Goal: Obtain resource: Obtain resource

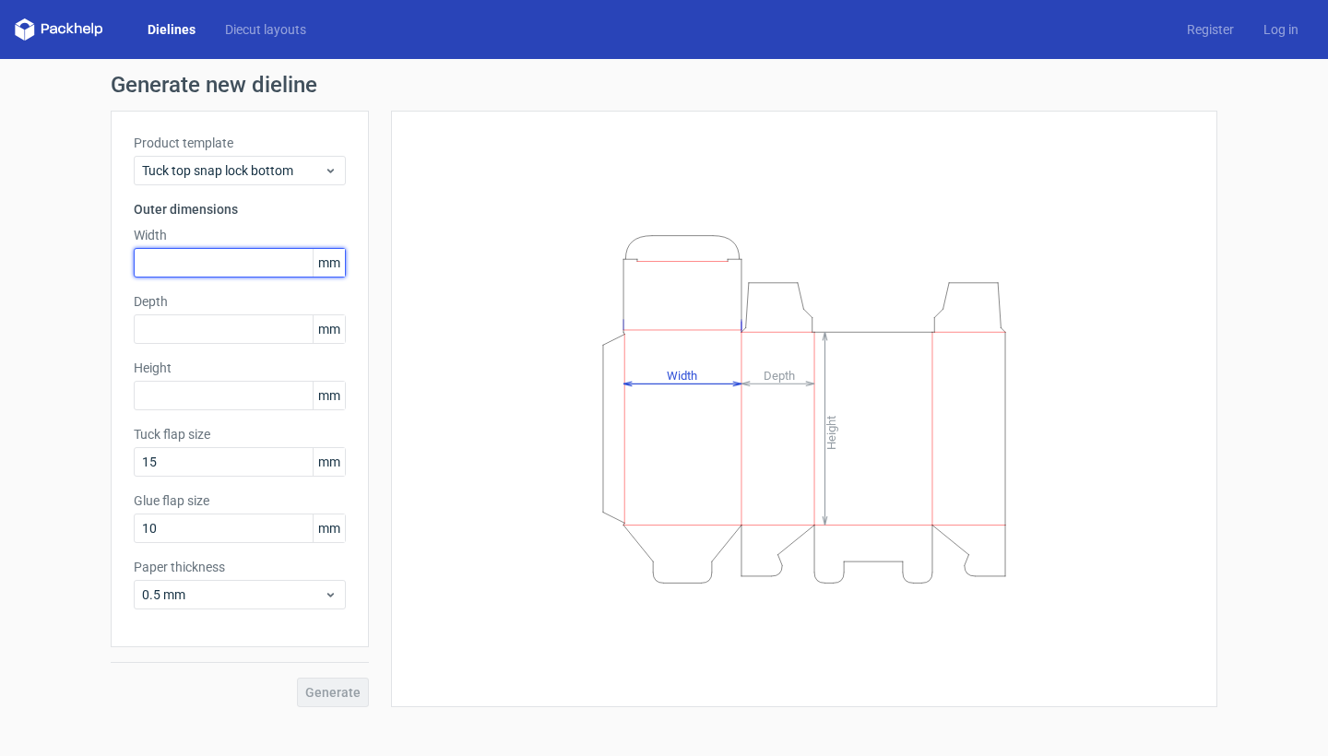
click at [278, 255] on input "text" at bounding box center [240, 263] width 212 height 30
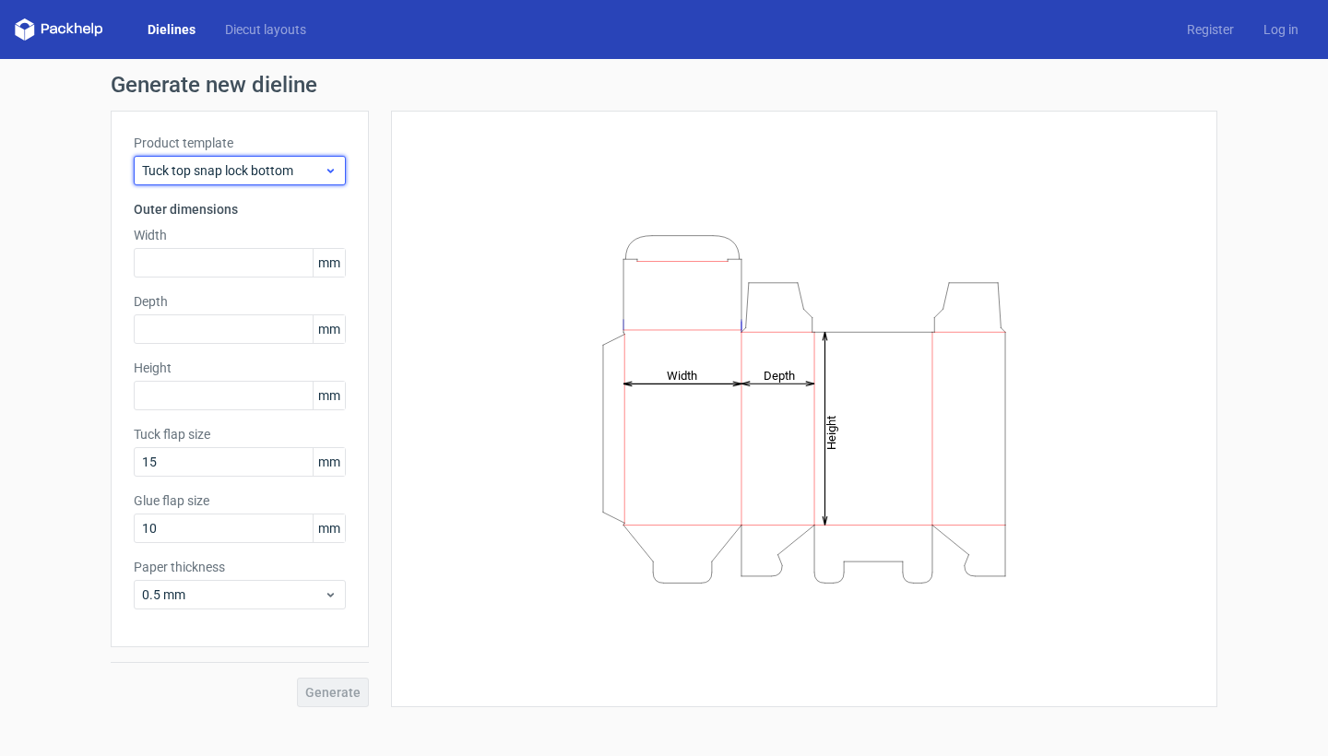
click at [280, 163] on span "Tuck top snap lock bottom" at bounding box center [233, 170] width 182 height 18
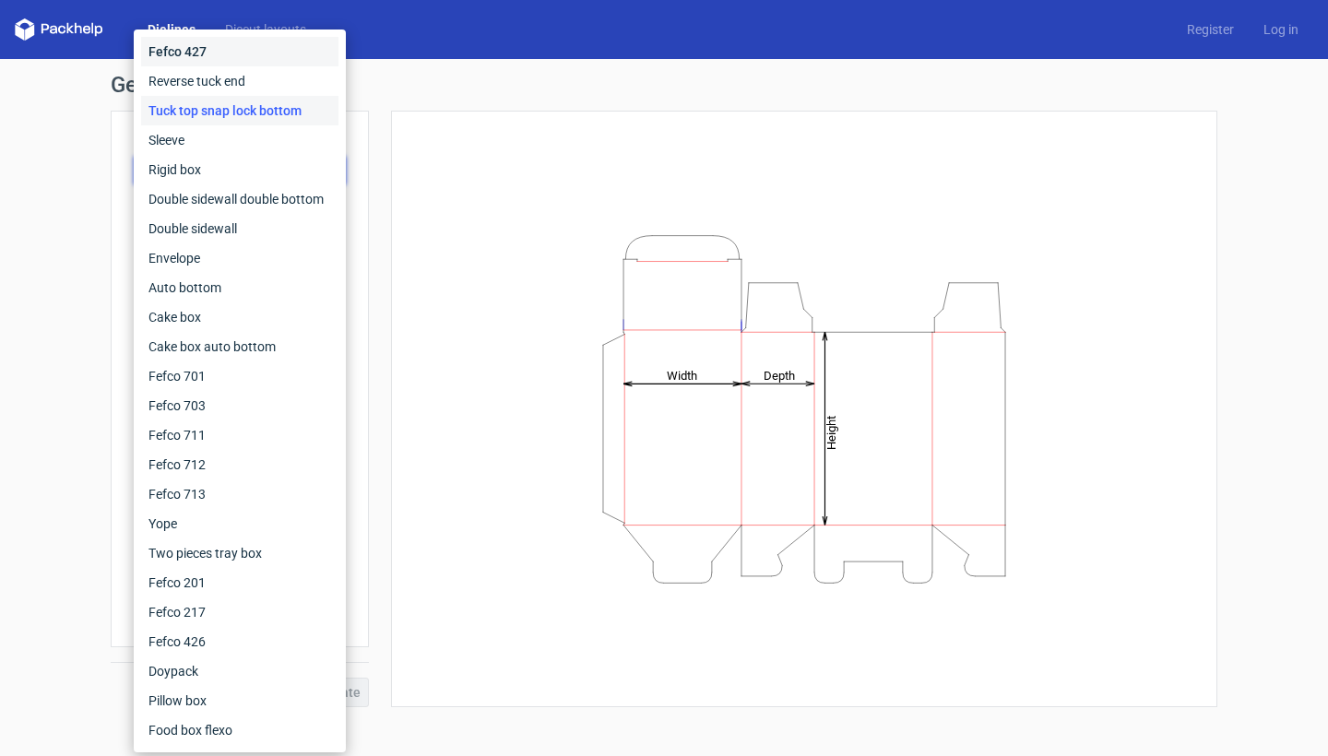
click at [260, 59] on div "Fefco 427" at bounding box center [239, 52] width 197 height 30
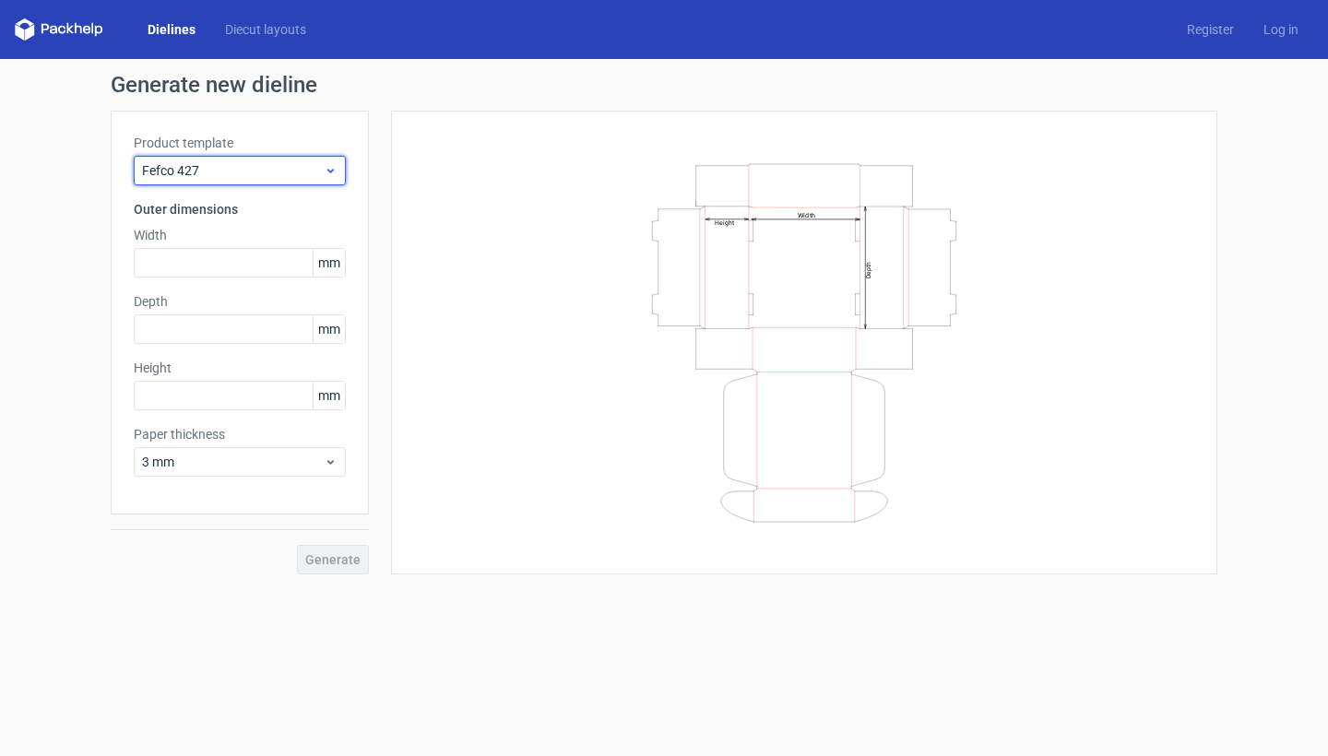
click at [281, 169] on span "Fefco 427" at bounding box center [233, 170] width 182 height 18
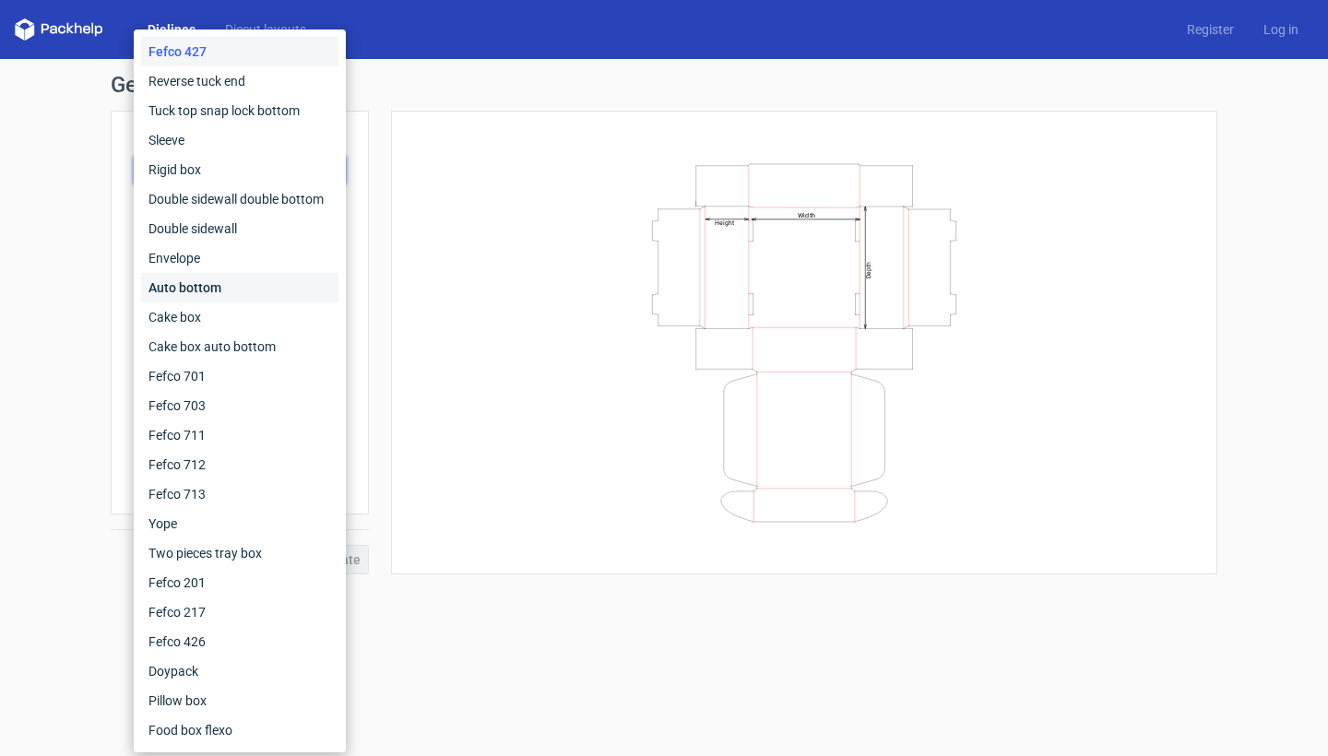
click at [258, 278] on div "Auto bottom" at bounding box center [239, 288] width 197 height 30
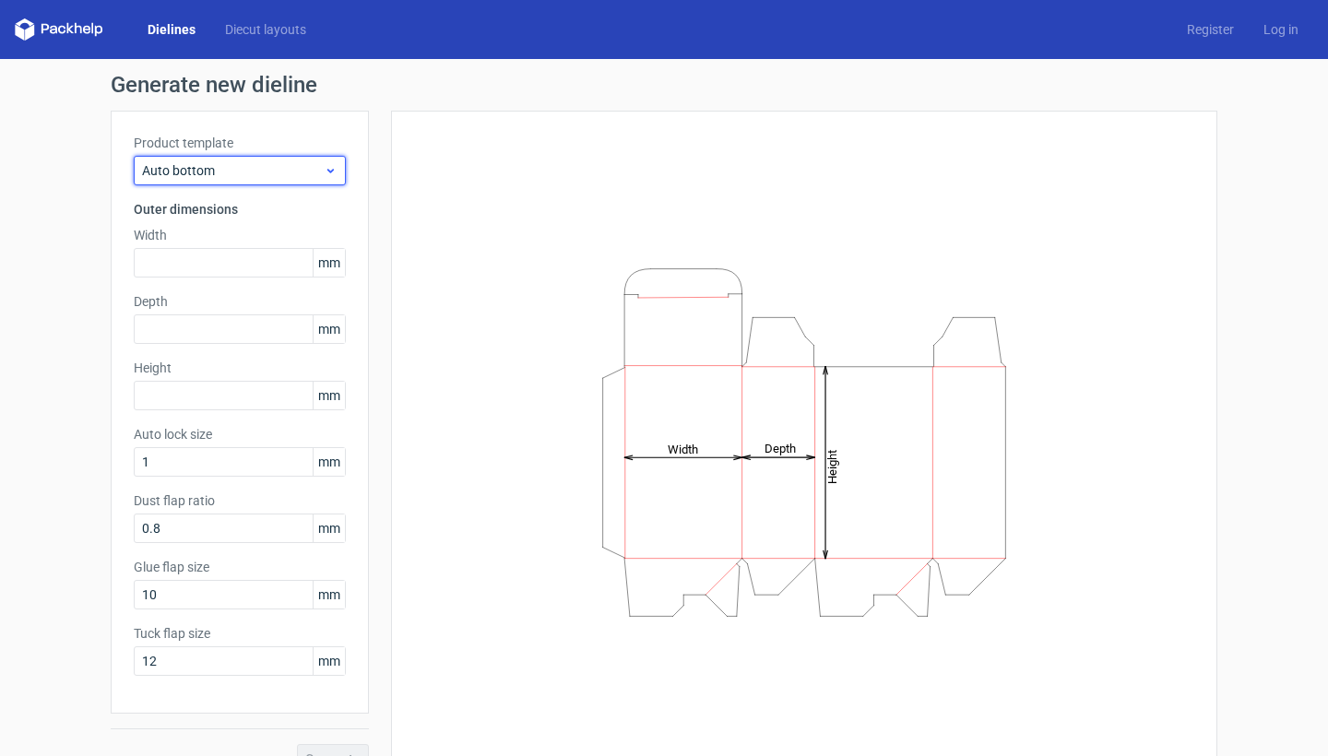
click at [257, 176] on span "Auto bottom" at bounding box center [233, 170] width 182 height 18
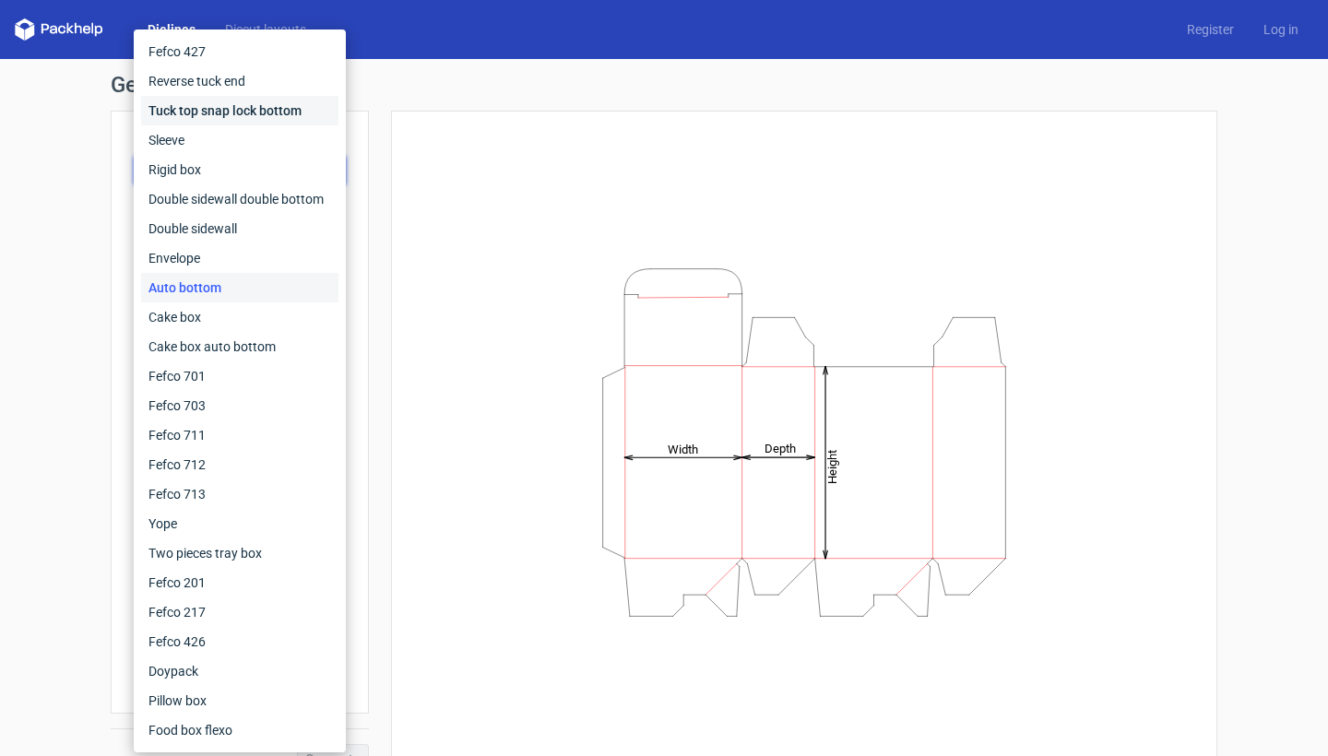
click at [274, 114] on div "Tuck top snap lock bottom" at bounding box center [239, 111] width 197 height 30
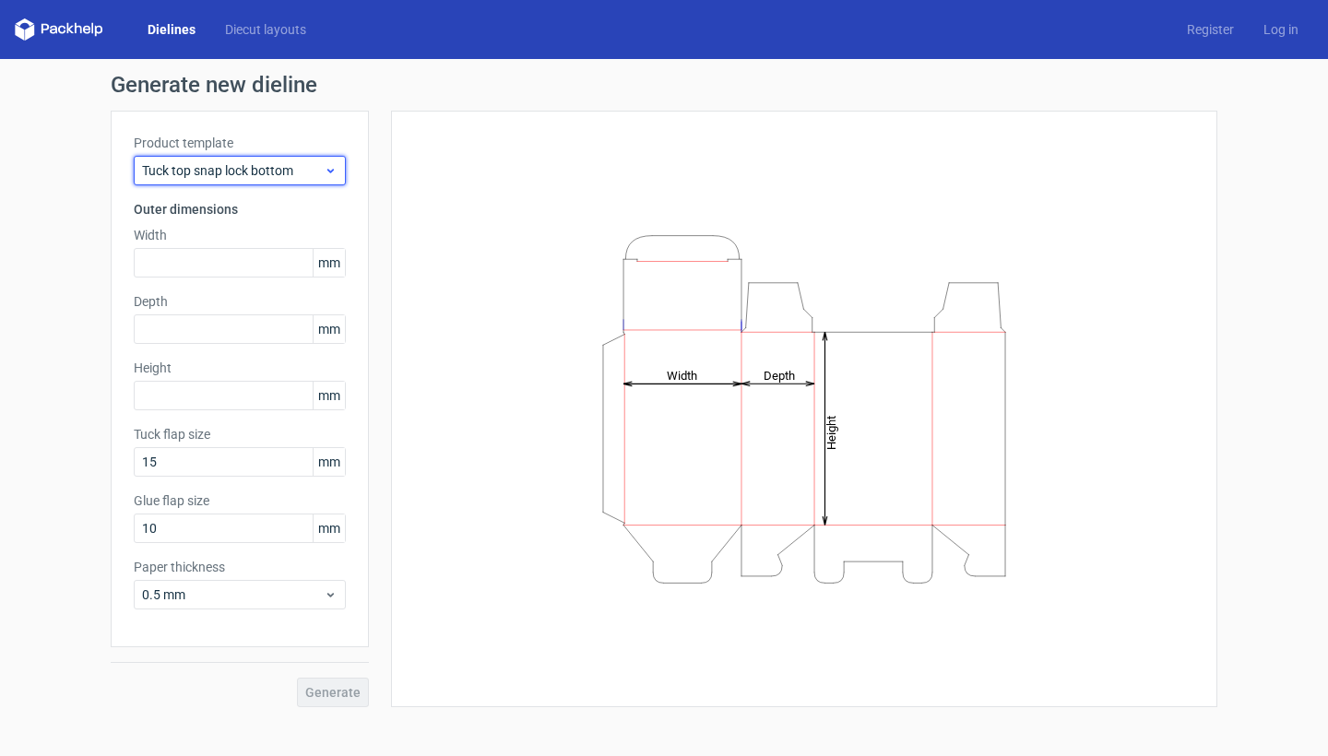
click at [279, 170] on span "Tuck top snap lock bottom" at bounding box center [233, 170] width 182 height 18
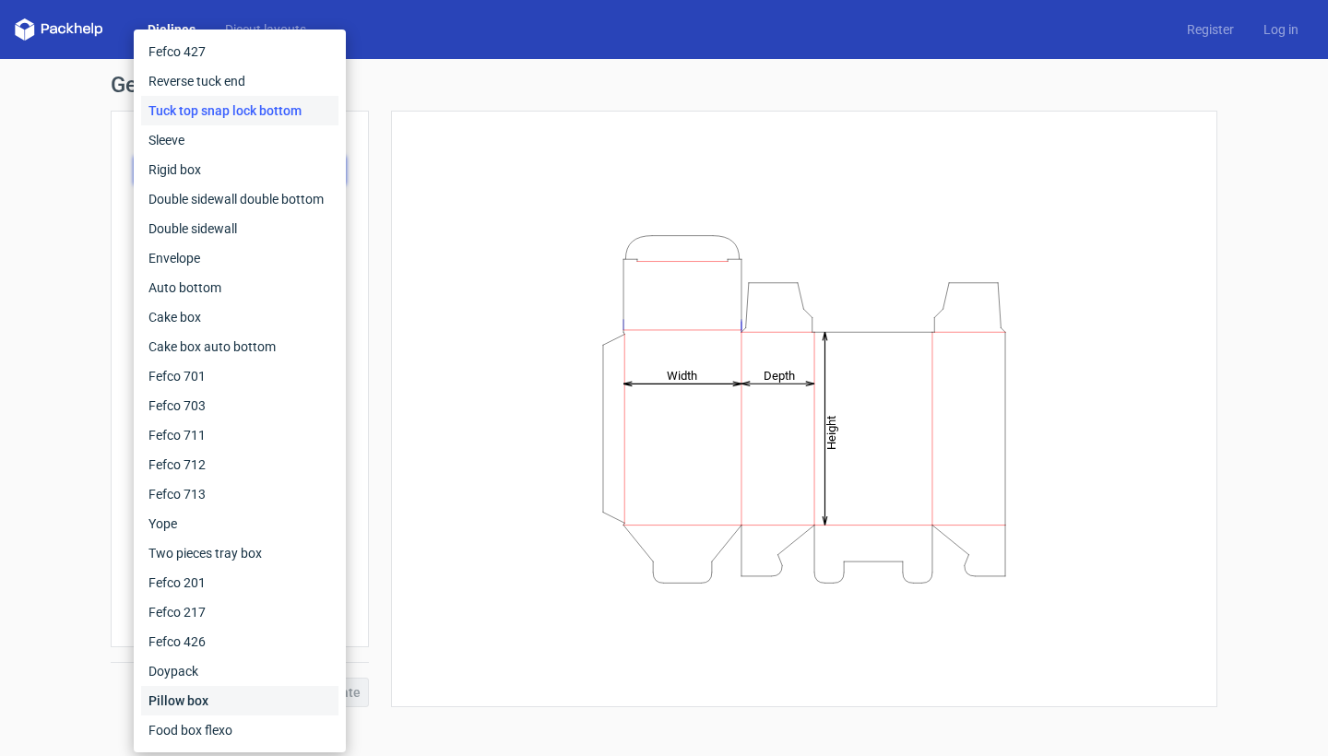
click at [255, 699] on div "Pillow box" at bounding box center [239, 701] width 197 height 30
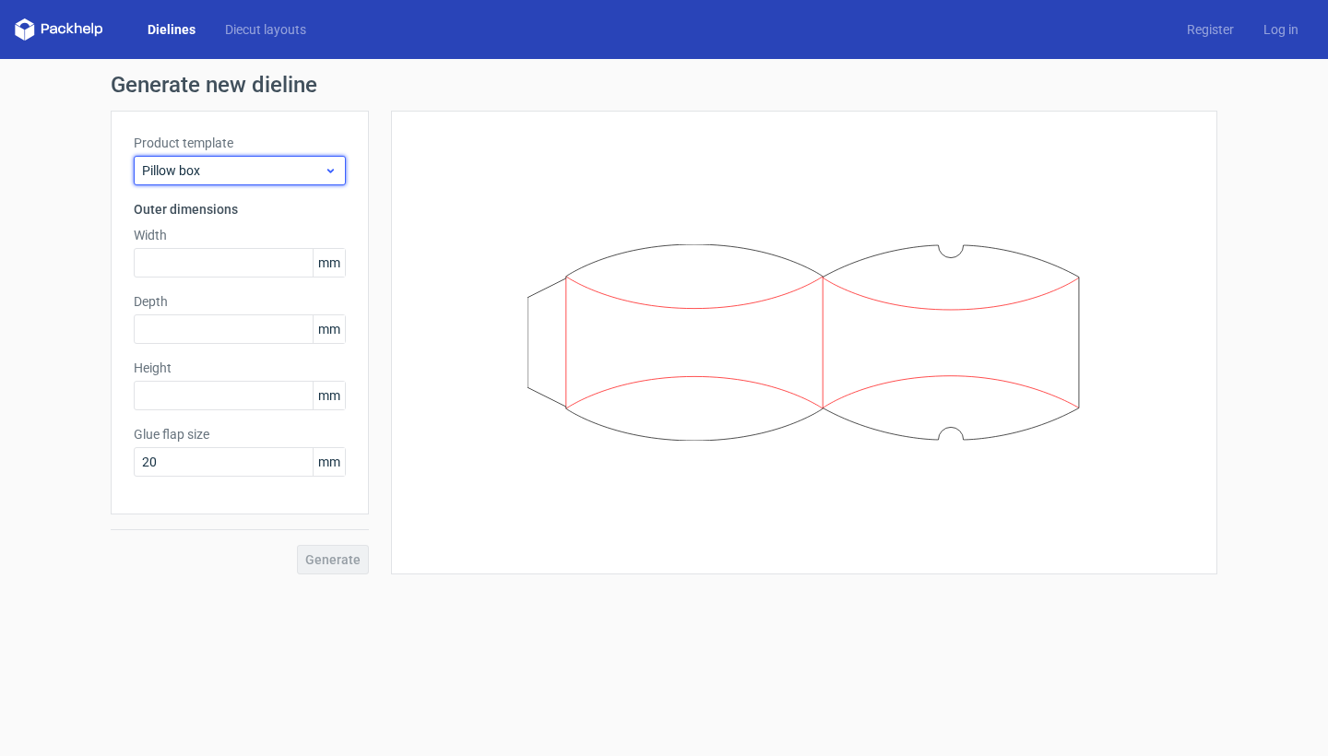
click at [306, 173] on span "Pillow box" at bounding box center [233, 170] width 182 height 18
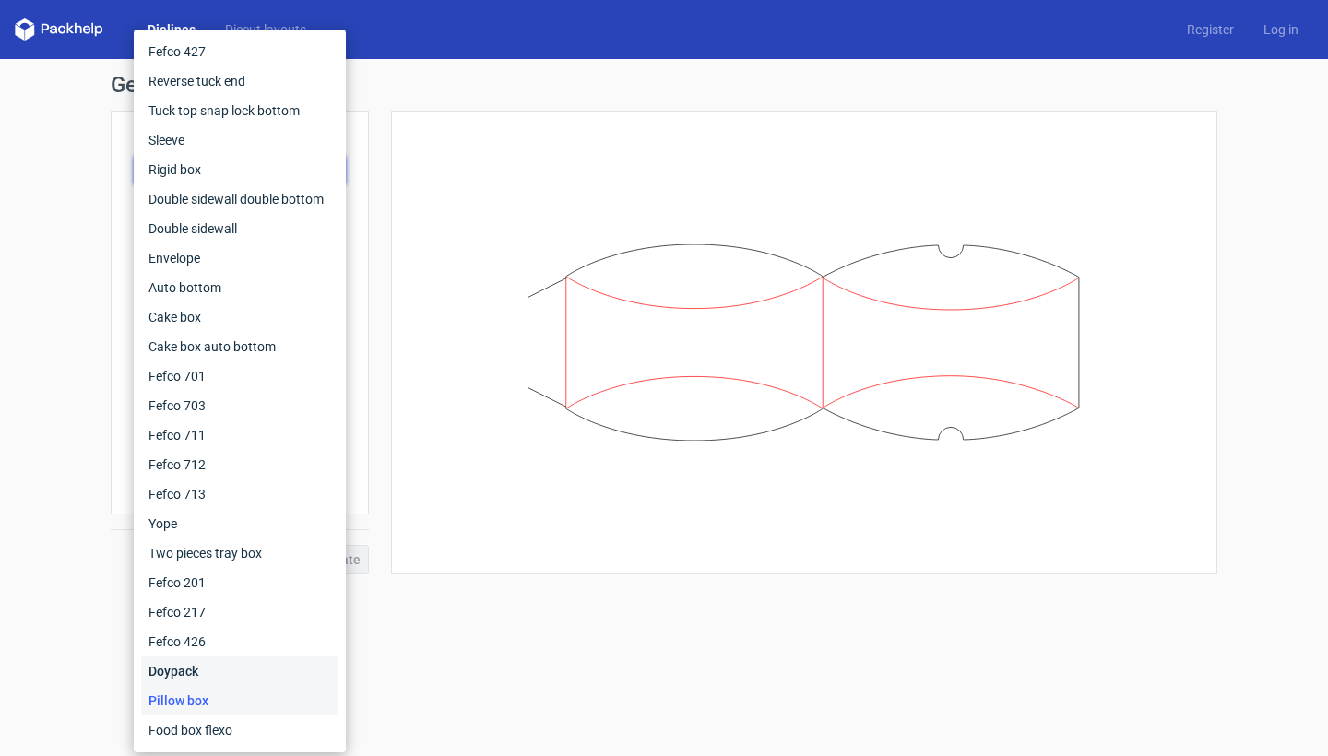
click at [285, 670] on div "Doypack" at bounding box center [239, 672] width 197 height 30
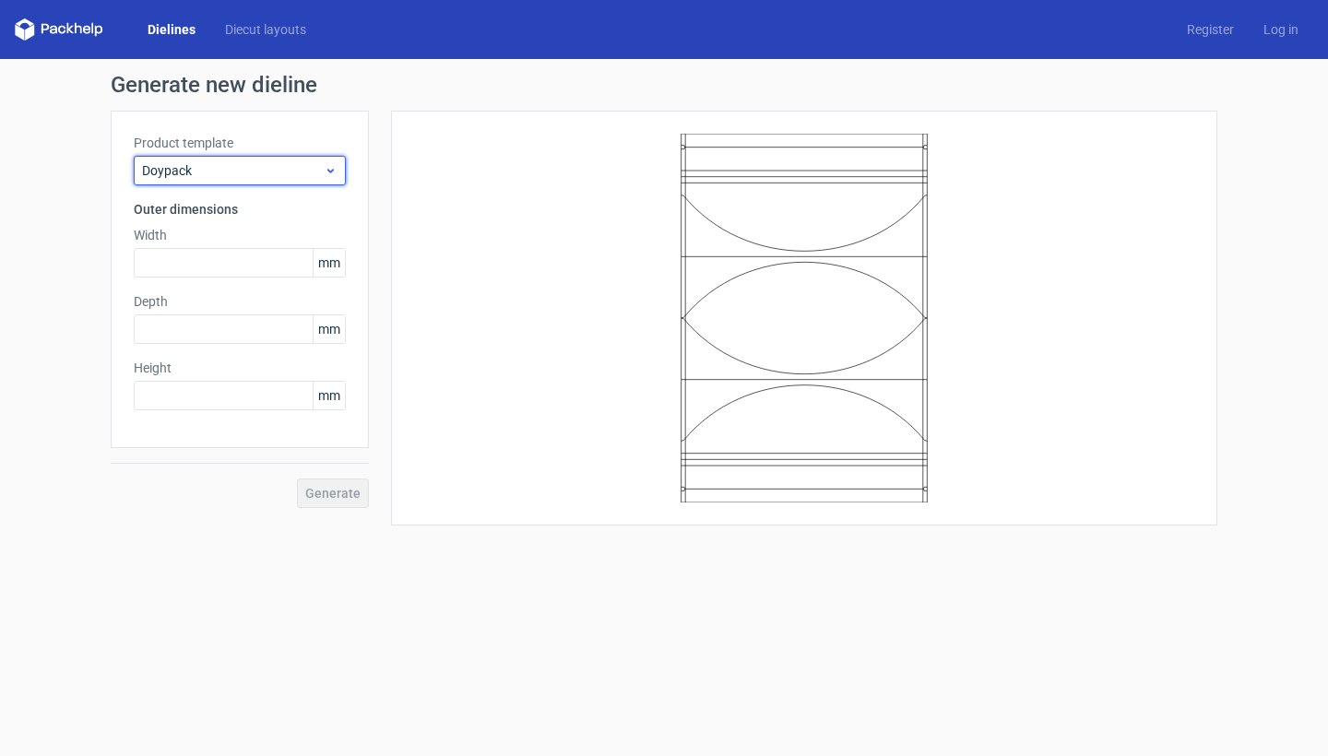
click at [260, 174] on span "Doypack" at bounding box center [233, 170] width 182 height 18
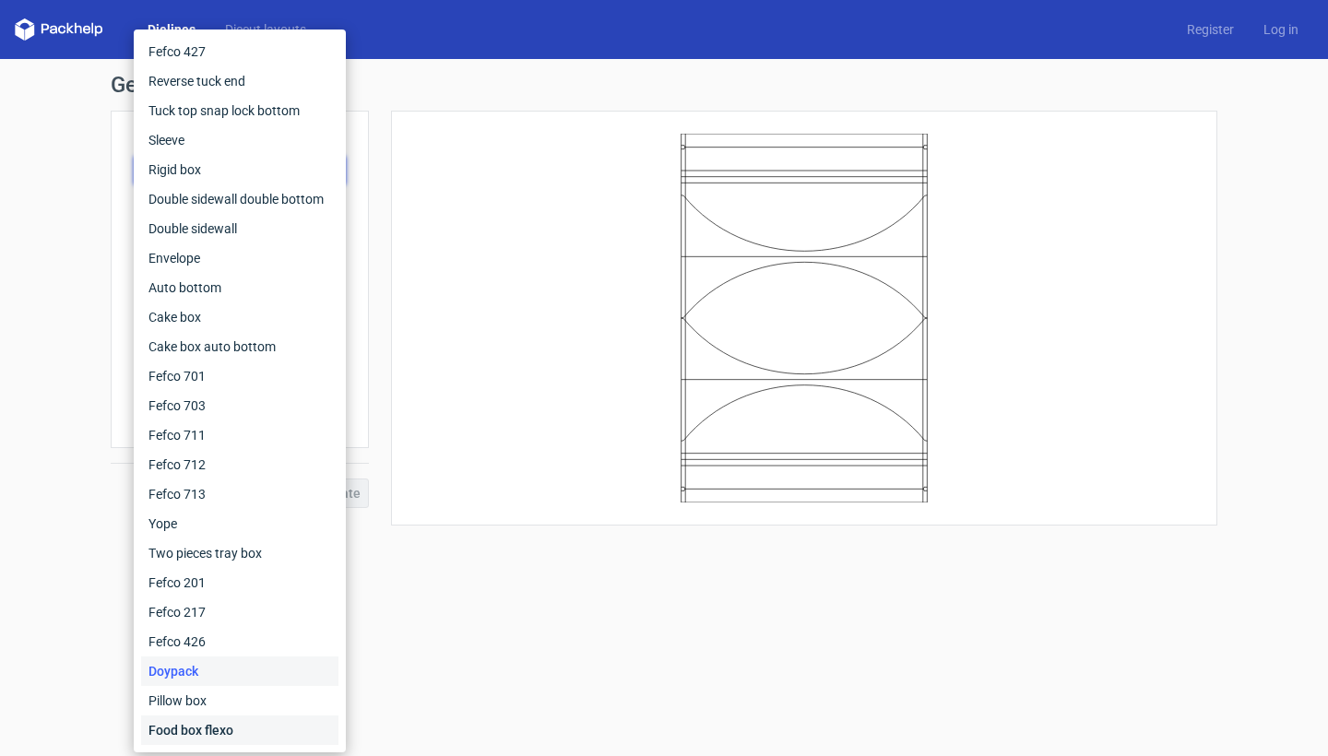
click at [245, 732] on div "Food box flexo" at bounding box center [239, 731] width 197 height 30
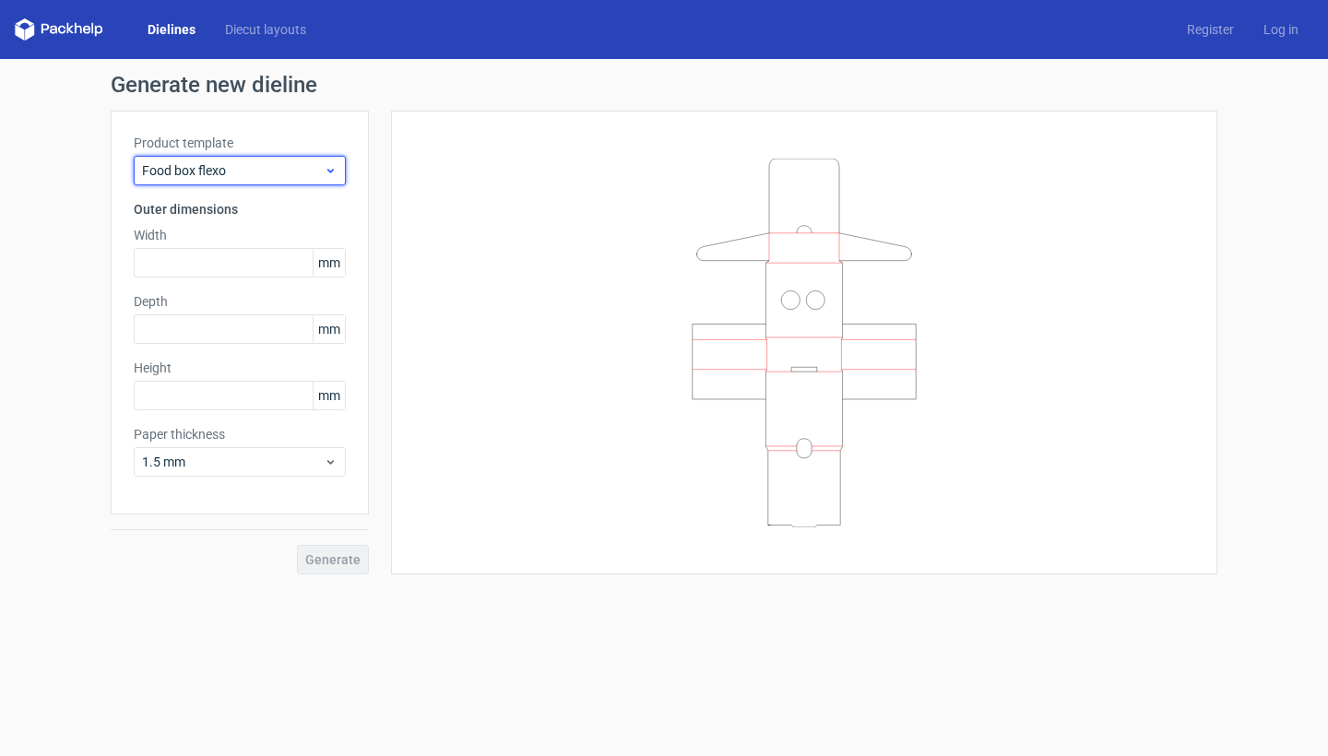
click at [293, 172] on span "Food box flexo" at bounding box center [233, 170] width 182 height 18
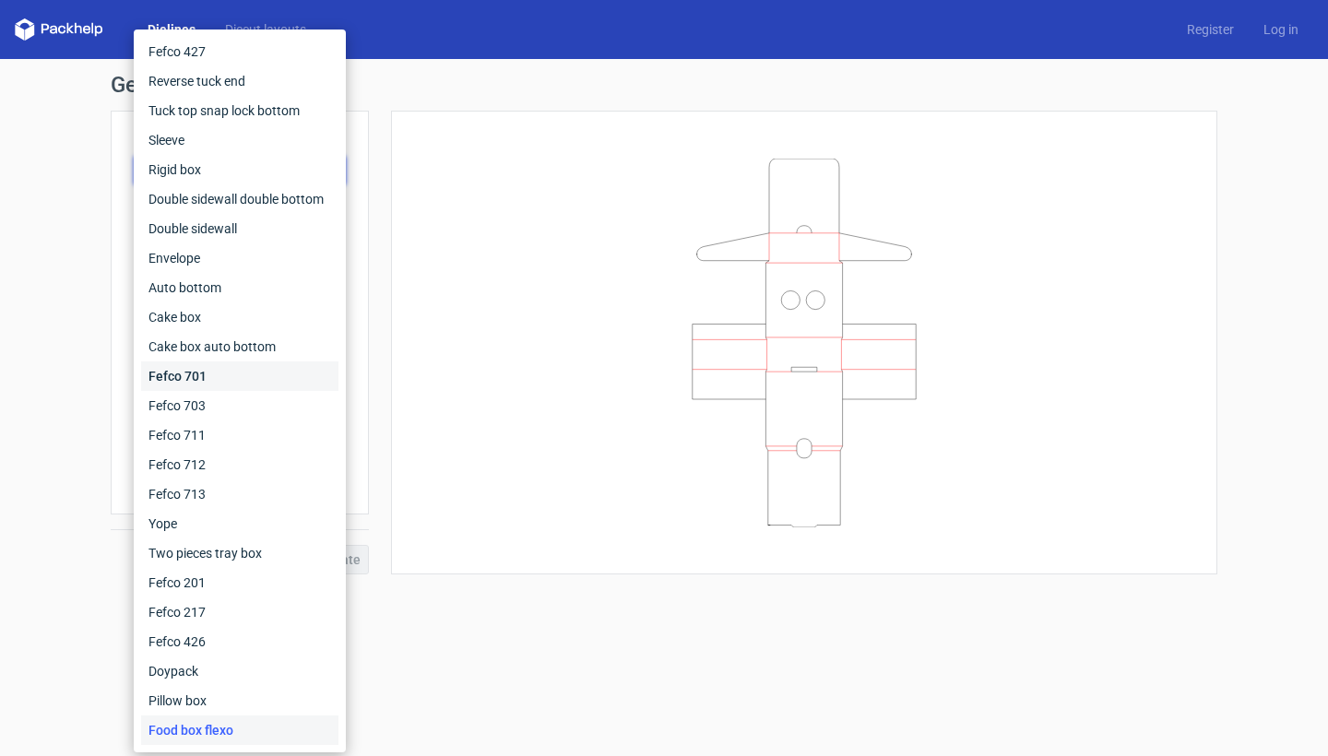
click at [259, 382] on div "Fefco 701" at bounding box center [239, 377] width 197 height 30
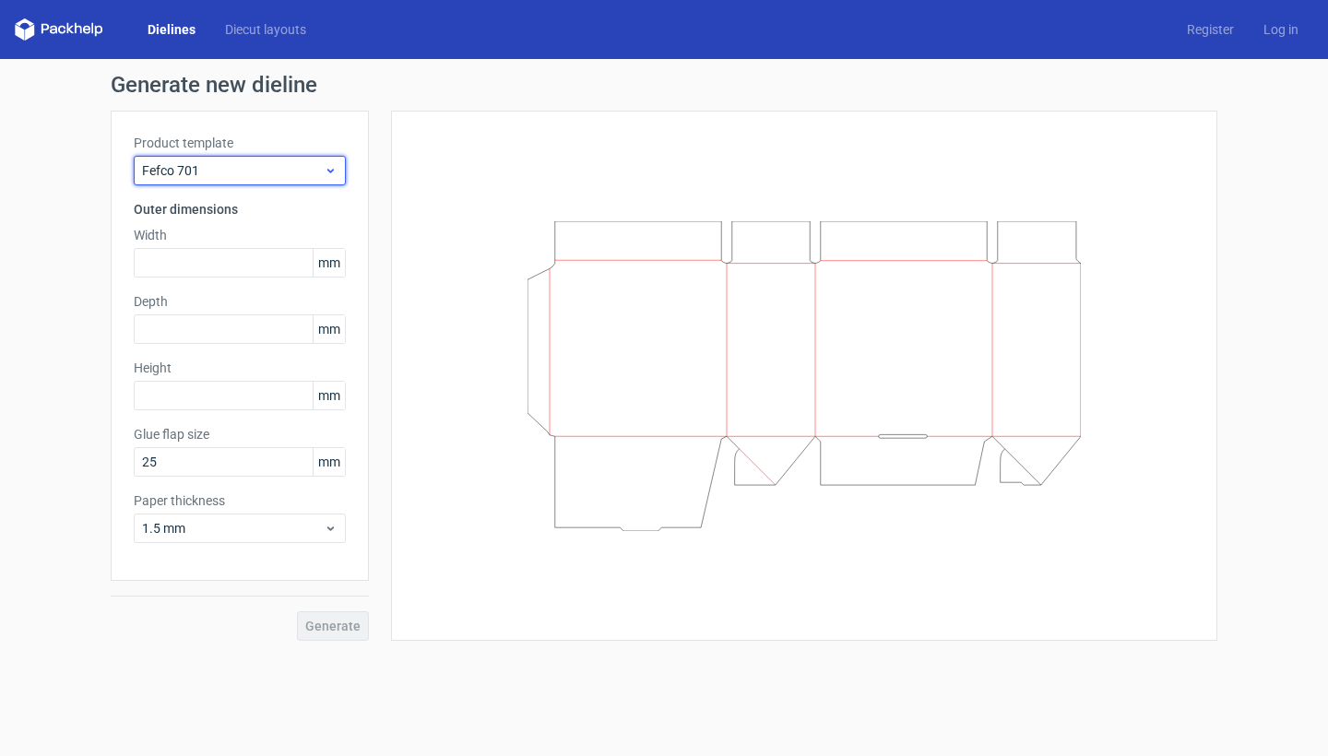
click at [277, 171] on span "Fefco 701" at bounding box center [233, 170] width 182 height 18
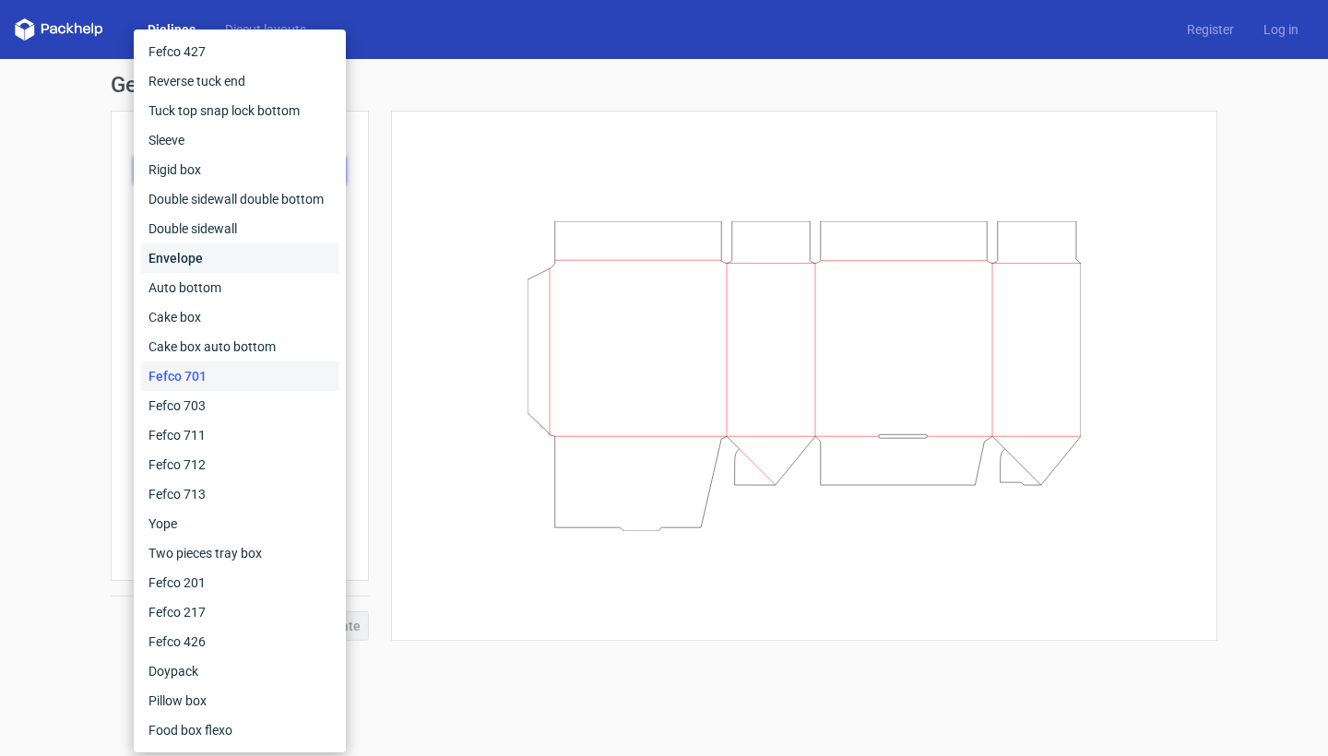
click at [250, 264] on div "Envelope" at bounding box center [239, 259] width 197 height 30
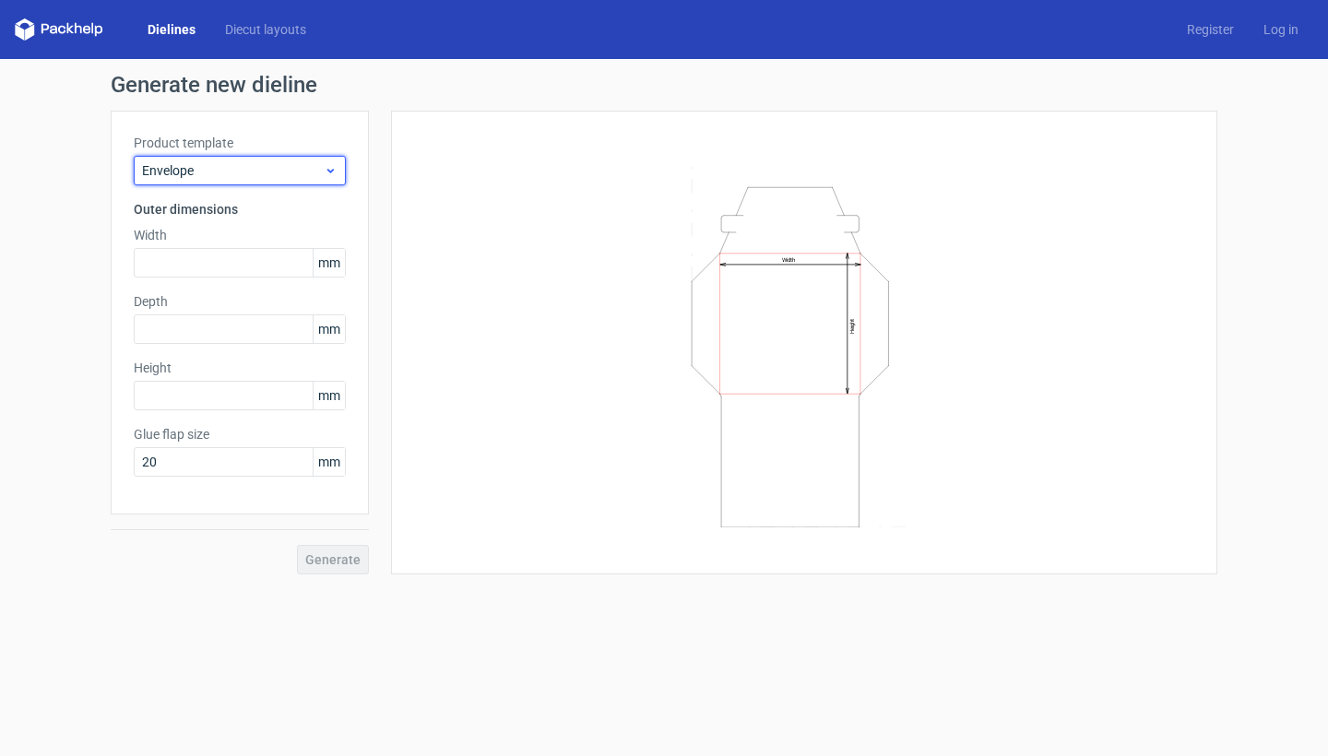
click at [260, 172] on span "Envelope" at bounding box center [233, 170] width 182 height 18
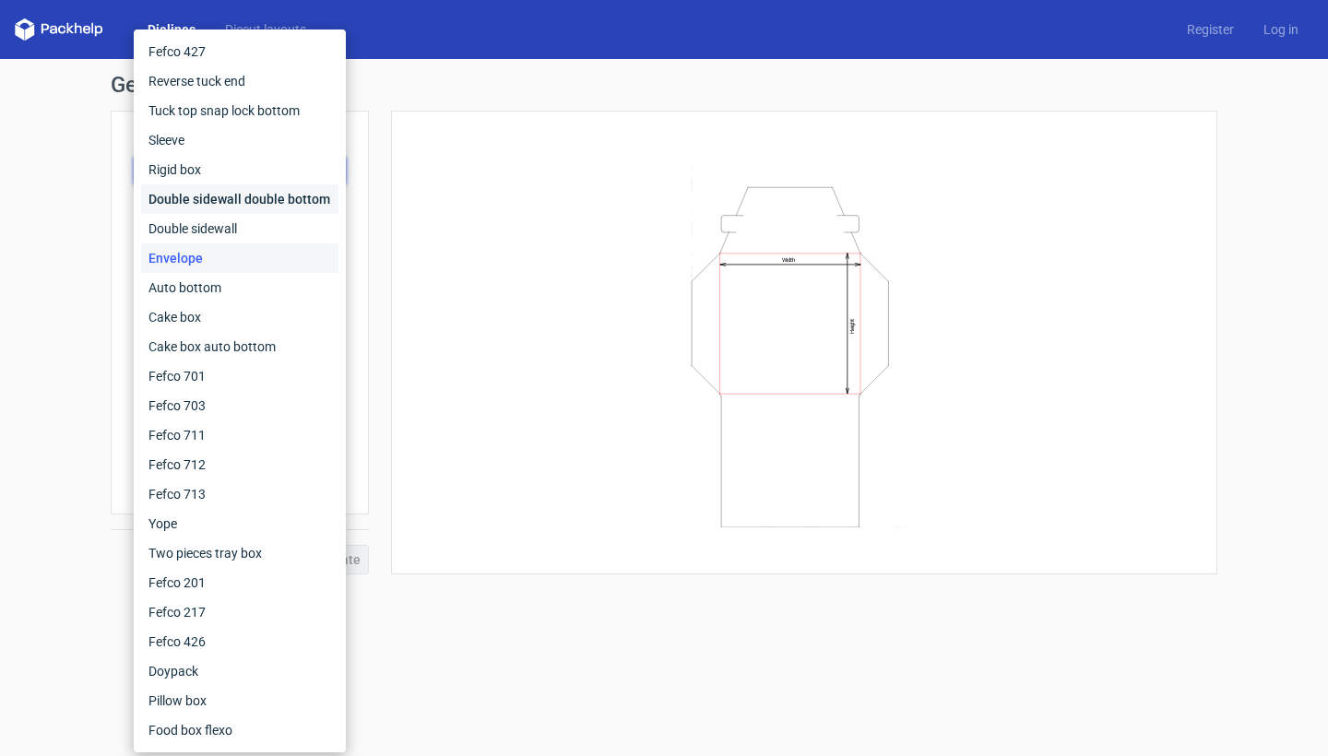
click at [259, 198] on div "Double sidewall double bottom" at bounding box center [239, 199] width 197 height 30
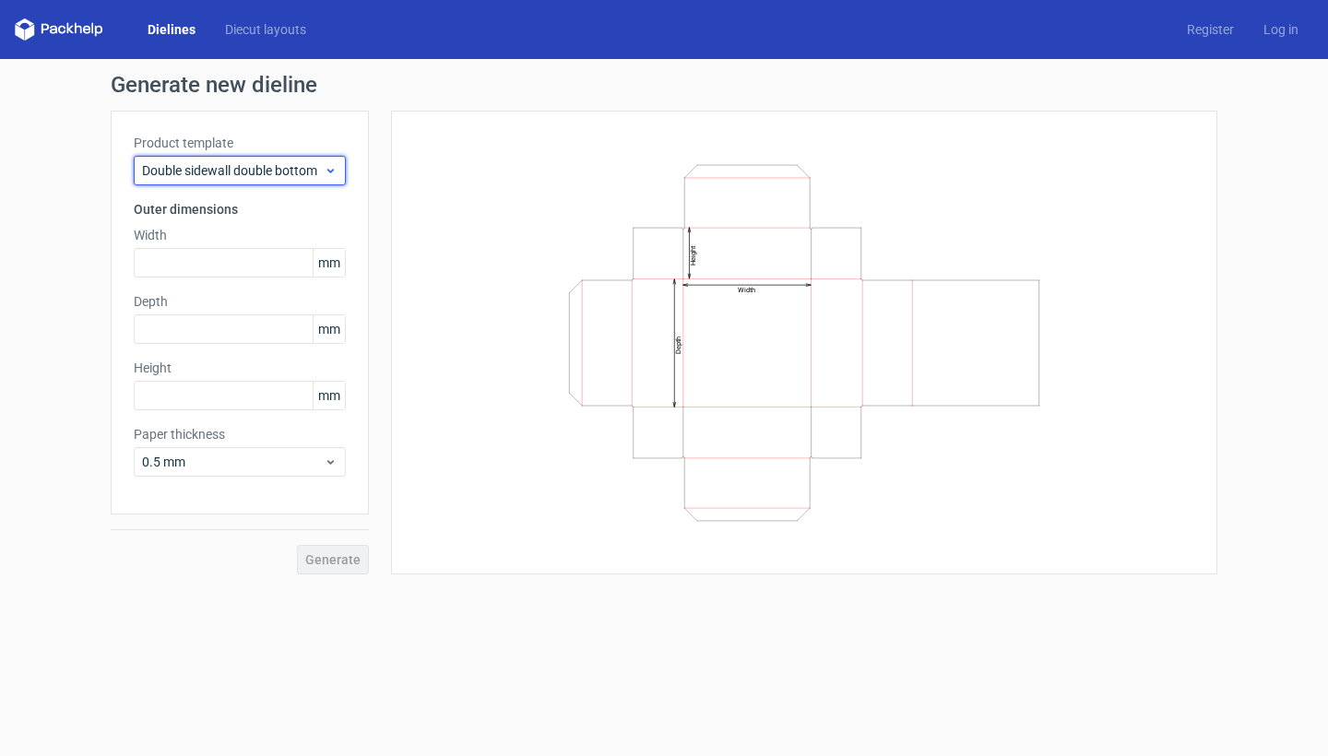
click at [263, 173] on span "Double sidewall double bottom" at bounding box center [233, 170] width 182 height 18
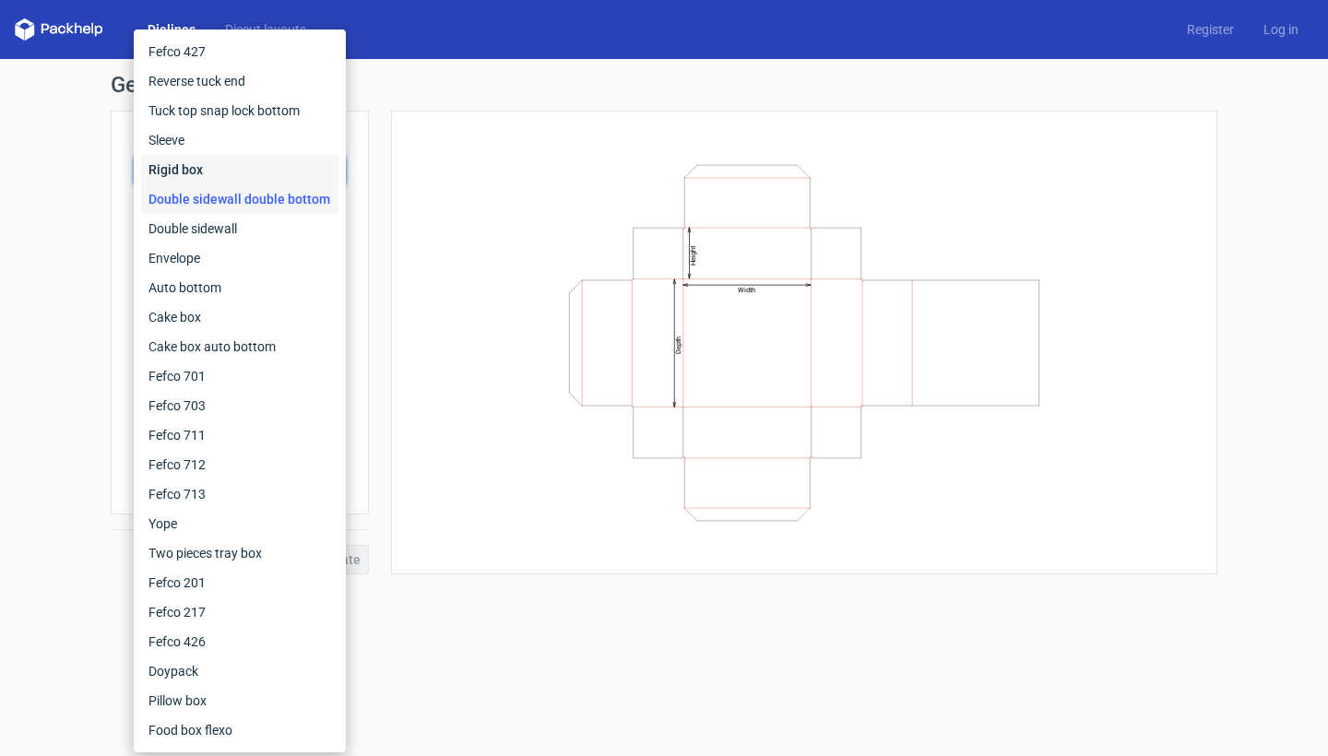
click at [260, 167] on div "Rigid box" at bounding box center [239, 170] width 197 height 30
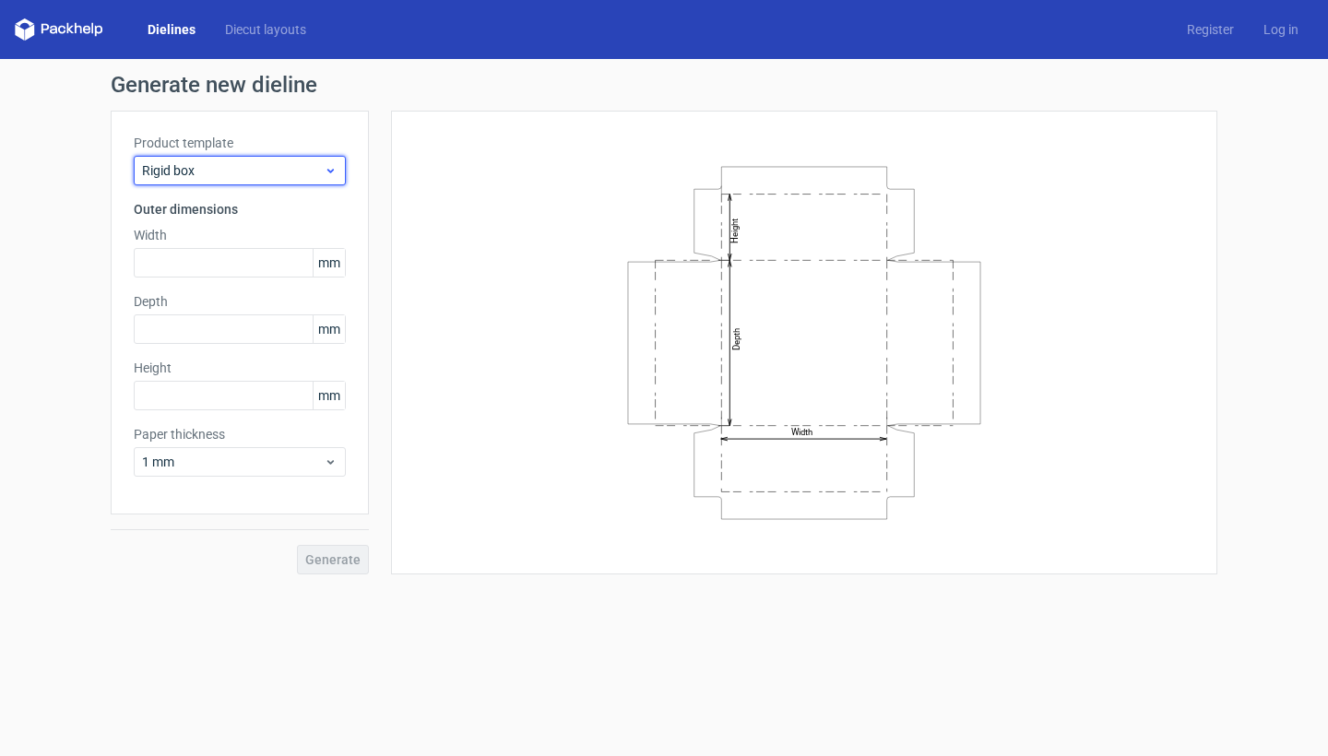
click at [264, 178] on span "Rigid box" at bounding box center [233, 170] width 182 height 18
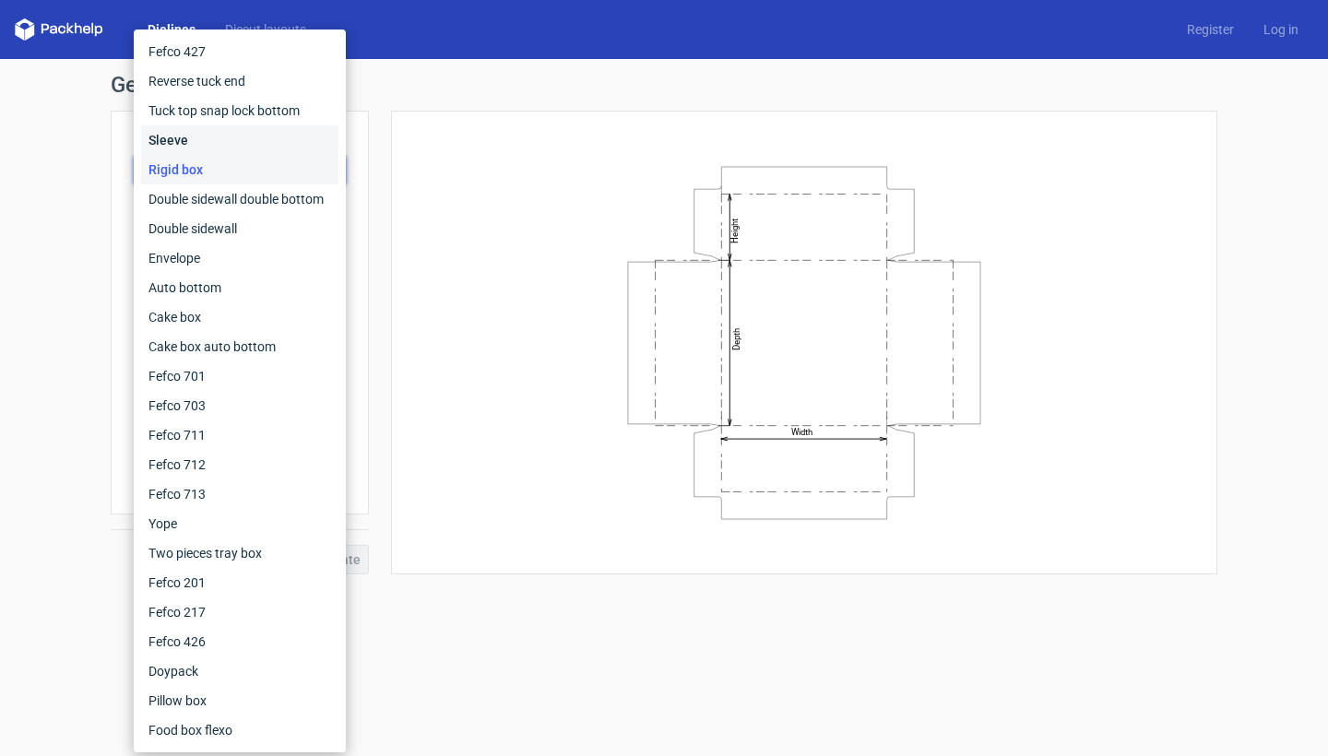
click at [249, 138] on div "Sleeve" at bounding box center [239, 140] width 197 height 30
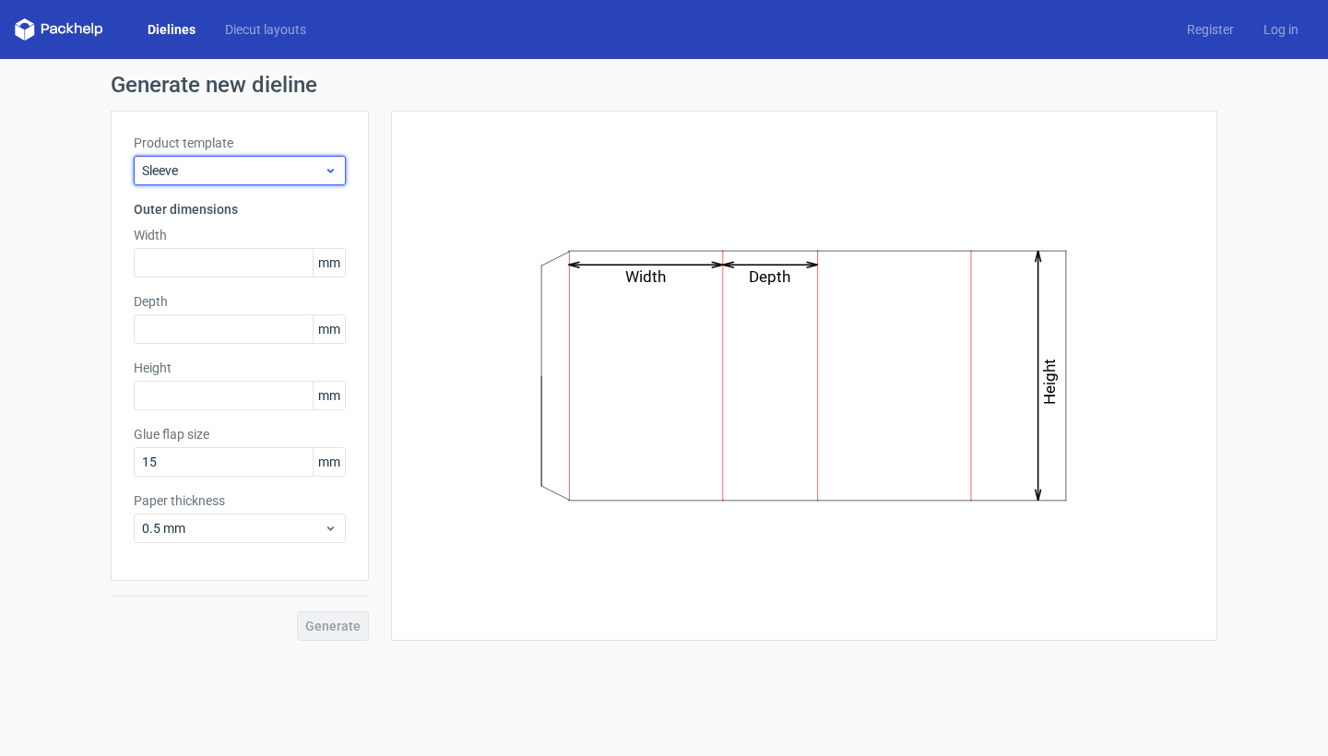
click at [274, 173] on span "Sleeve" at bounding box center [233, 170] width 182 height 18
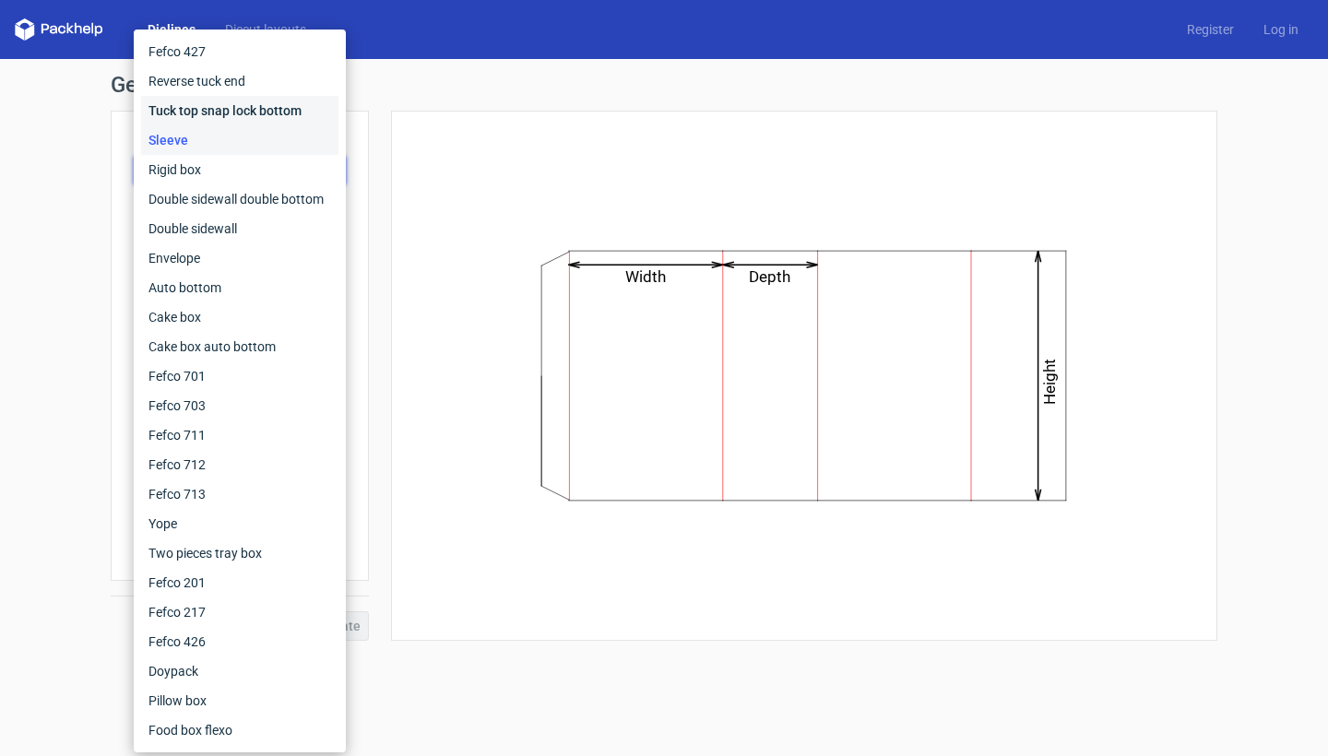
click at [252, 109] on div "Tuck top snap lock bottom" at bounding box center [239, 111] width 197 height 30
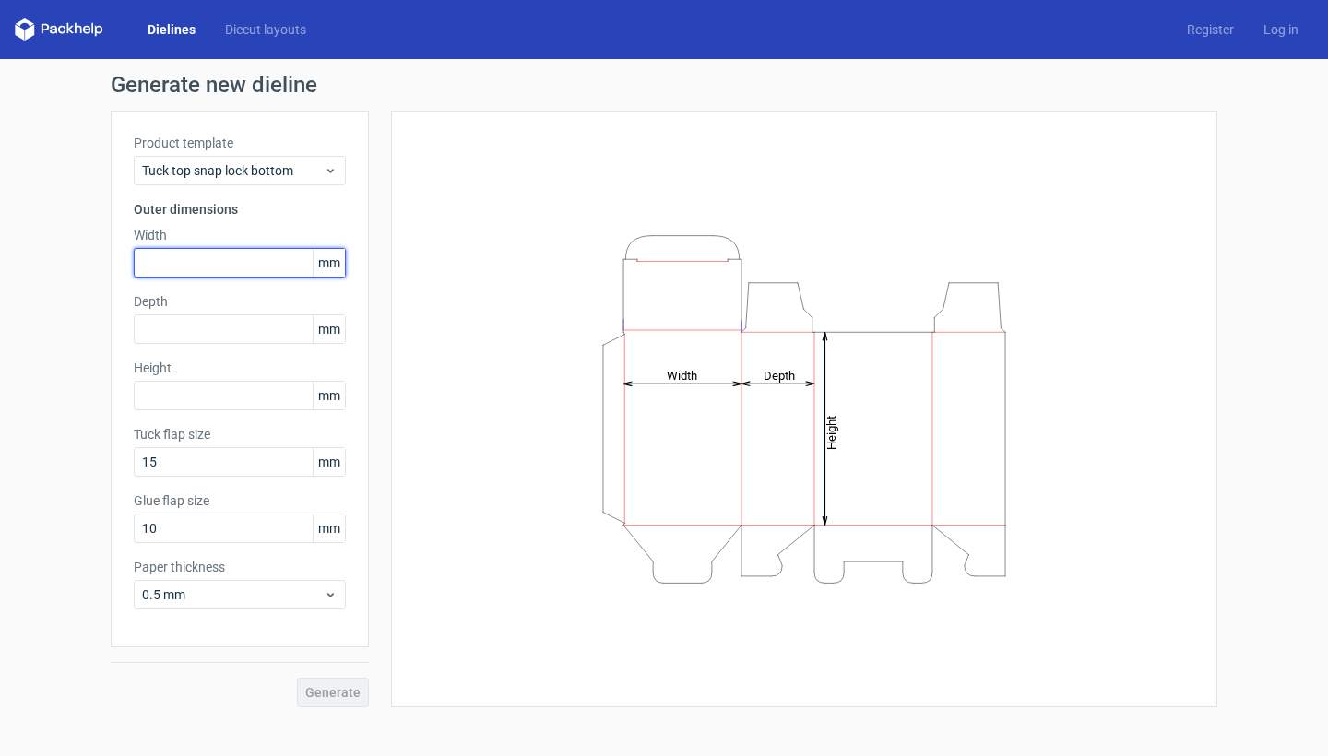
click at [230, 260] on input "text" at bounding box center [240, 263] width 212 height 30
type input "215"
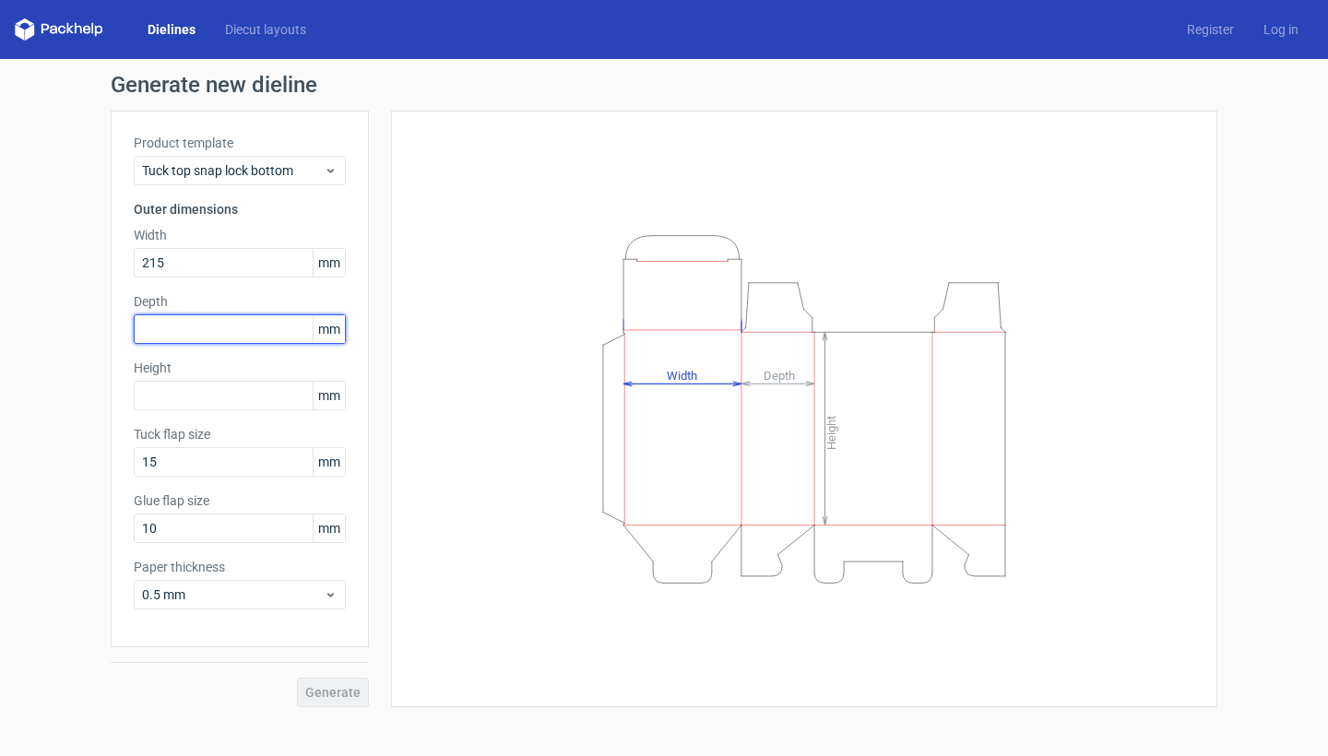
click at [232, 317] on input "text" at bounding box center [240, 330] width 212 height 30
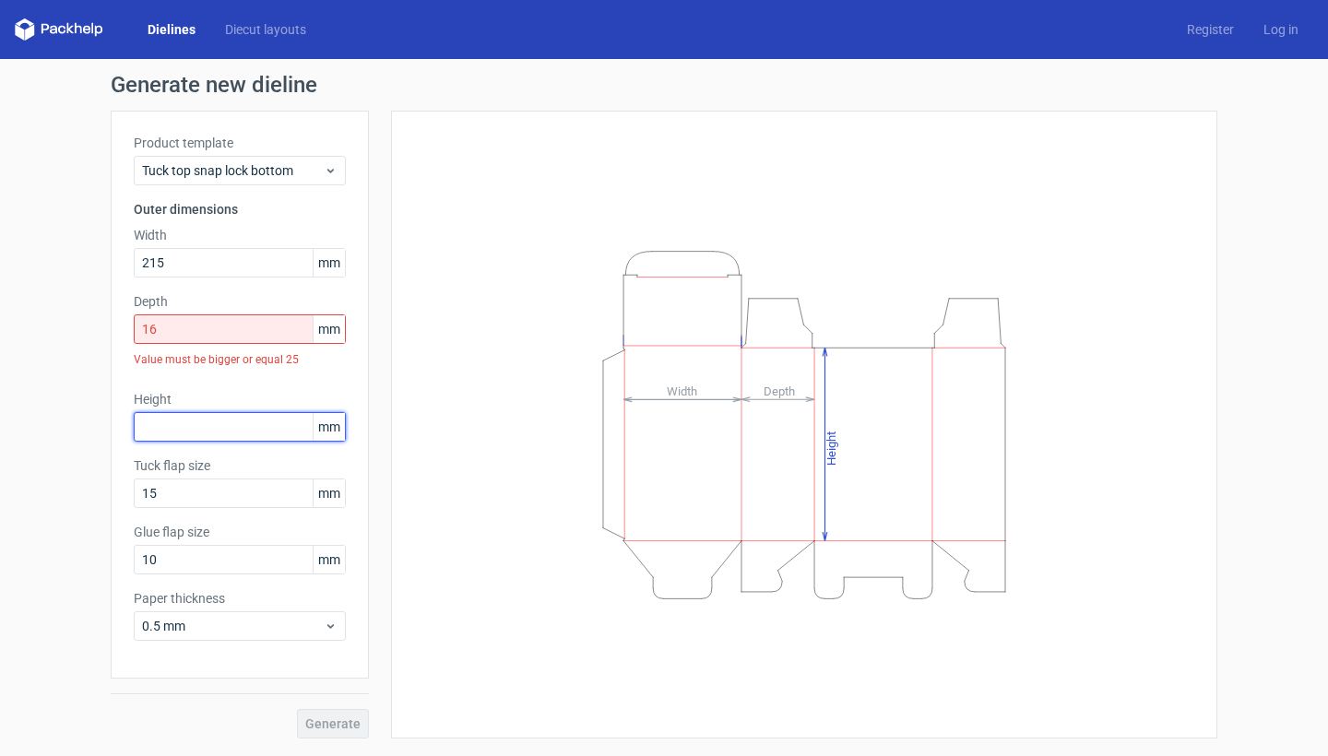
click at [229, 390] on div "Height mm" at bounding box center [240, 416] width 212 height 52
drag, startPoint x: 188, startPoint y: 331, endPoint x: 124, endPoint y: 329, distance: 64.6
click at [124, 329] on div "Product template Tuck top snap lock bottom Outer dimensions Width 215 mm Depth …" at bounding box center [240, 395] width 258 height 568
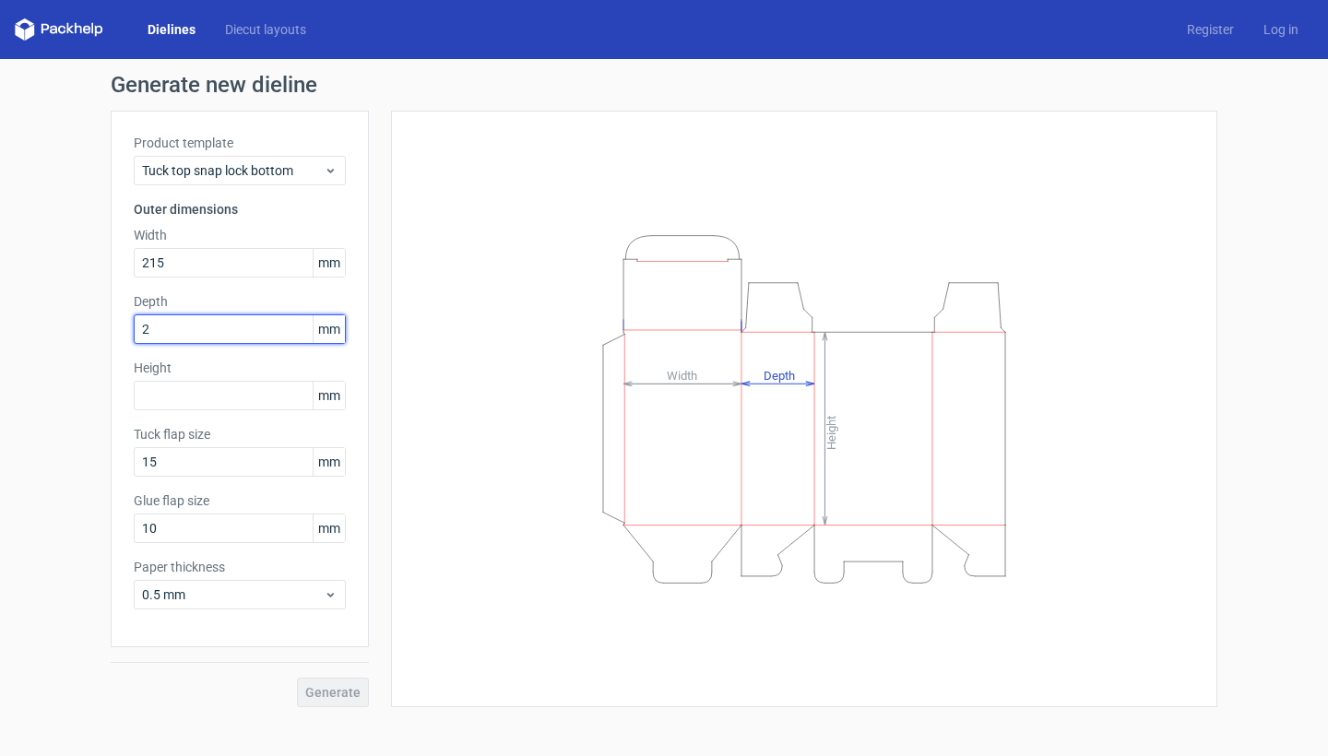
type input "20"
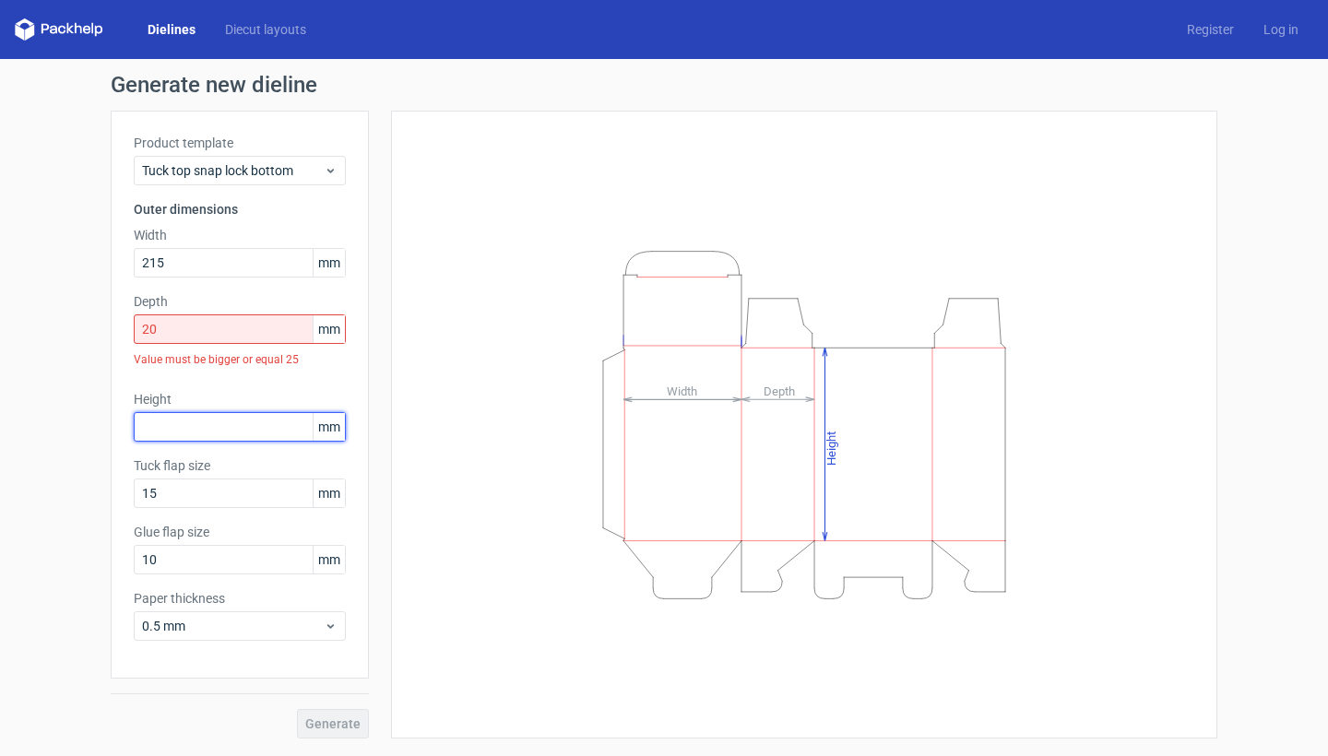
click at [169, 401] on div "Height mm" at bounding box center [240, 416] width 212 height 52
type input "215"
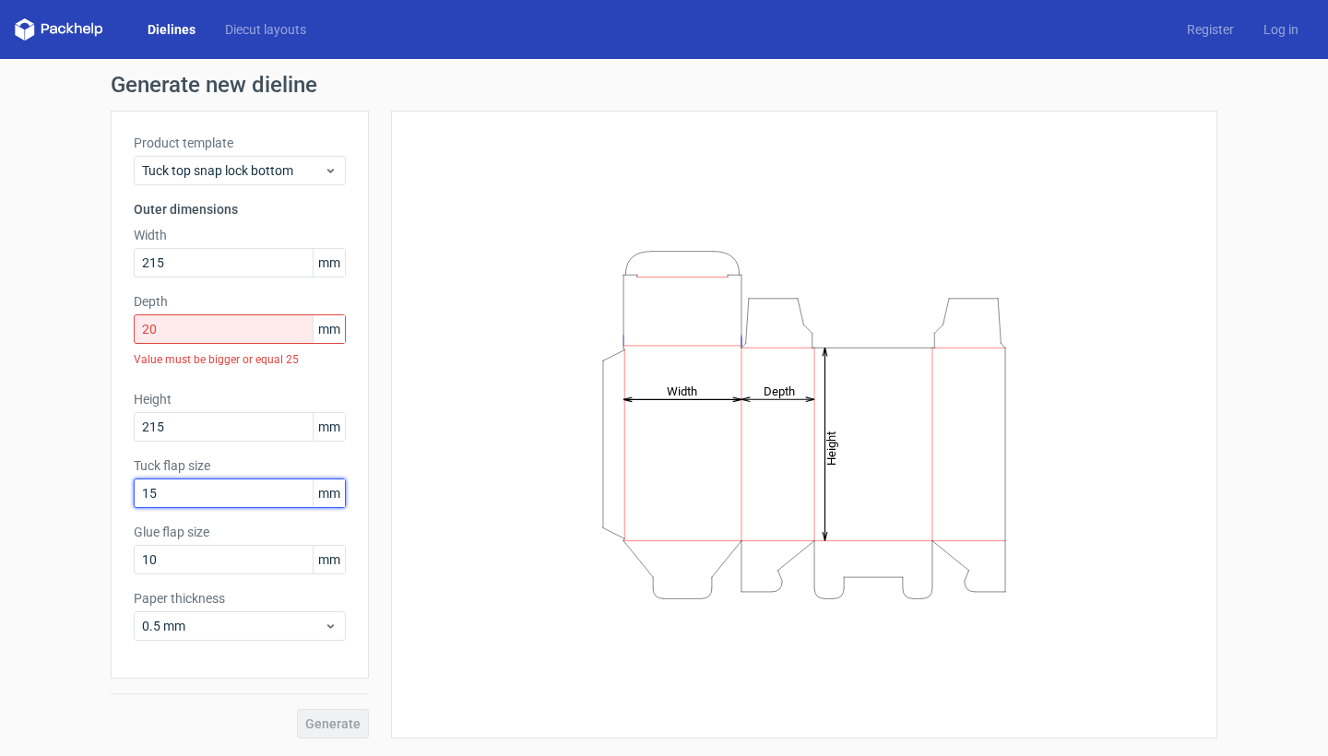
click at [174, 501] on input "15" at bounding box center [240, 494] width 212 height 30
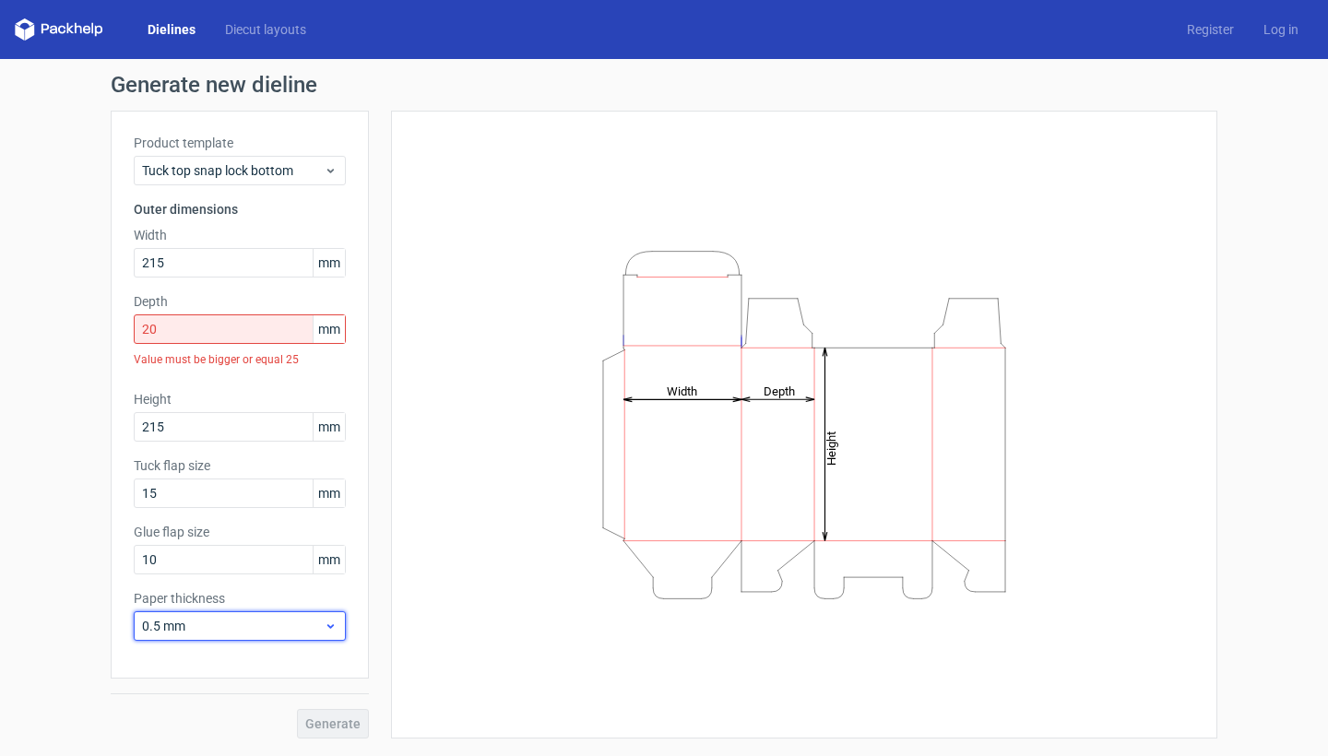
click at [219, 631] on span "0.5 mm" at bounding box center [233, 626] width 182 height 18
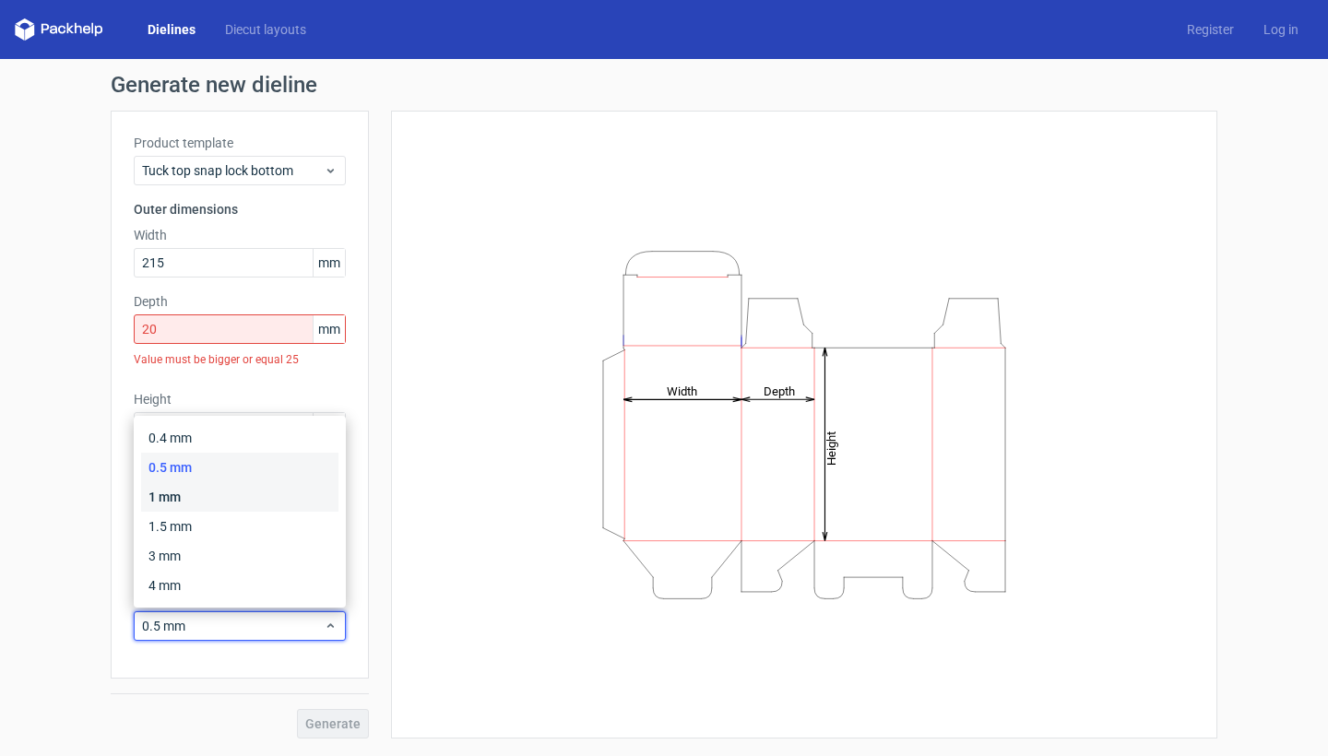
click at [246, 499] on div "1 mm" at bounding box center [239, 497] width 197 height 30
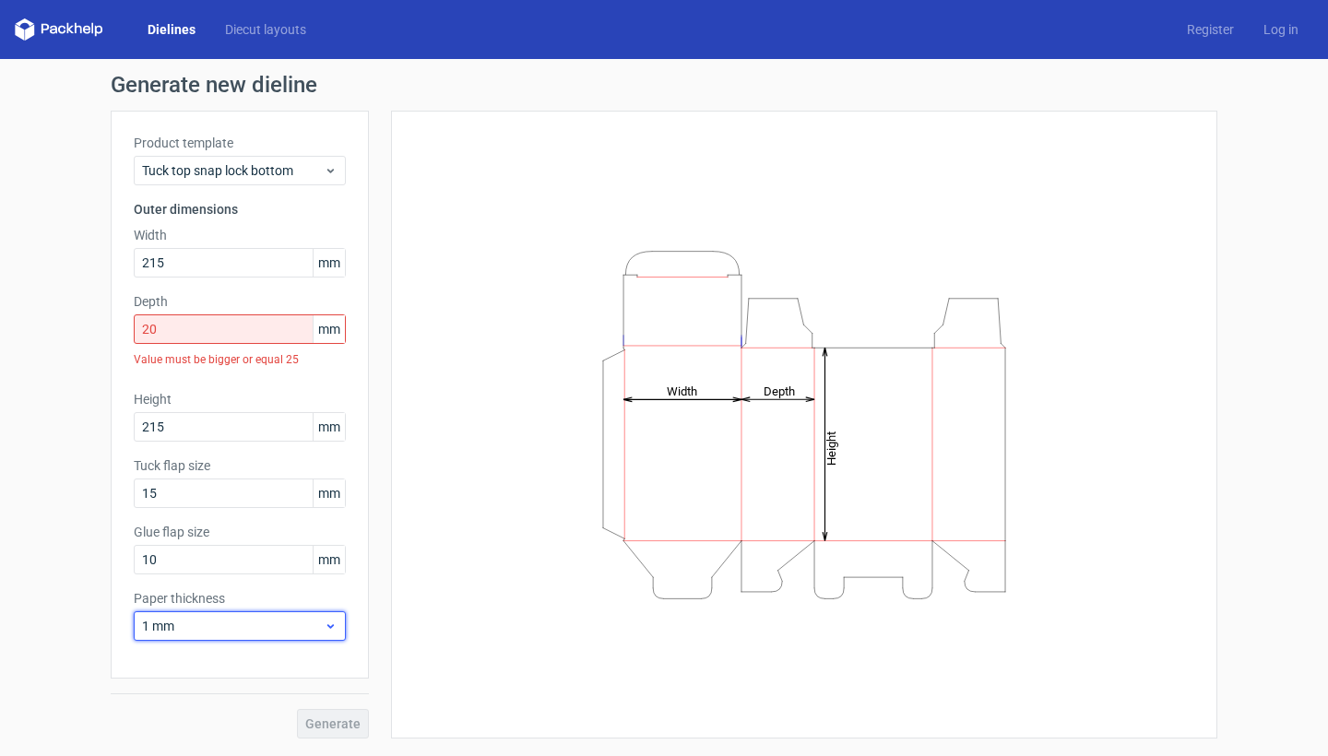
click at [234, 636] on div "1 mm" at bounding box center [240, 627] width 212 height 30
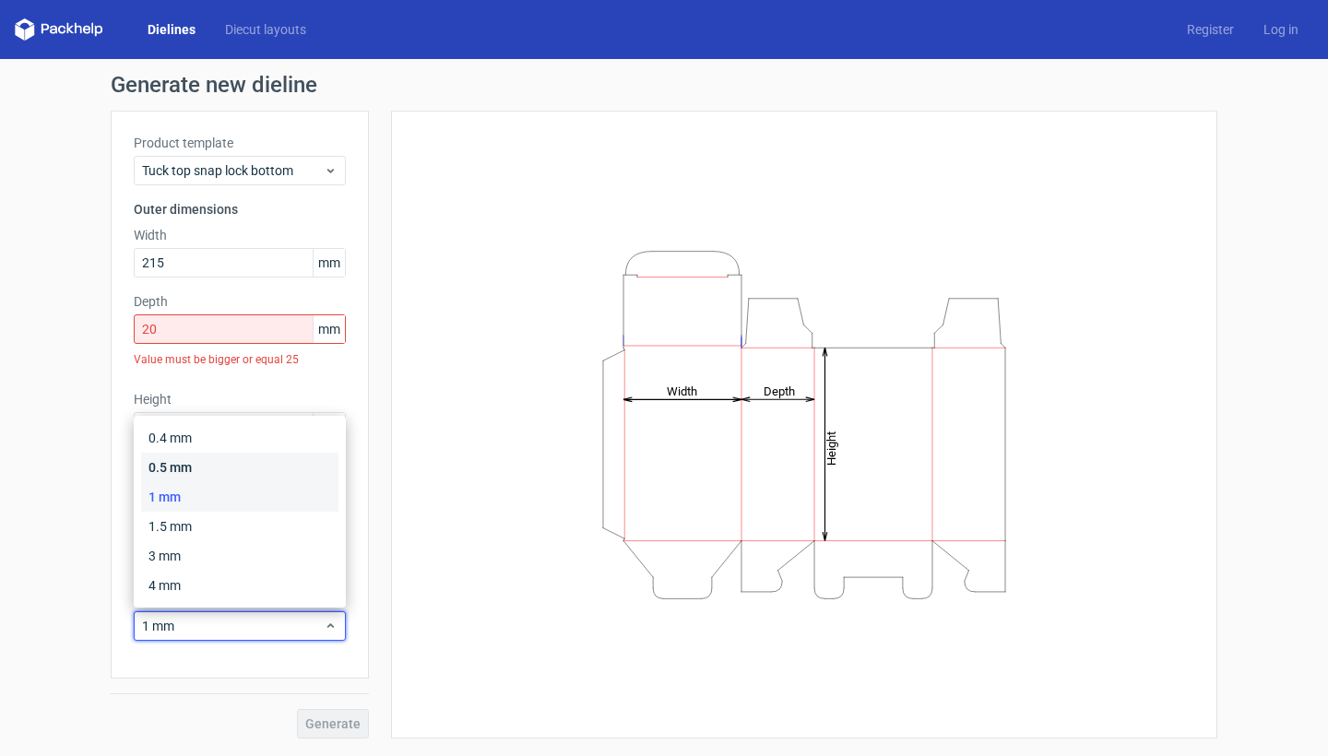
click at [221, 462] on div "0.5 mm" at bounding box center [239, 468] width 197 height 30
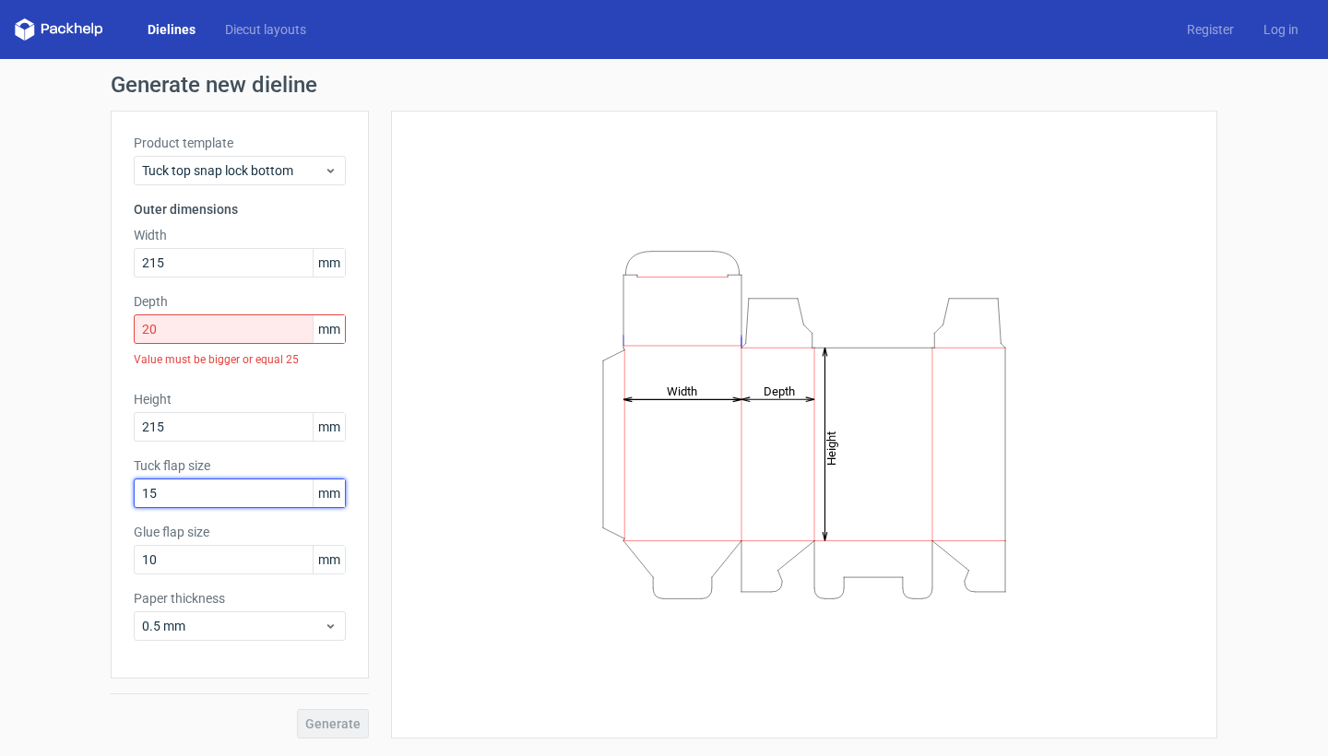
click at [262, 490] on input "15" at bounding box center [240, 494] width 212 height 30
type input "10"
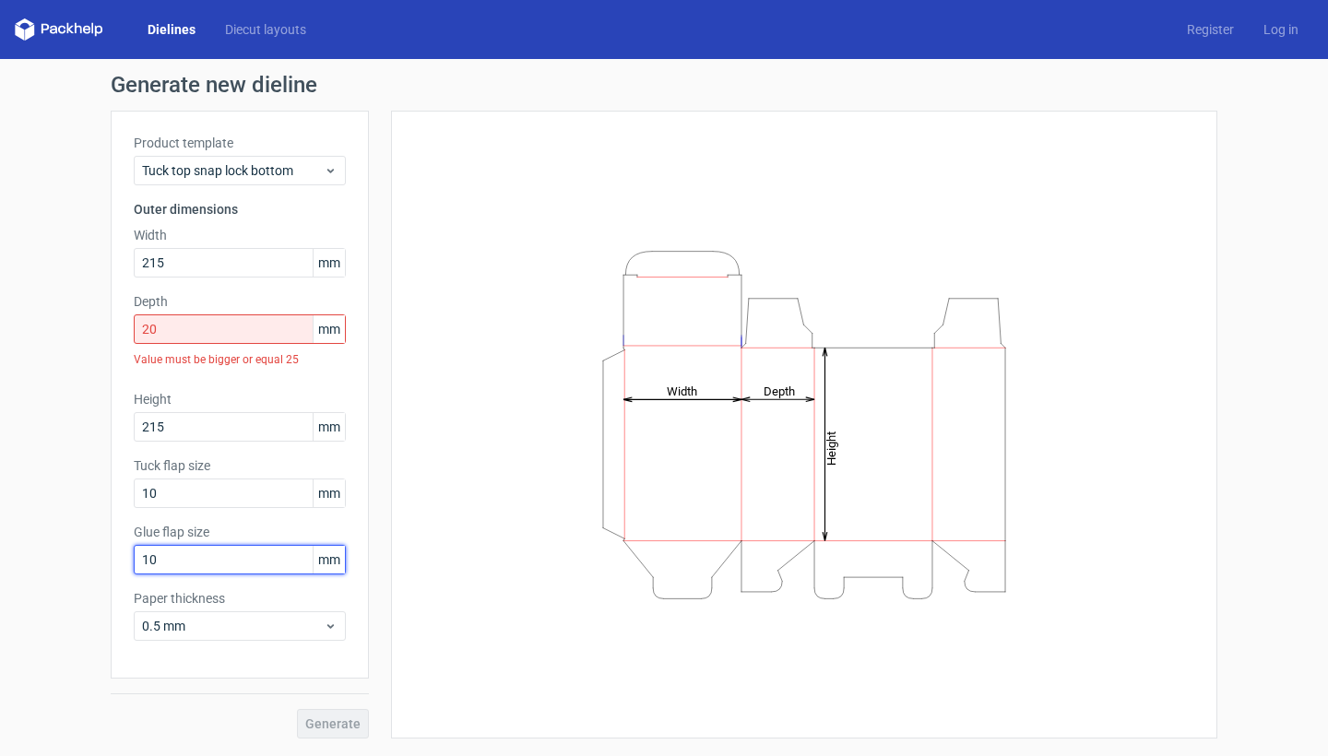
click at [237, 564] on input "10" at bounding box center [240, 560] width 212 height 30
type input "5"
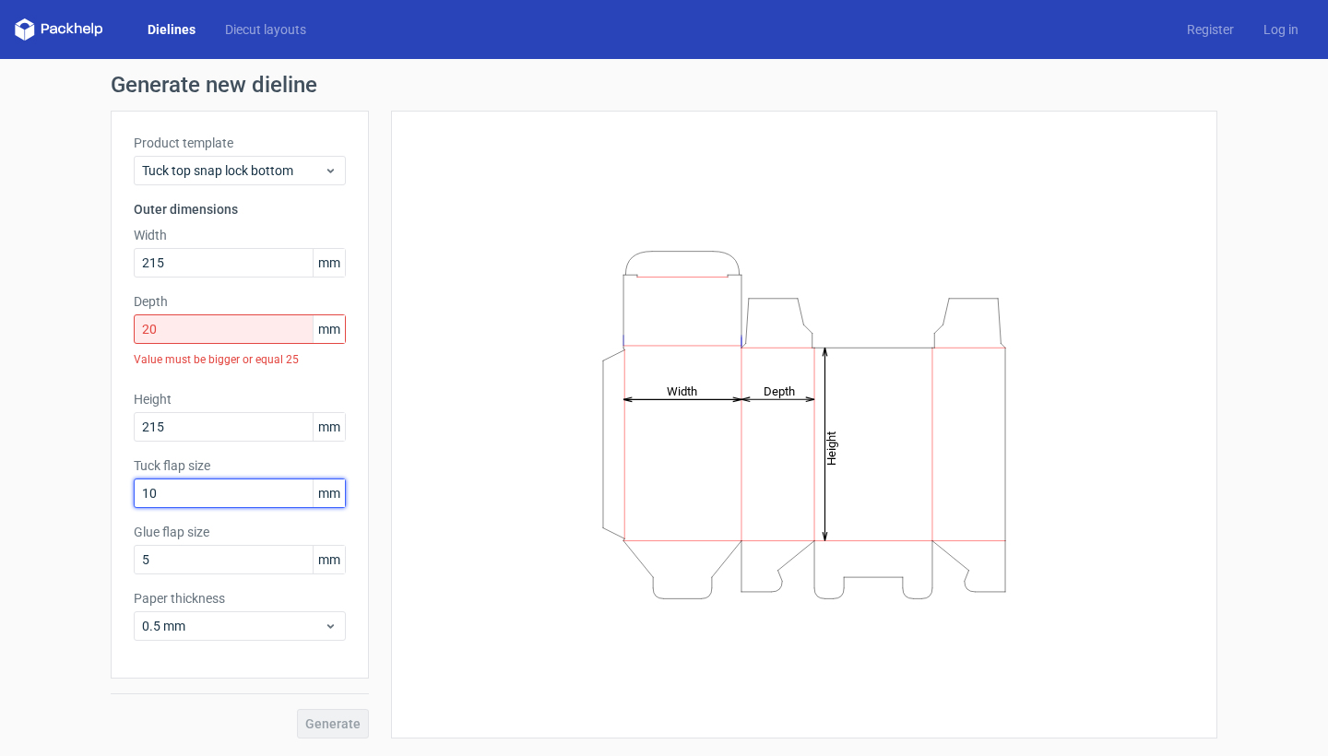
click at [247, 494] on input "10" at bounding box center [240, 494] width 212 height 30
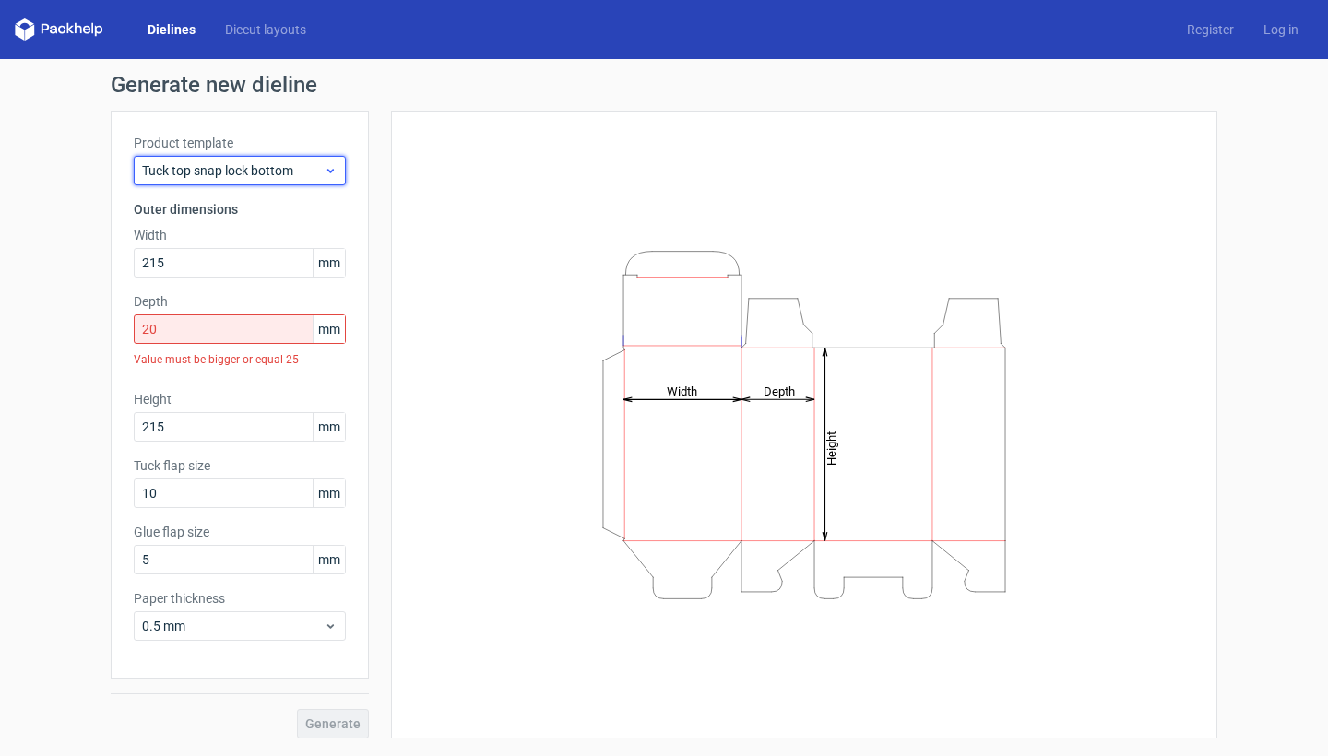
click at [288, 167] on span "Tuck top snap lock bottom" at bounding box center [233, 170] width 182 height 18
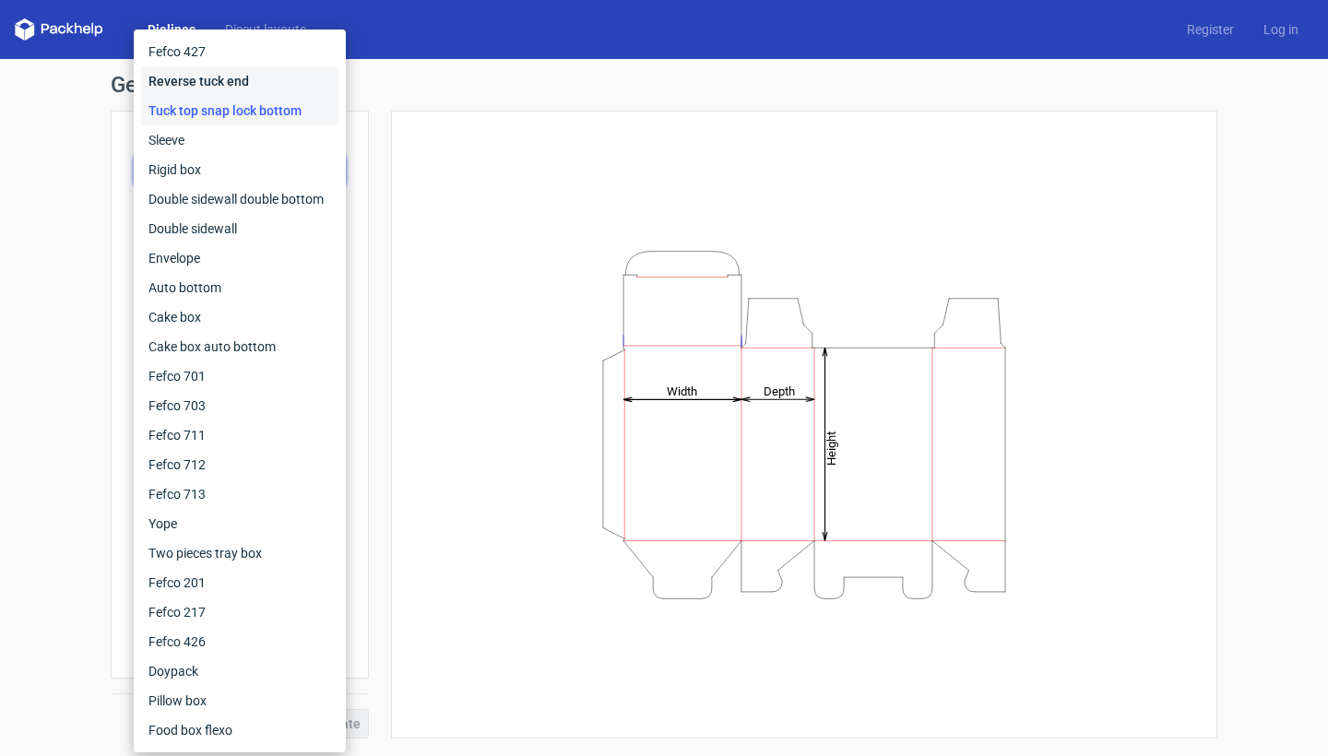
click at [262, 89] on div "Reverse tuck end" at bounding box center [239, 81] width 197 height 30
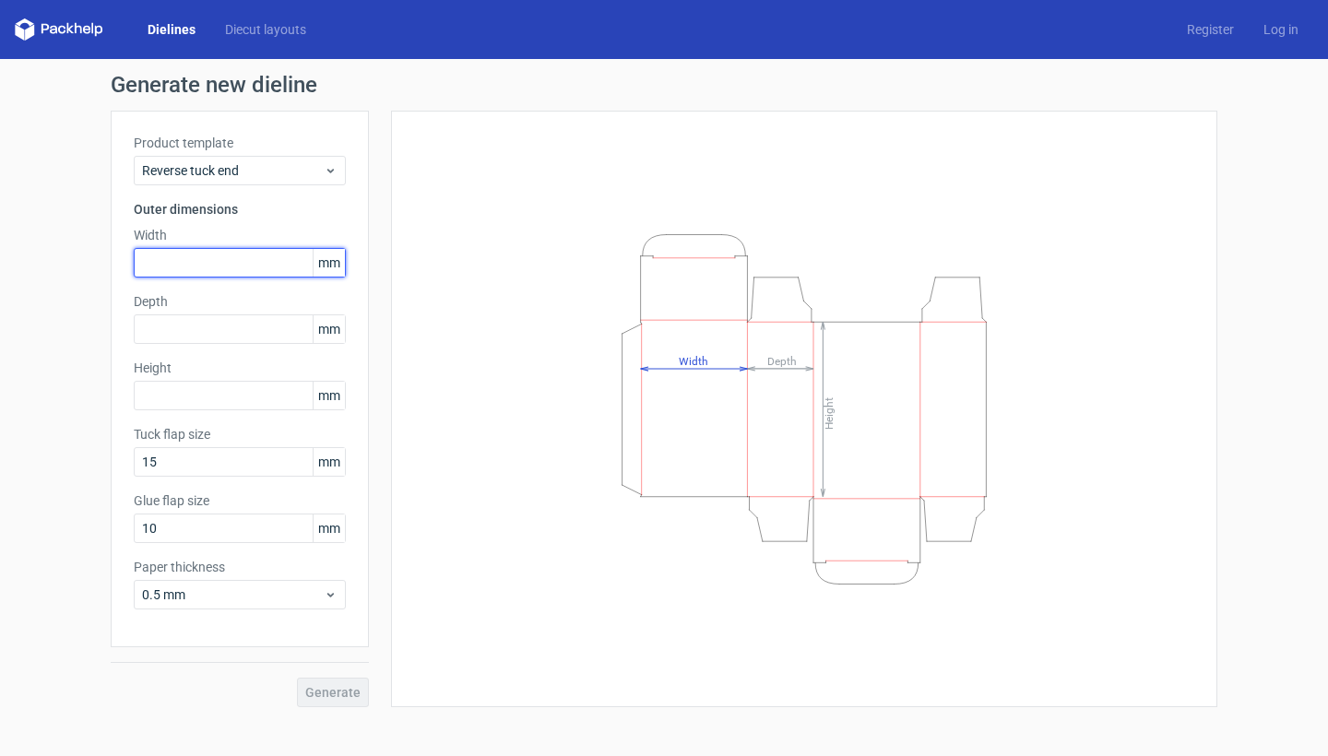
click at [203, 265] on input "text" at bounding box center [240, 263] width 212 height 30
type input "125"
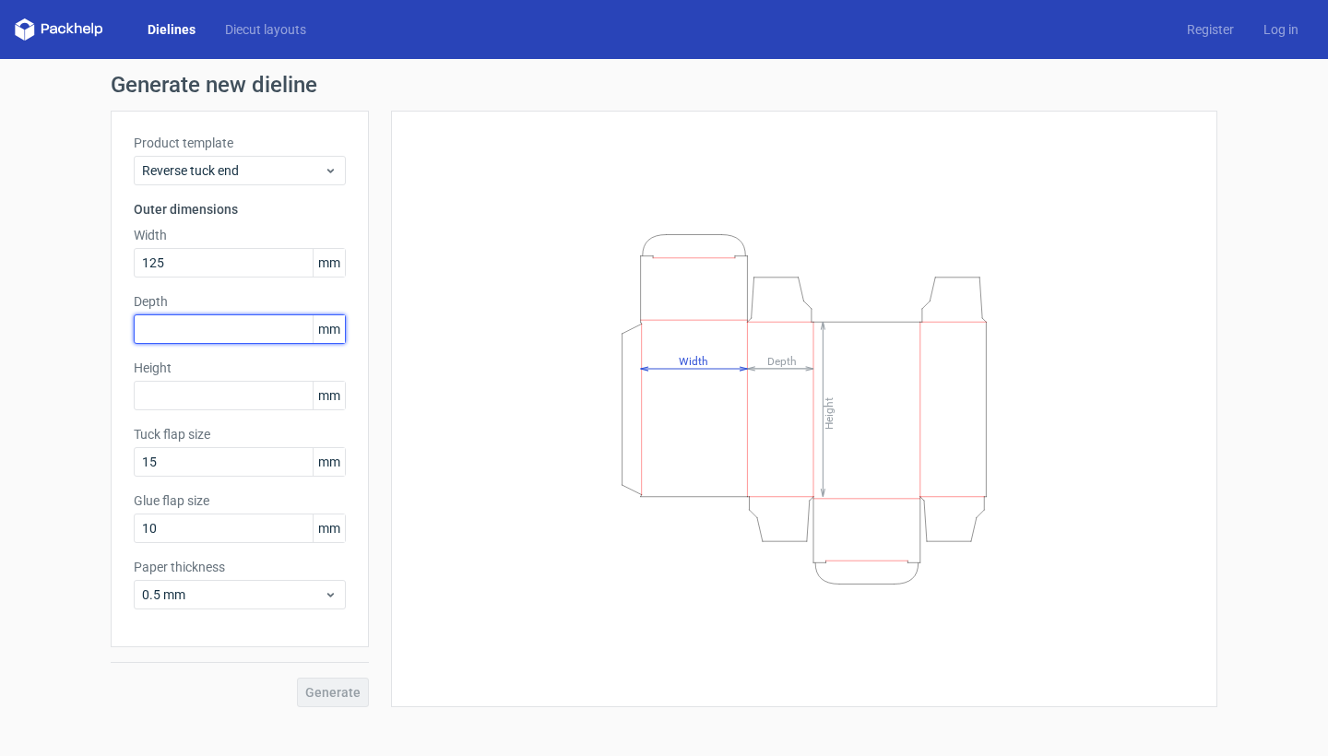
click at [196, 331] on input "text" at bounding box center [240, 330] width 212 height 30
type input "20"
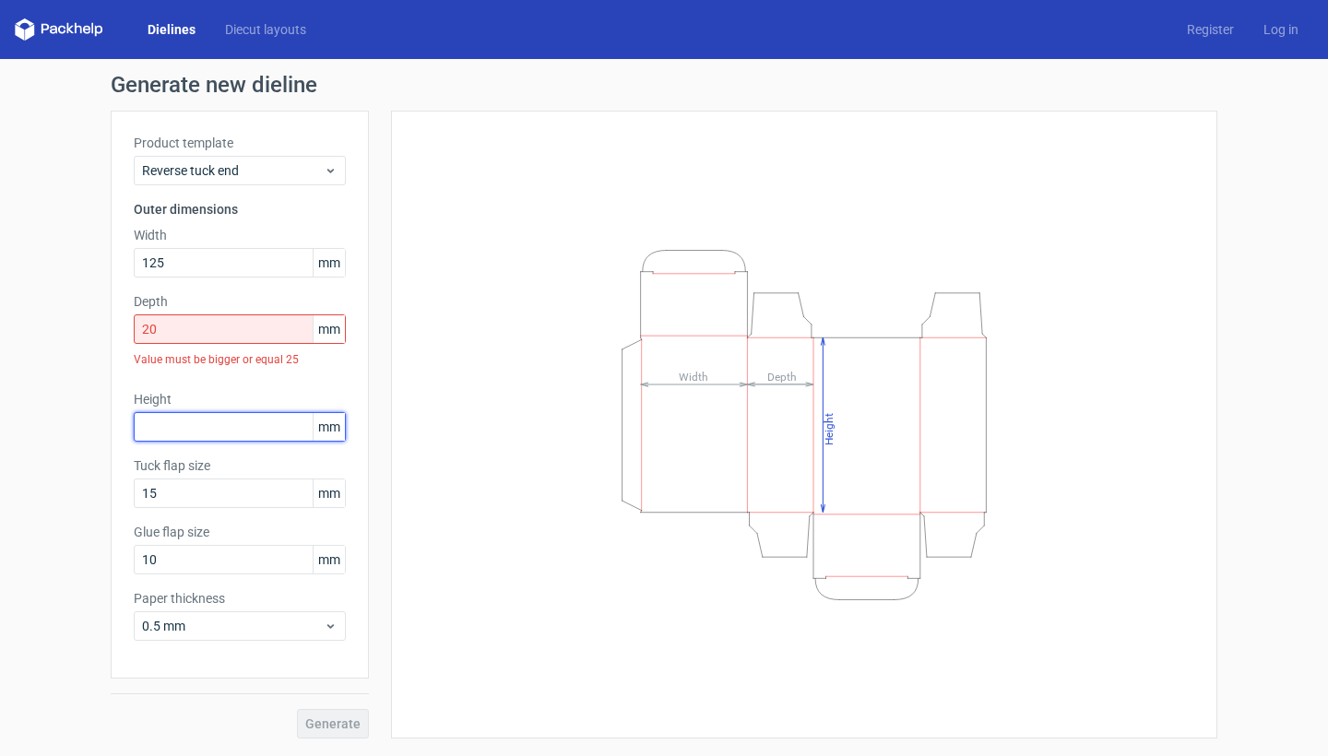
click at [212, 391] on div "Height mm" at bounding box center [240, 416] width 212 height 52
type input "215"
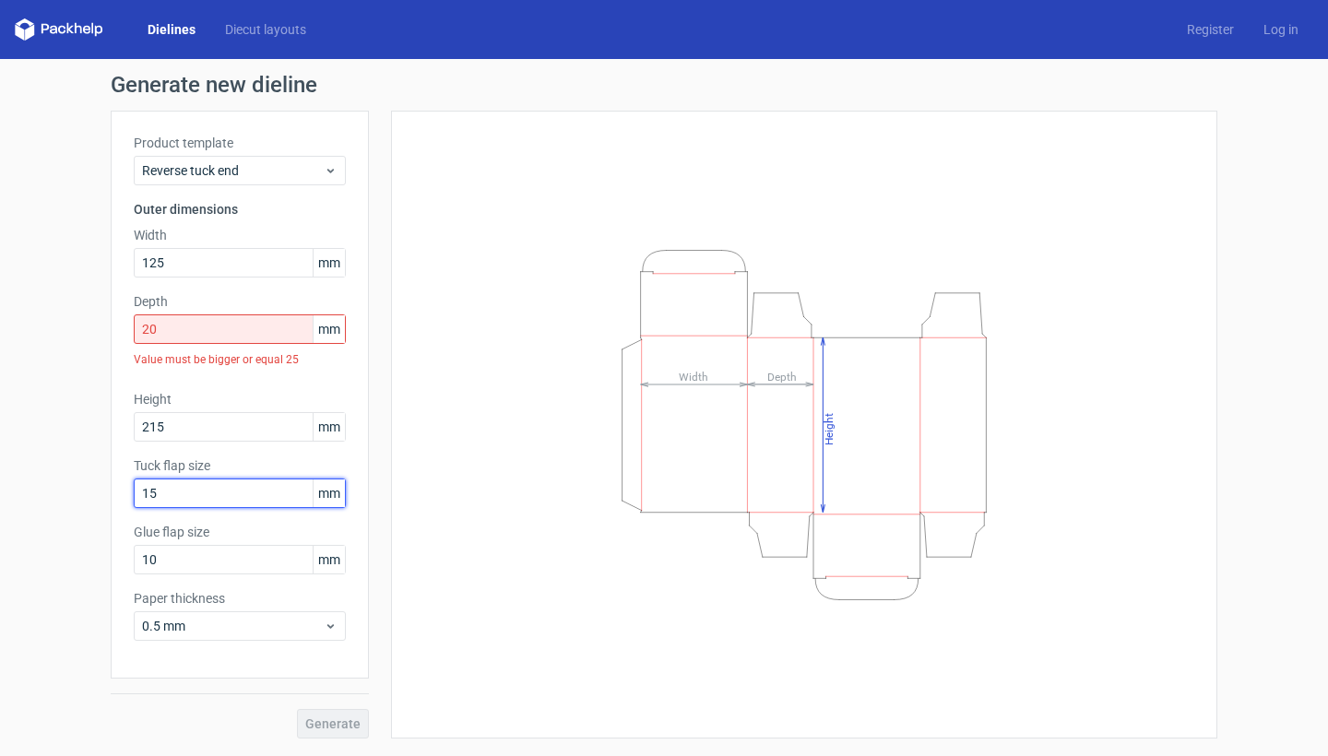
click at [195, 493] on input "15" at bounding box center [240, 494] width 212 height 30
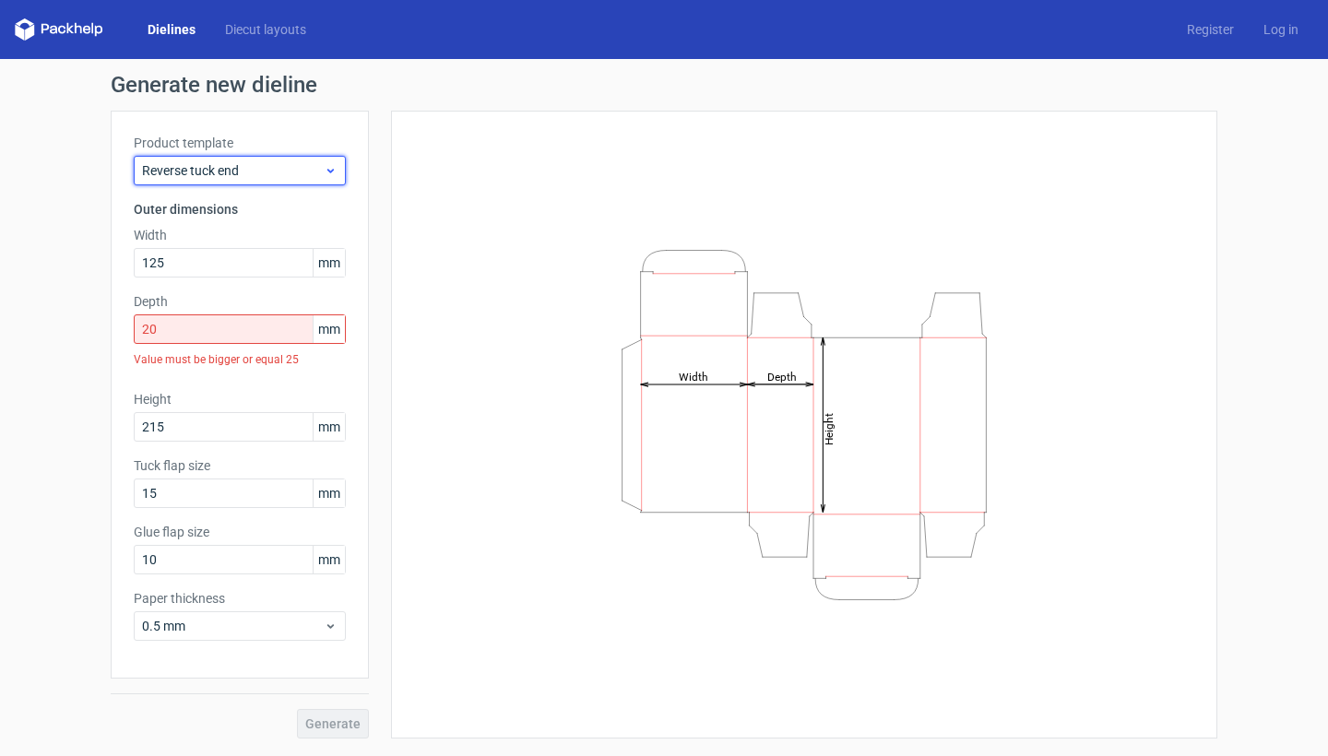
click at [224, 167] on span "Reverse tuck end" at bounding box center [233, 170] width 182 height 18
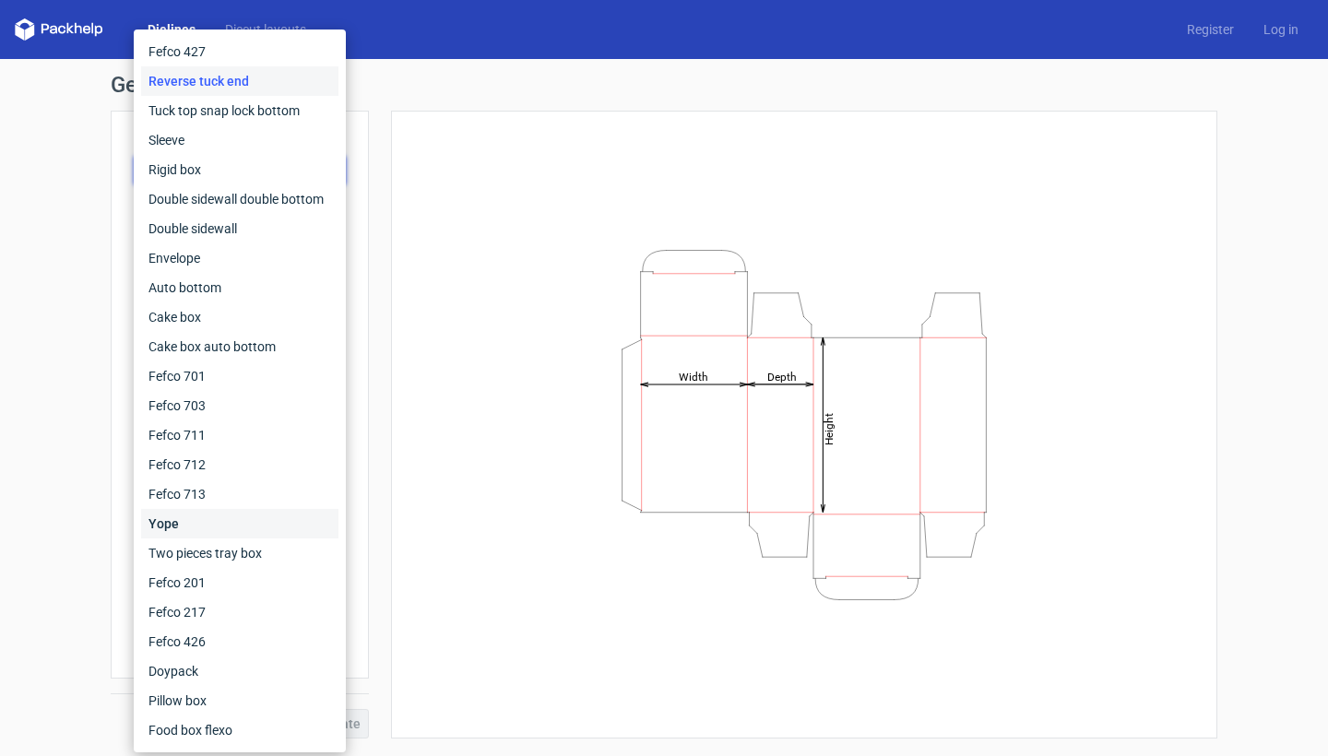
click at [239, 512] on div "Yope" at bounding box center [239, 524] width 197 height 30
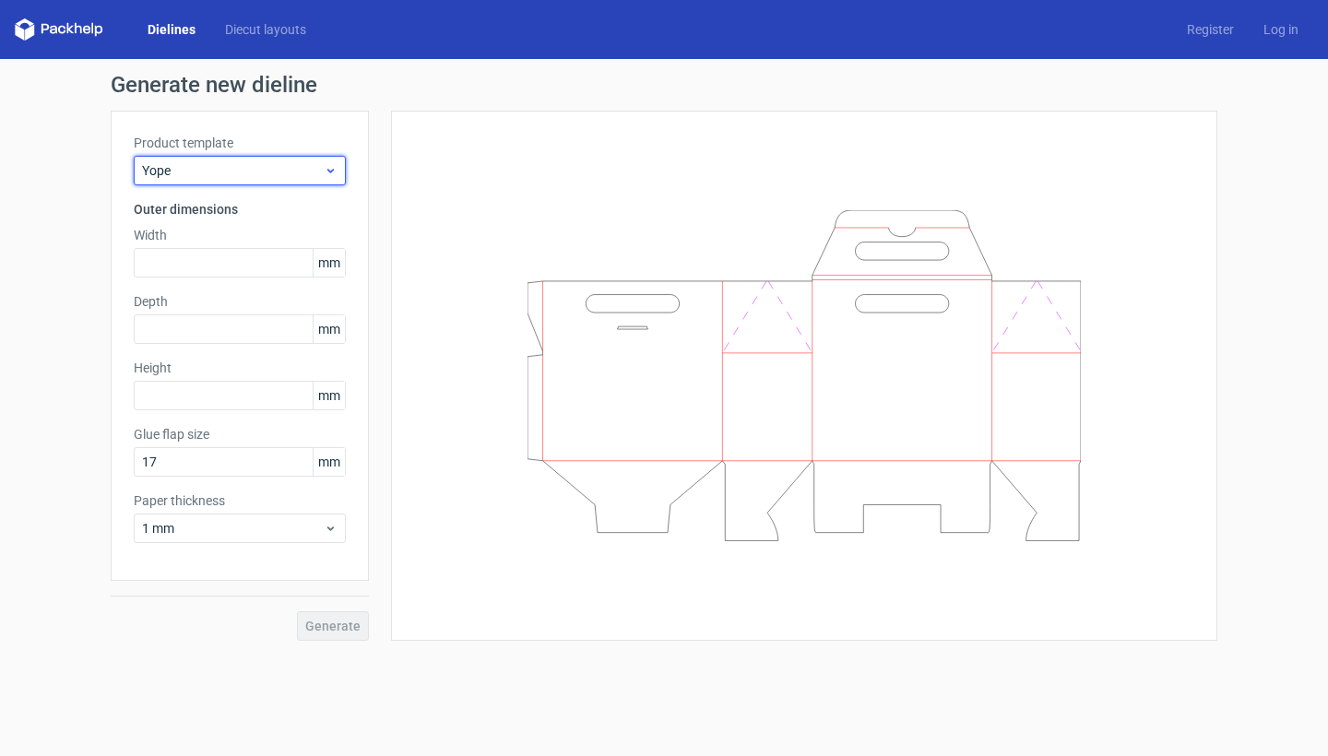
click at [278, 172] on span "Yope" at bounding box center [233, 170] width 182 height 18
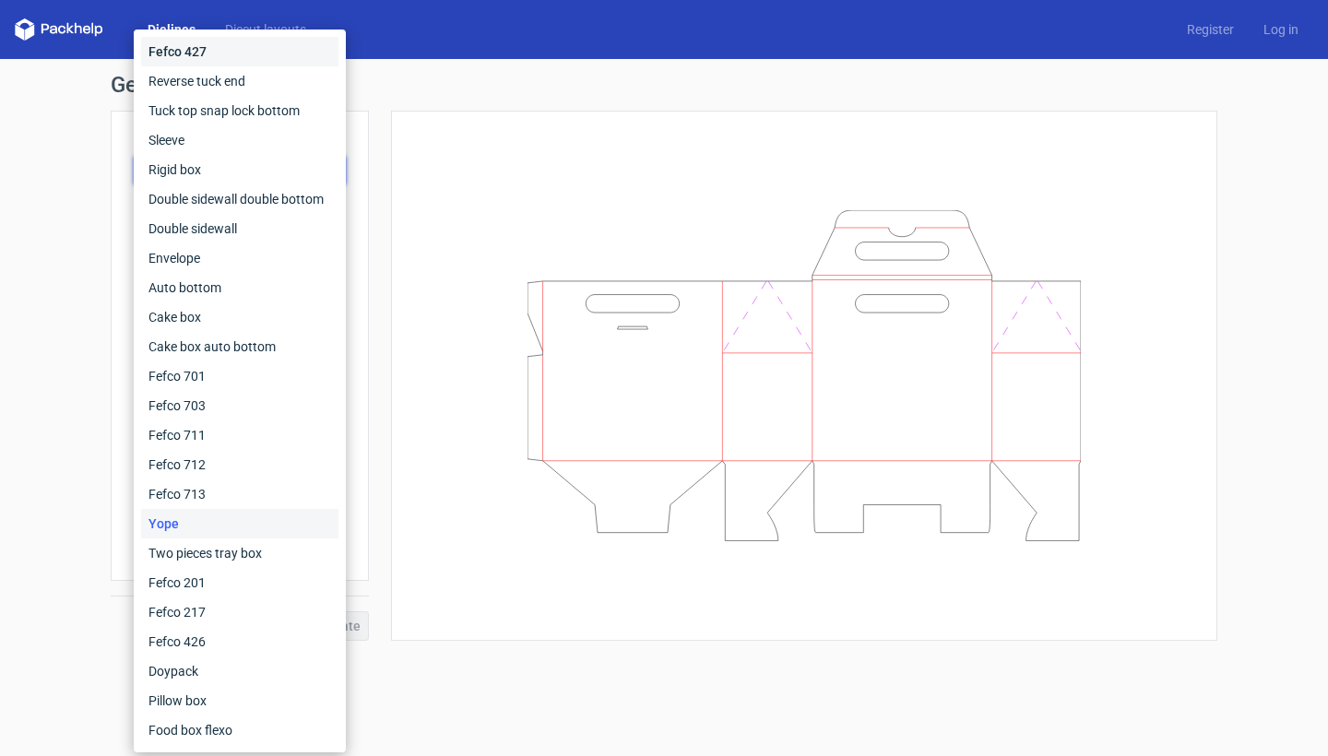
click at [227, 53] on div "Fefco 427" at bounding box center [239, 52] width 197 height 30
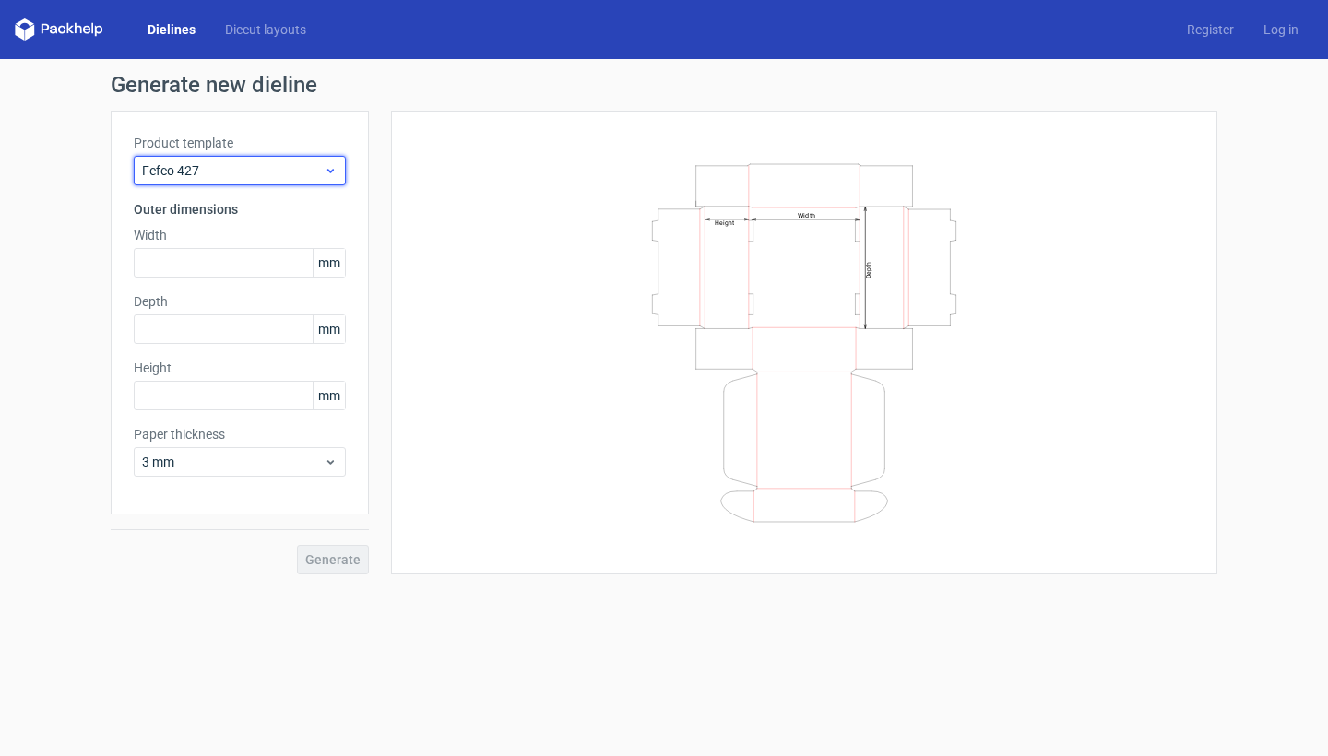
click at [253, 163] on span "Fefco 427" at bounding box center [233, 170] width 182 height 18
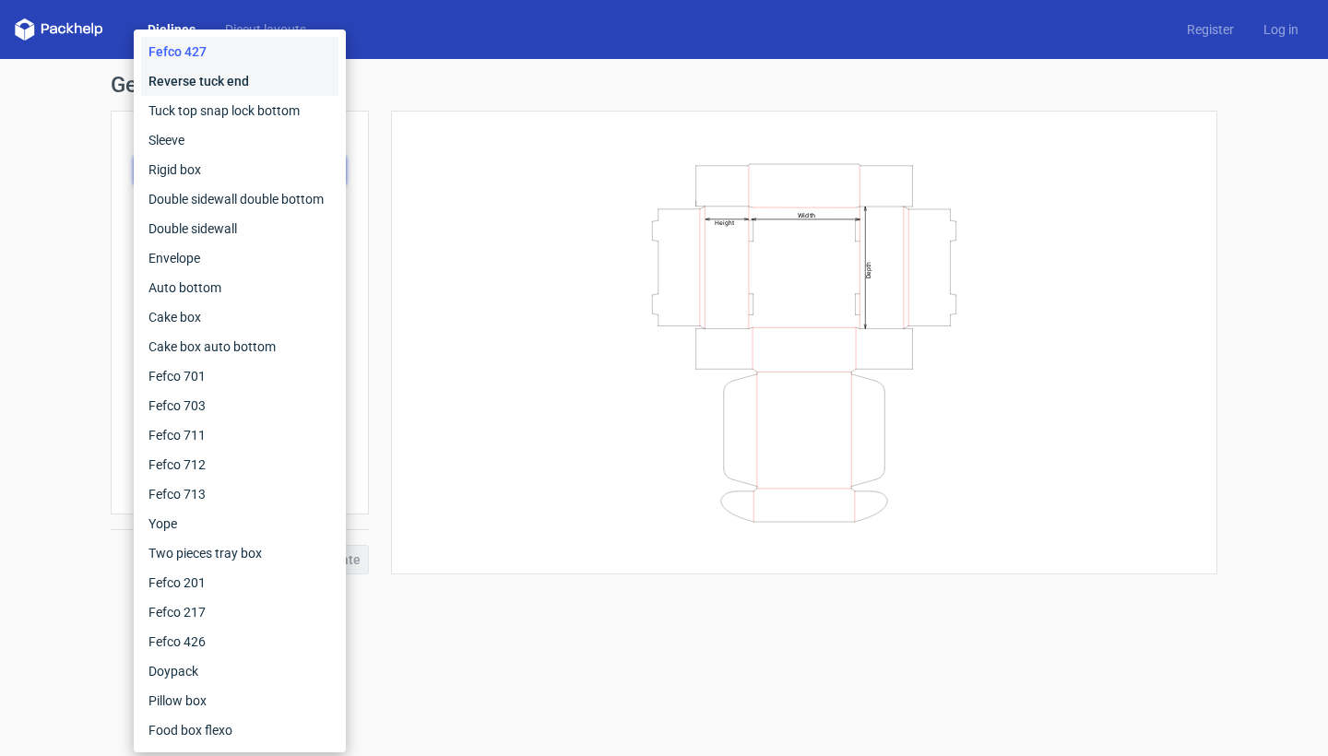
click at [253, 93] on div "Reverse tuck end" at bounding box center [239, 81] width 197 height 30
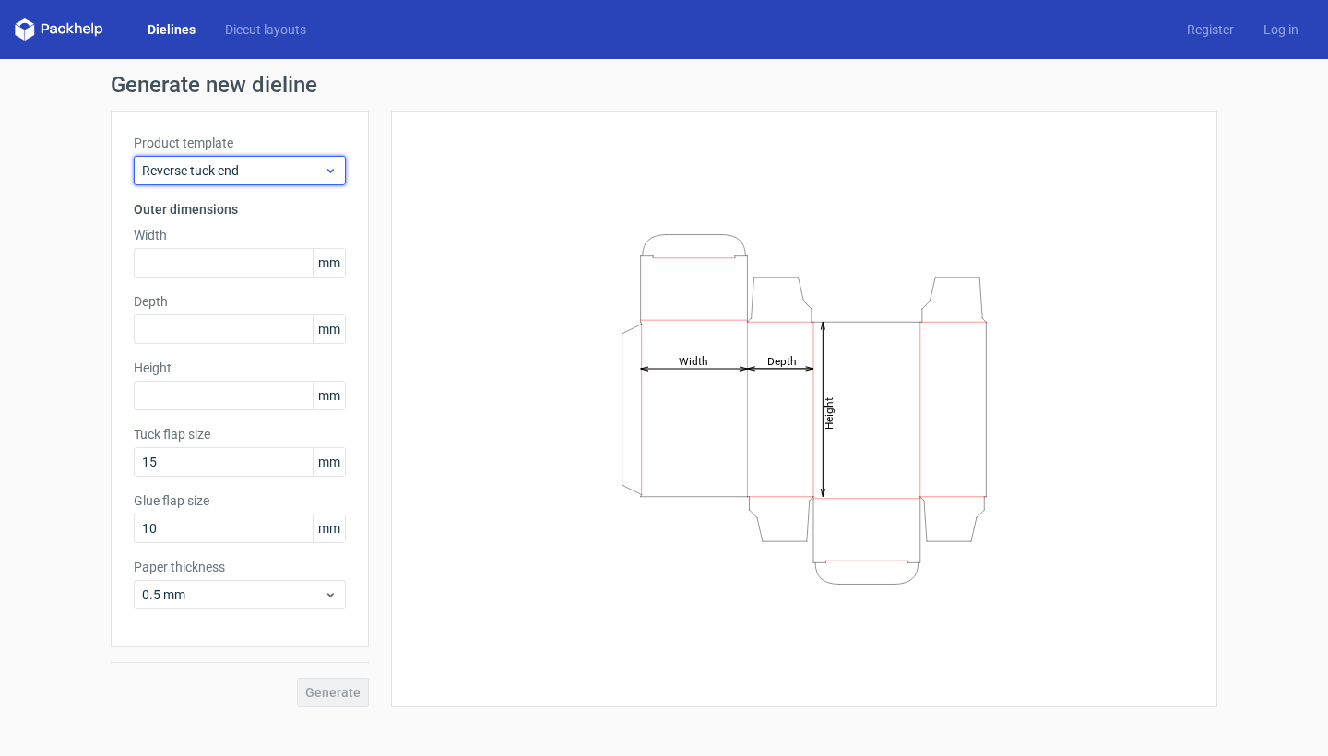
click at [264, 170] on span "Reverse tuck end" at bounding box center [233, 170] width 182 height 18
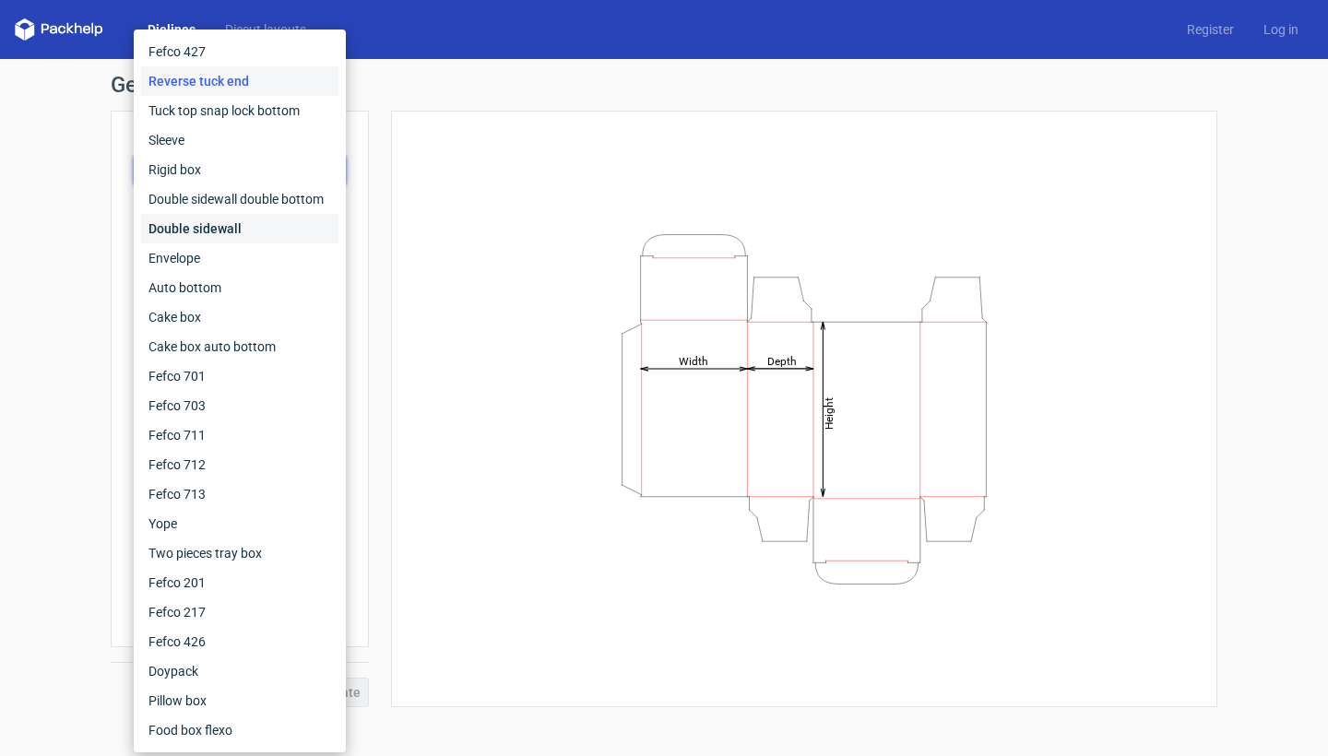
click at [275, 232] on div "Double sidewall" at bounding box center [239, 229] width 197 height 30
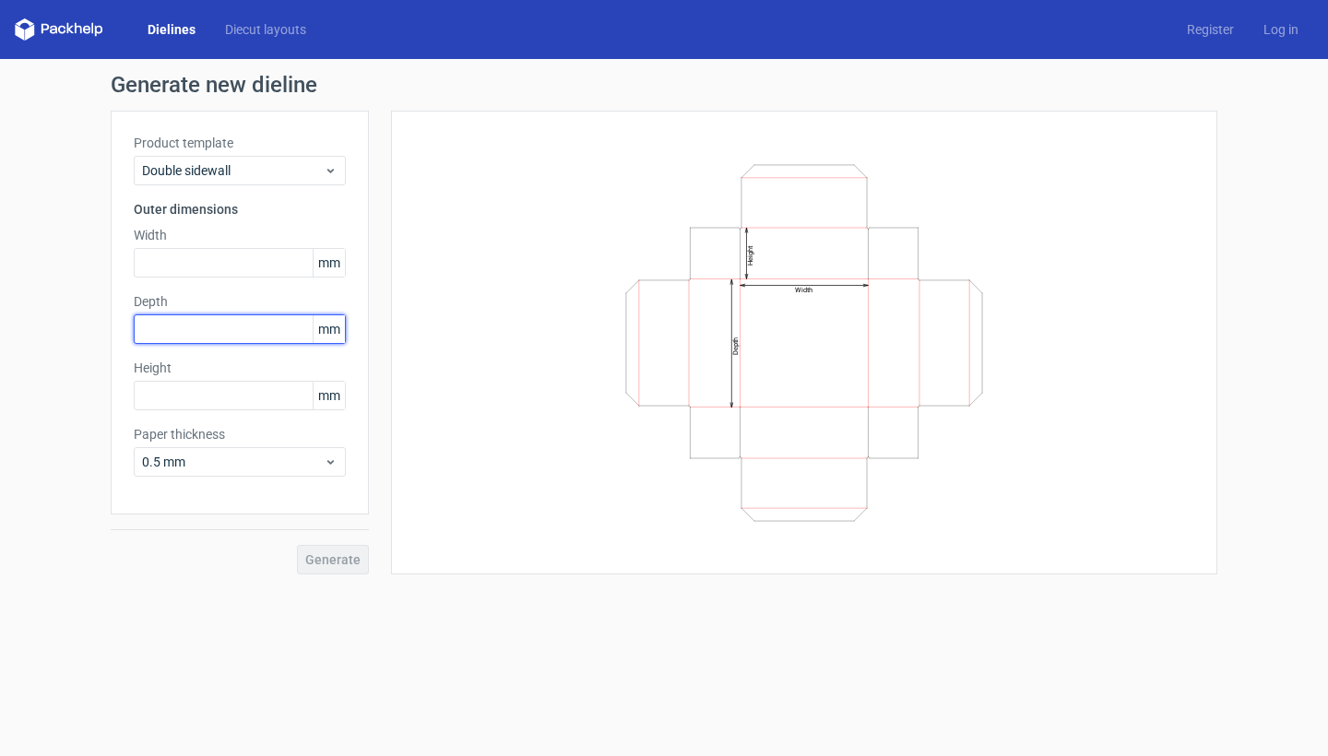
click at [236, 340] on input "text" at bounding box center [240, 330] width 212 height 30
type input "20"
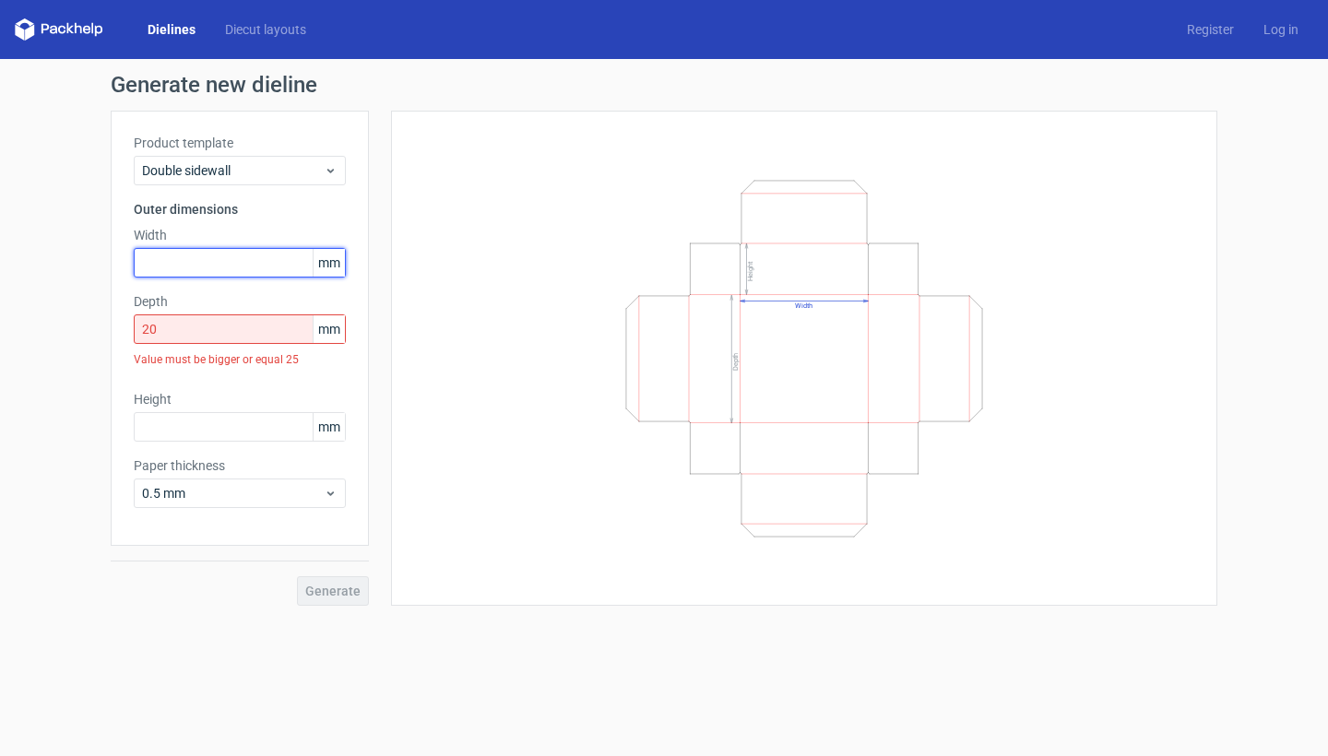
click at [232, 260] on input "text" at bounding box center [240, 263] width 212 height 30
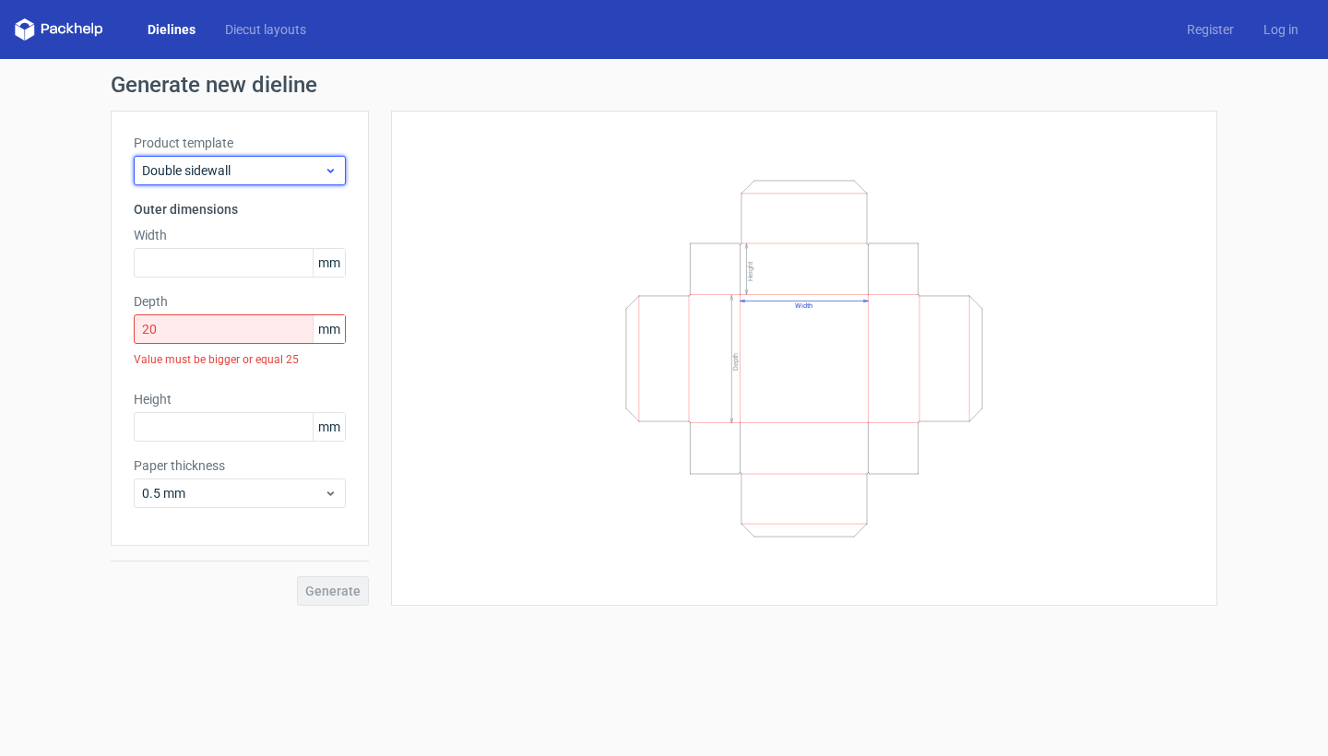
click at [264, 178] on span "Double sidewall" at bounding box center [233, 170] width 182 height 18
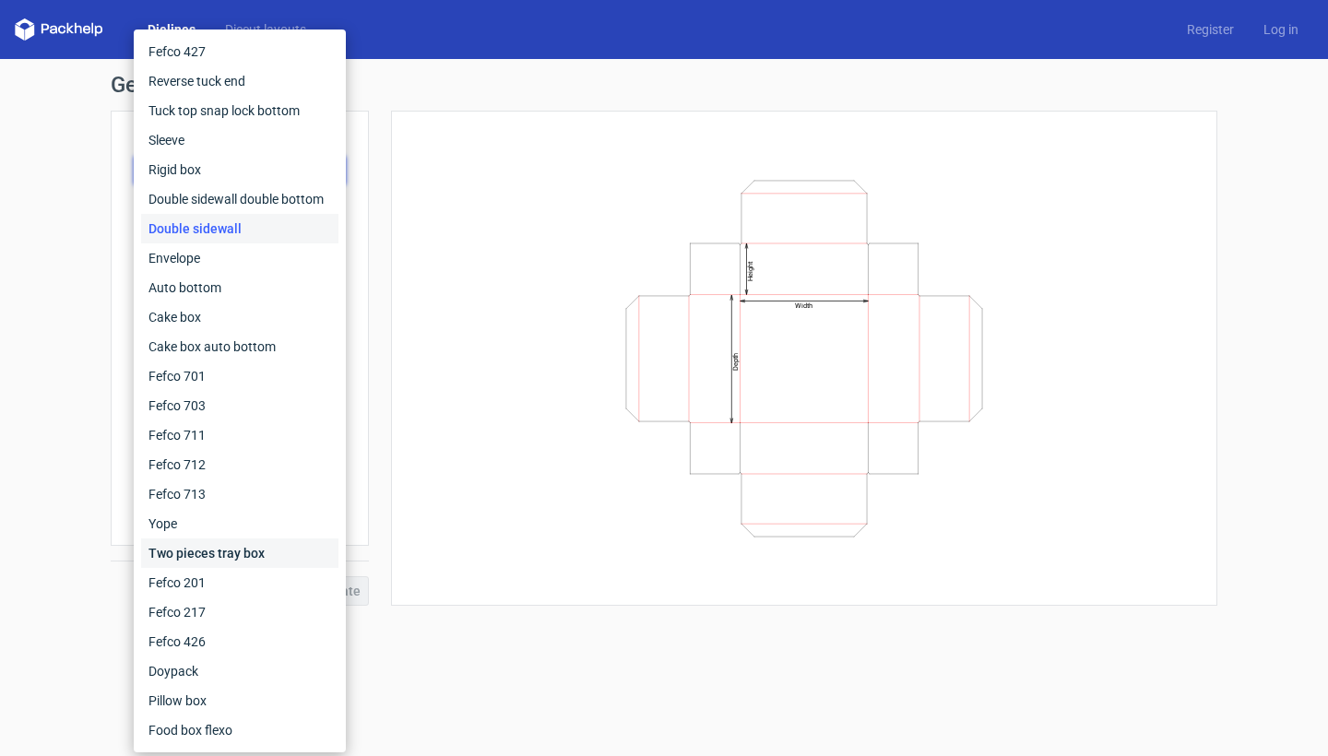
click at [226, 555] on div "Two pieces tray box" at bounding box center [239, 554] width 197 height 30
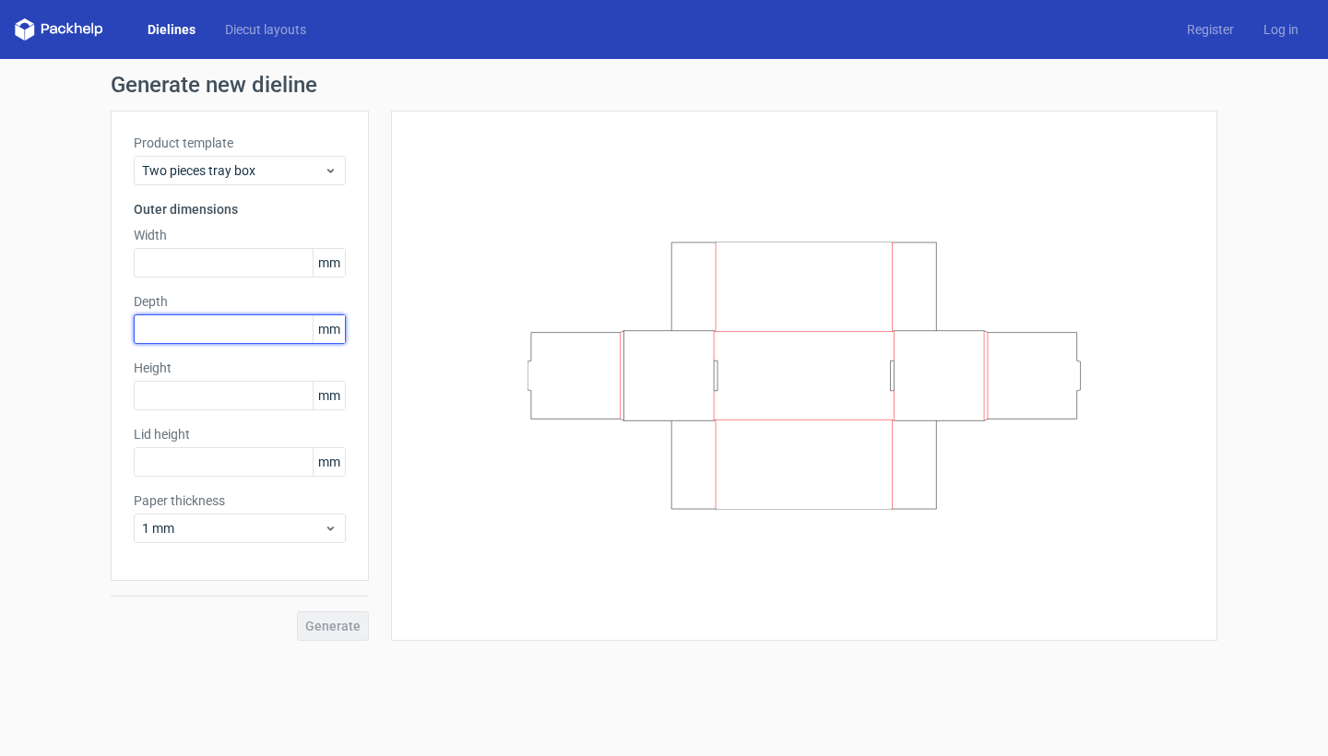
click at [218, 327] on input "text" at bounding box center [240, 330] width 212 height 30
type input "20"
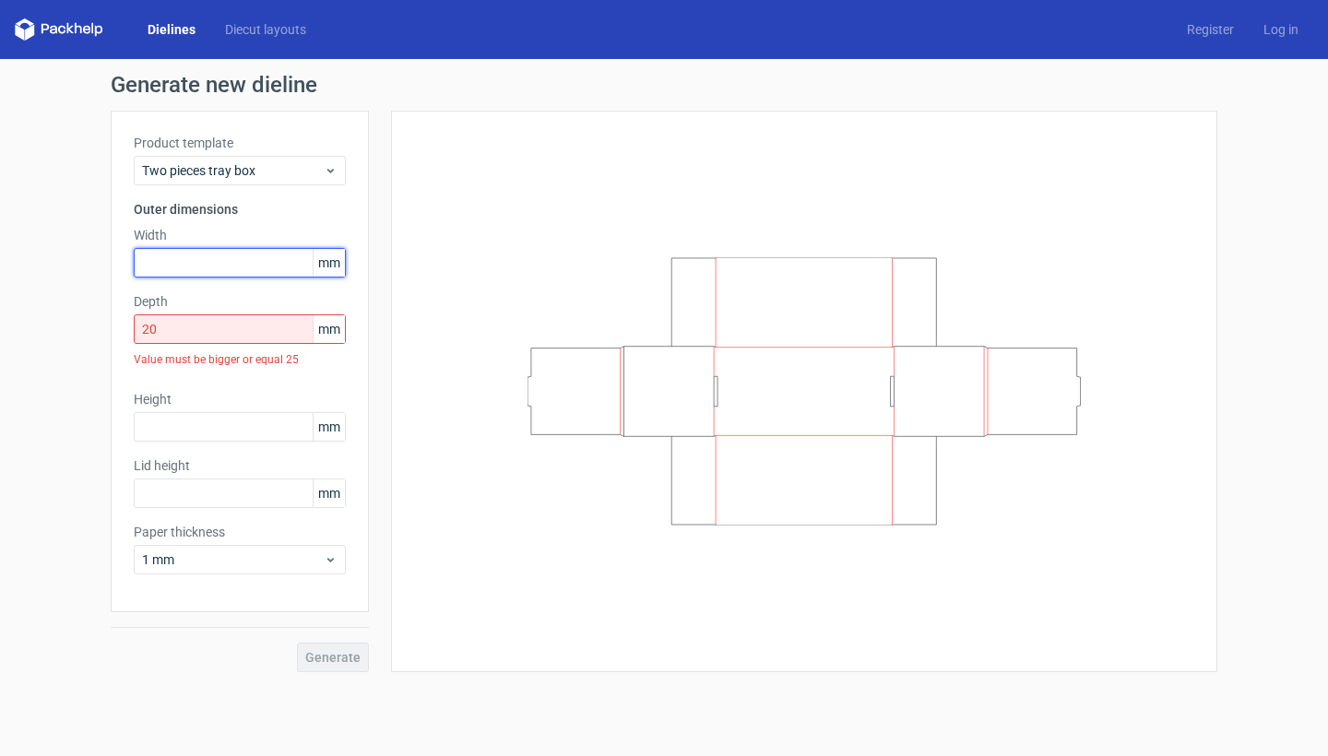
click at [243, 269] on input "text" at bounding box center [240, 263] width 212 height 30
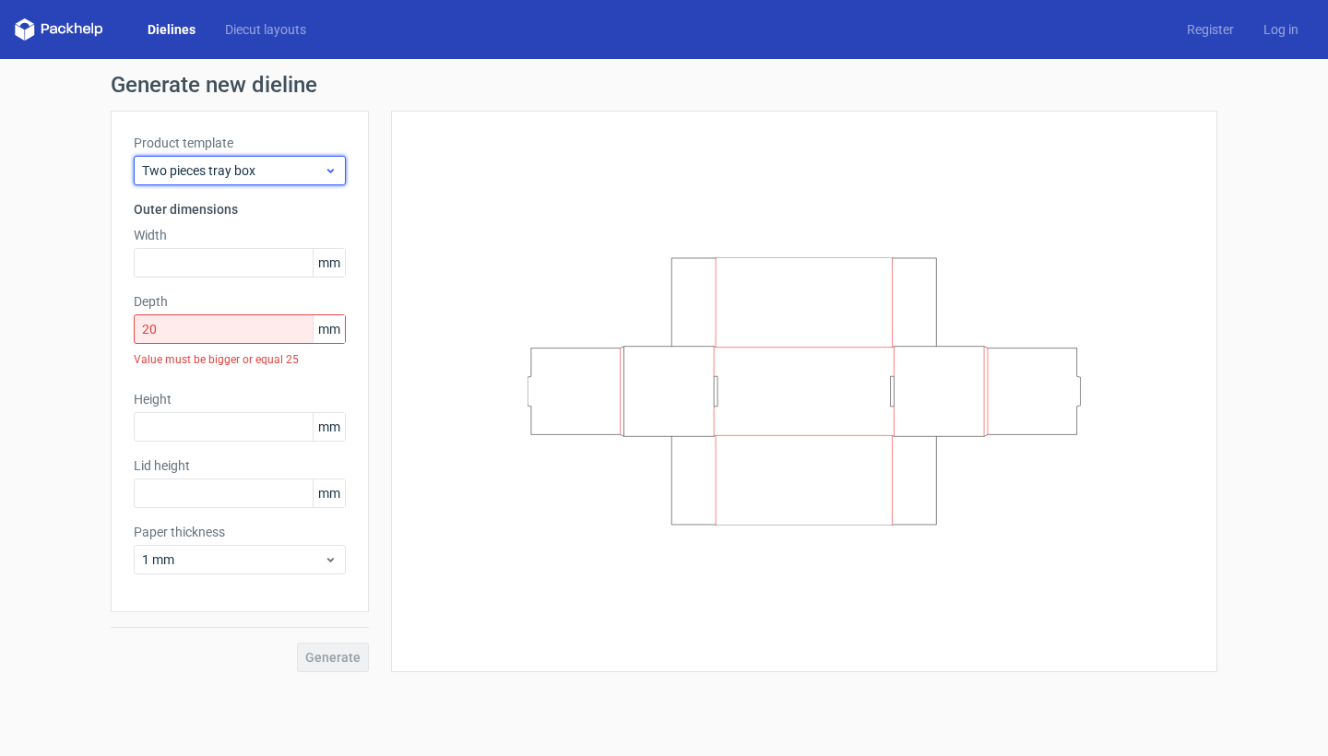
click at [258, 170] on span "Two pieces tray box" at bounding box center [233, 170] width 182 height 18
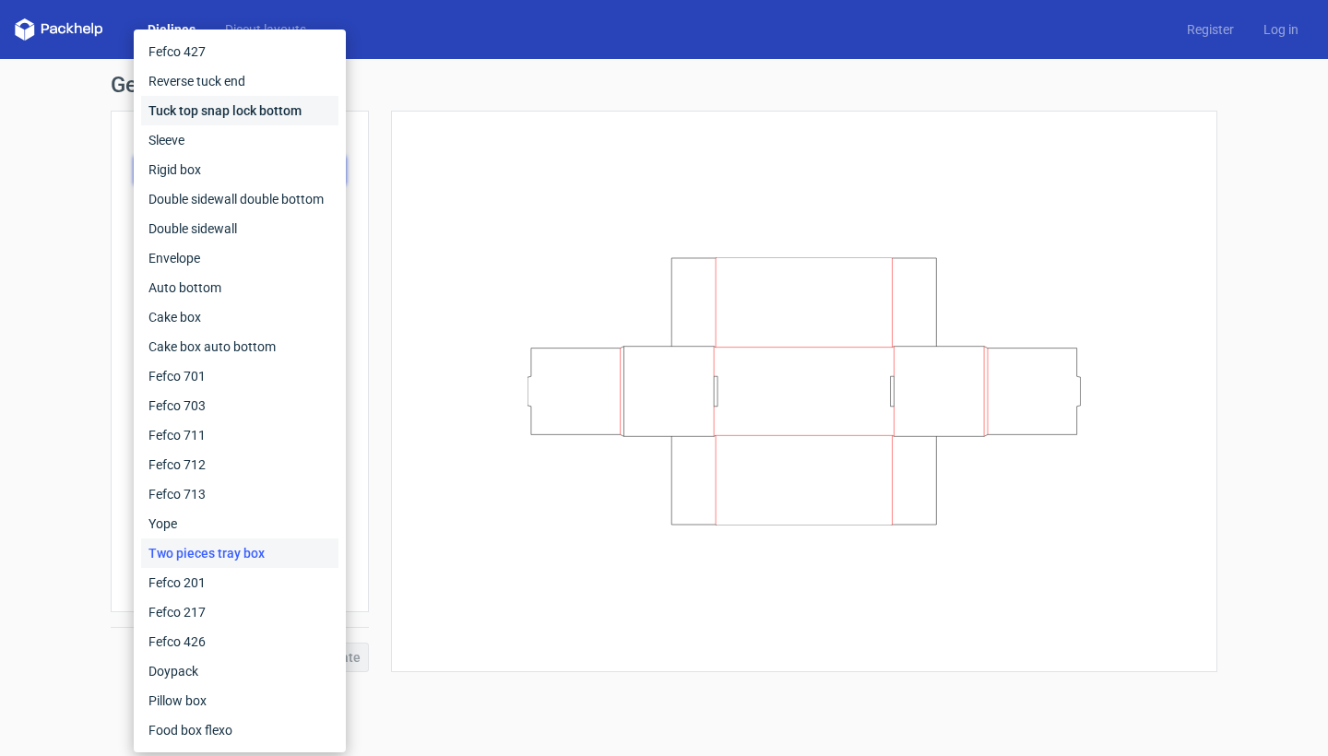
click at [234, 115] on div "Tuck top snap lock bottom" at bounding box center [239, 111] width 197 height 30
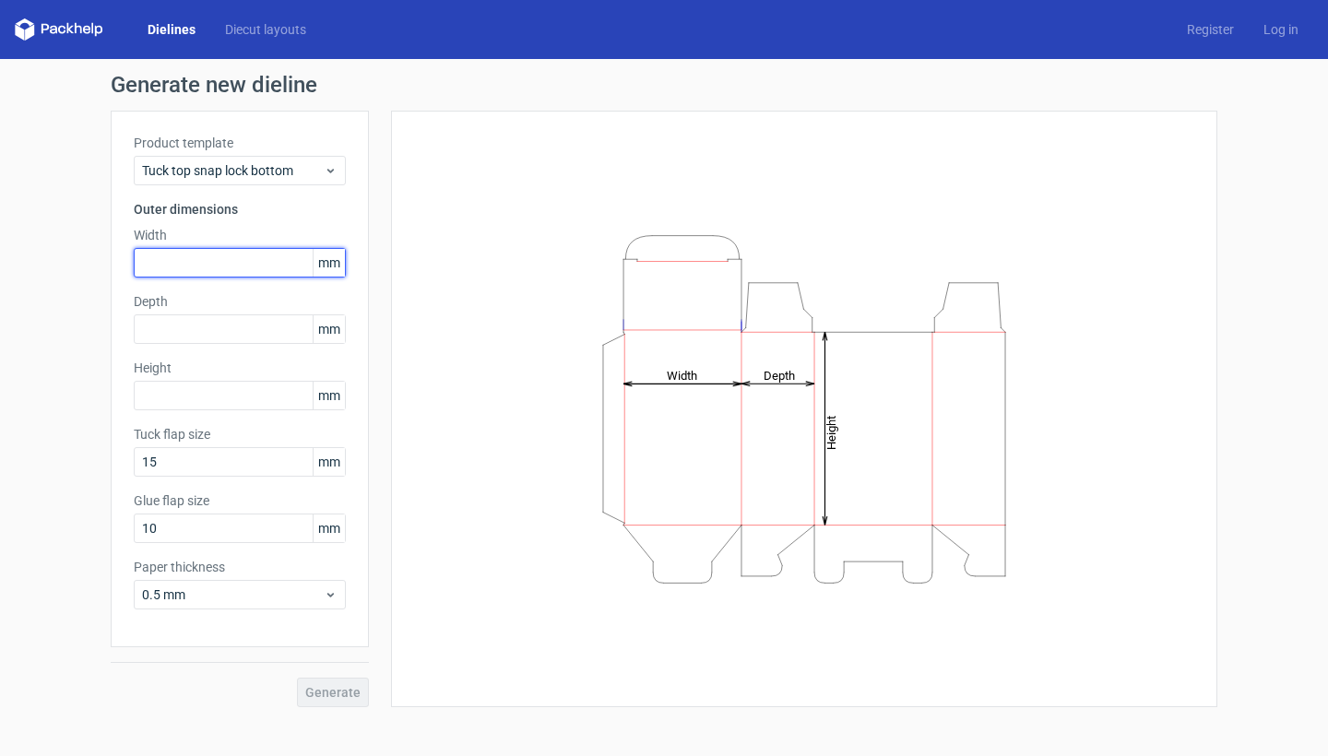
click at [256, 263] on input "text" at bounding box center [240, 263] width 212 height 30
type input "125"
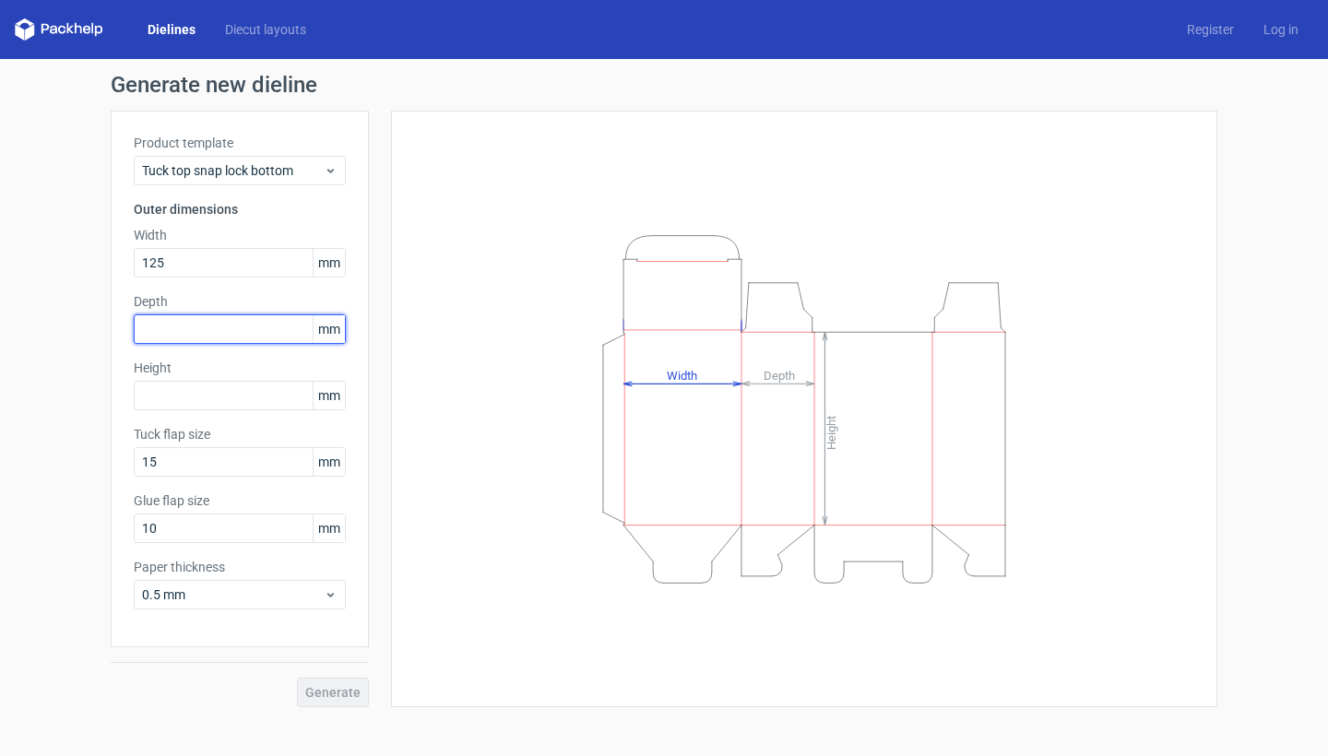
click at [244, 334] on input "text" at bounding box center [240, 330] width 212 height 30
type input "25"
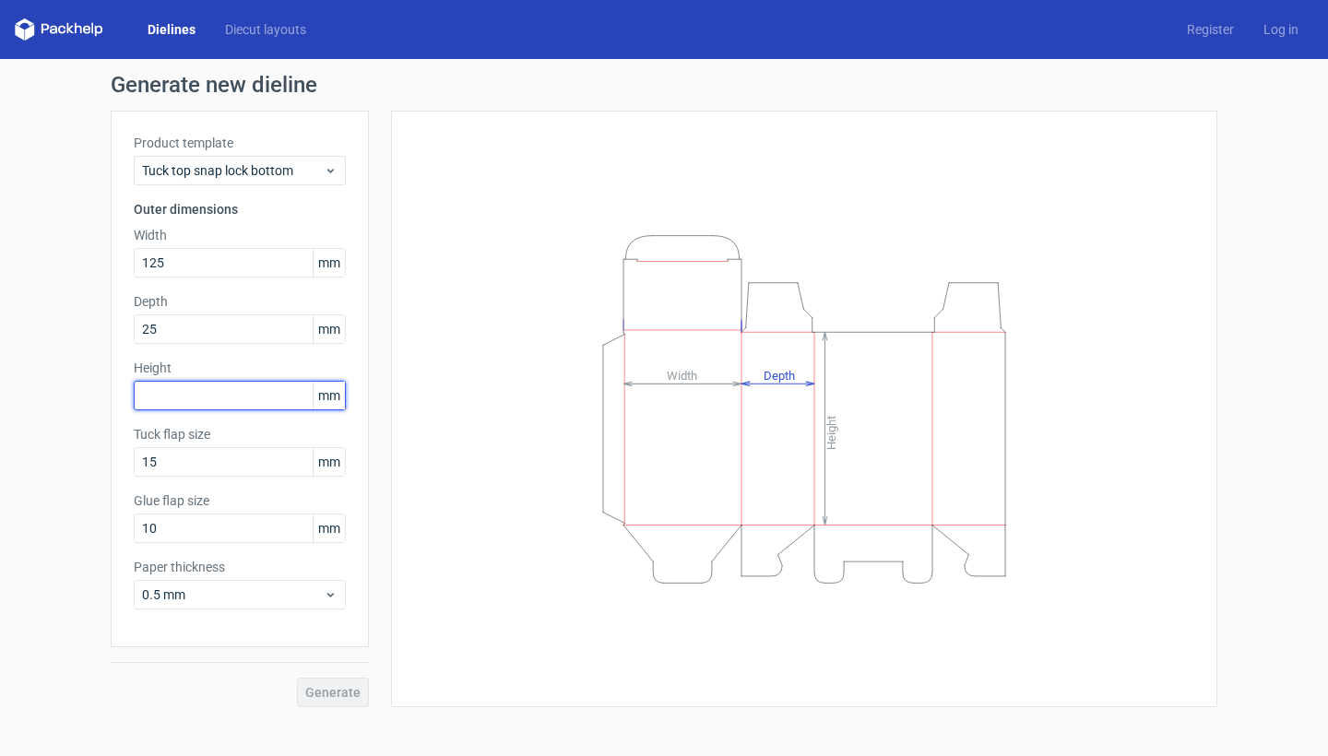
click at [235, 395] on input "text" at bounding box center [240, 396] width 212 height 30
type input "216"
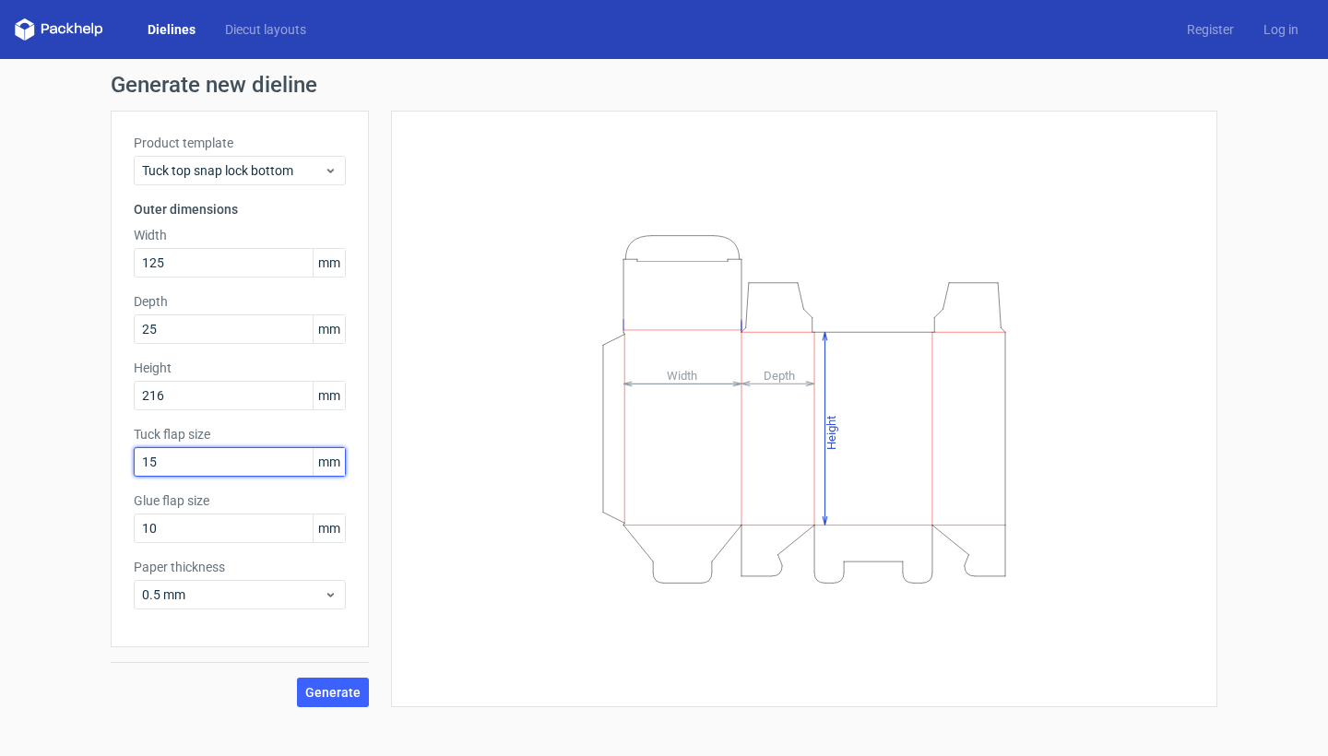
click at [233, 465] on input "15" at bounding box center [240, 462] width 212 height 30
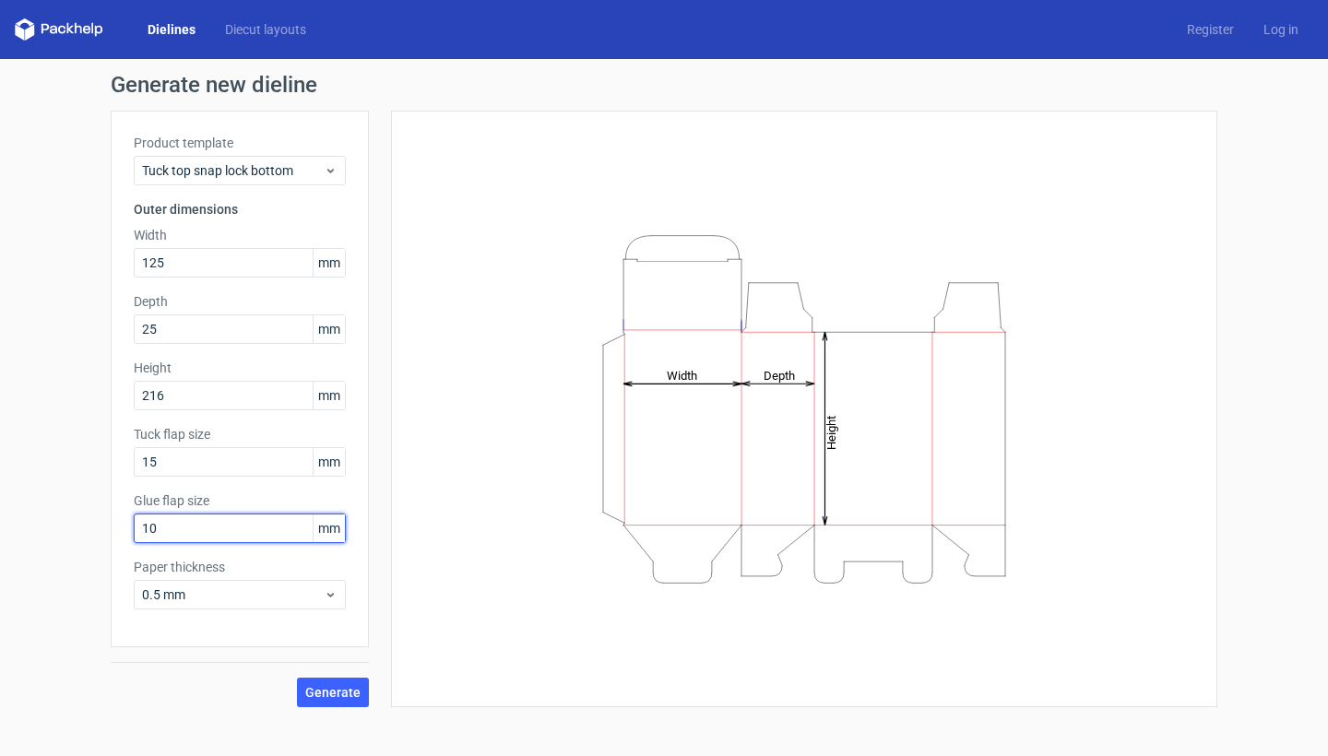
click at [226, 517] on input "10" at bounding box center [240, 529] width 212 height 30
click at [337, 703] on button "Generate" at bounding box center [333, 693] width 72 height 30
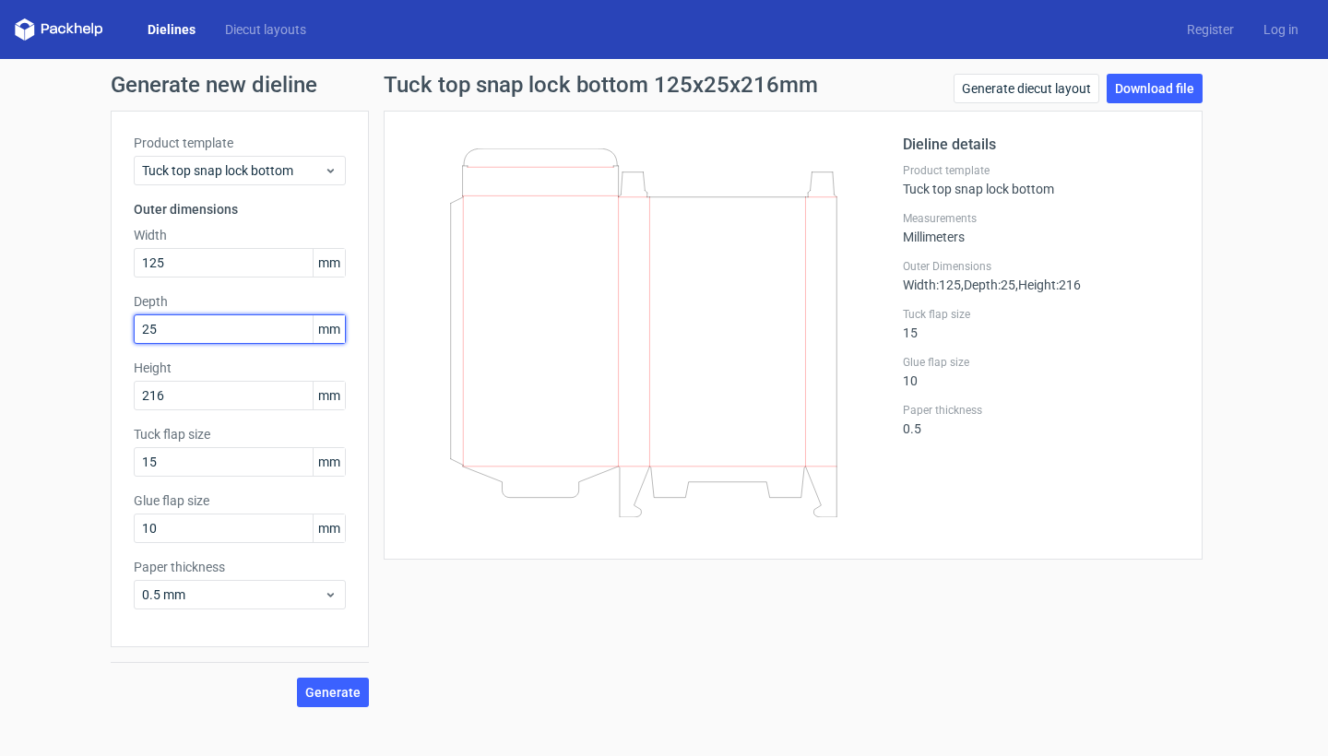
drag, startPoint x: 196, startPoint y: 331, endPoint x: 148, endPoint y: 327, distance: 48.1
click at [148, 327] on input "25" at bounding box center [240, 330] width 212 height 30
type input "20"
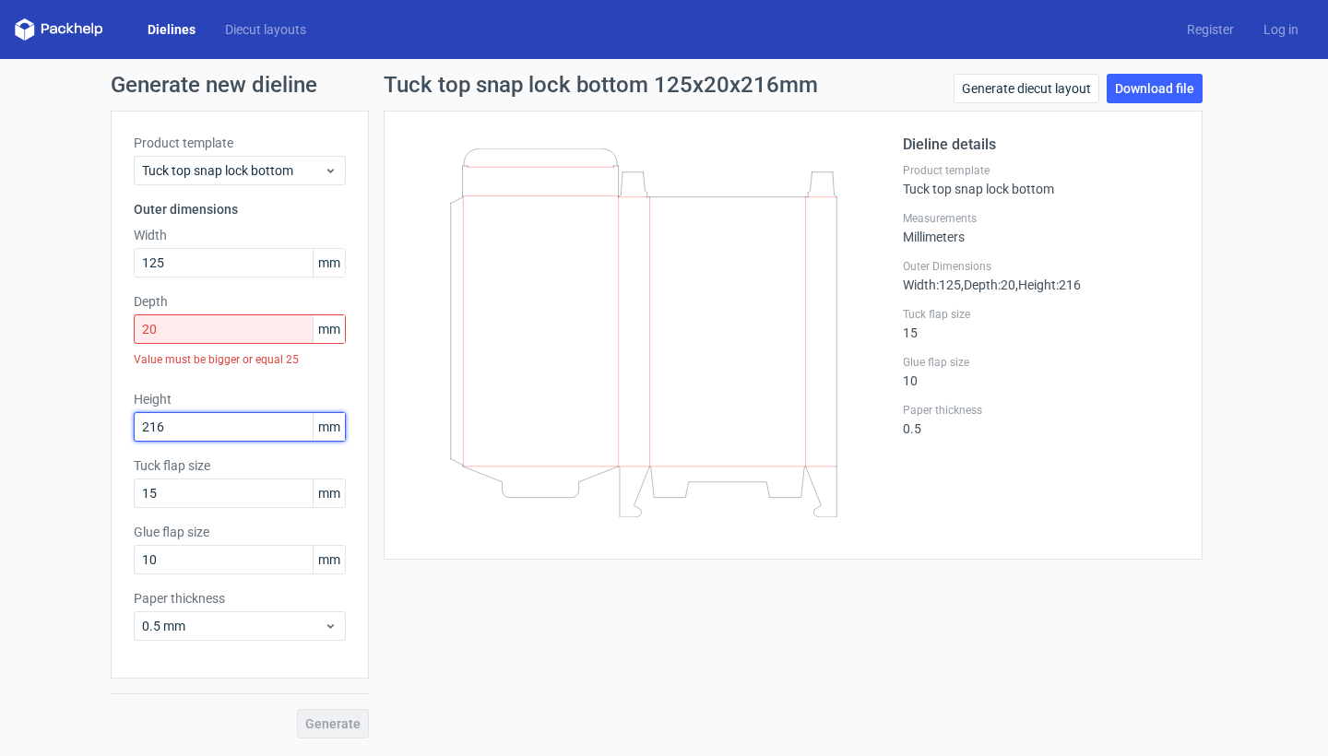
click at [204, 388] on div "Product template Tuck top snap lock bottom Outer dimensions Width 125 mm Depth …" at bounding box center [240, 395] width 258 height 568
type input "215"
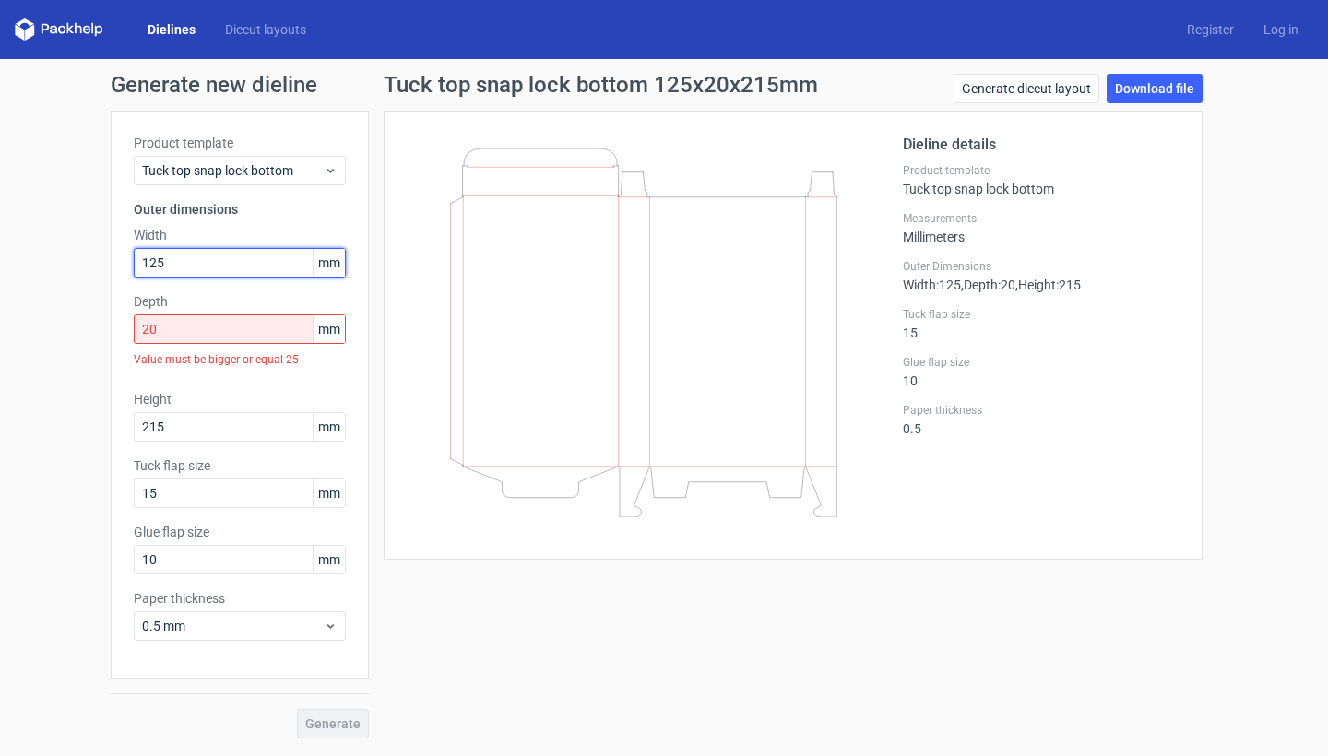
click at [193, 258] on input "125" at bounding box center [240, 263] width 212 height 30
click at [197, 324] on input "20" at bounding box center [240, 330] width 212 height 30
drag, startPoint x: 199, startPoint y: 325, endPoint x: 137, endPoint y: 322, distance: 61.9
click at [137, 322] on input "20" at bounding box center [240, 330] width 212 height 30
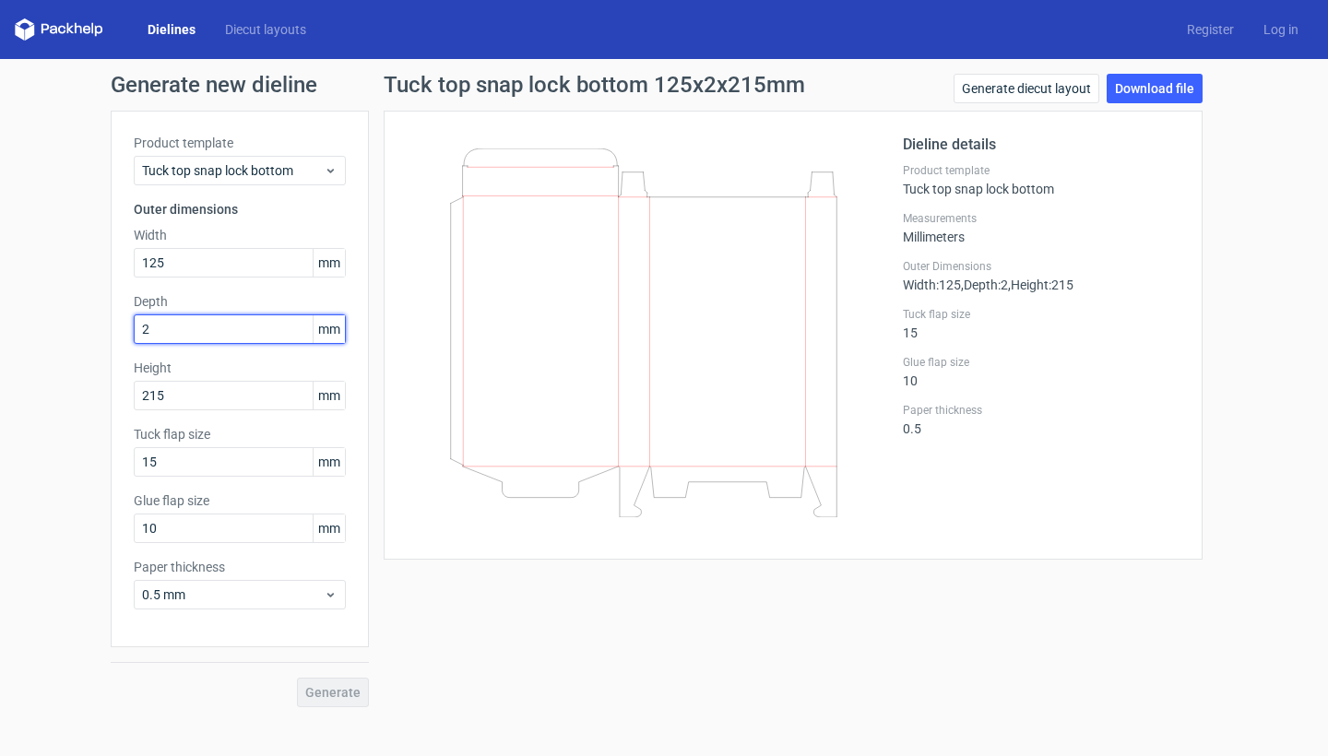
type input "25"
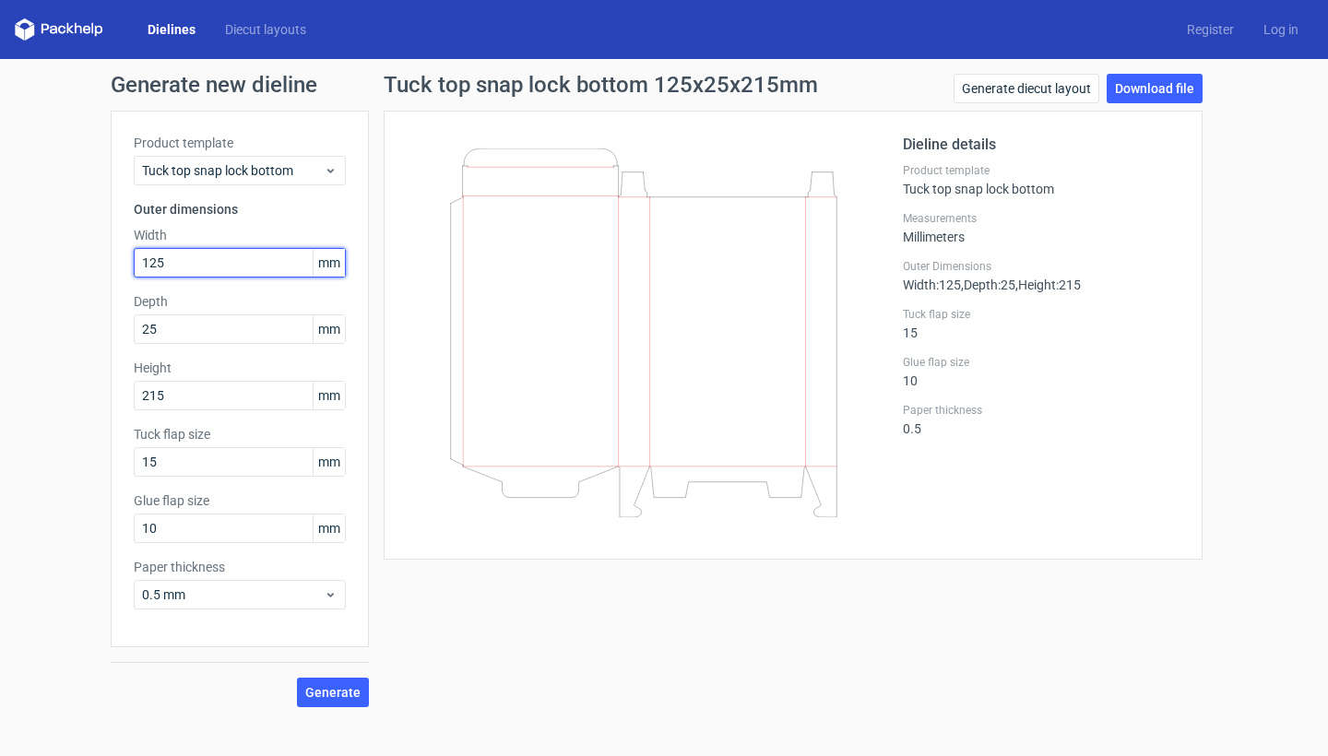
click at [261, 267] on input "125" at bounding box center [240, 263] width 212 height 30
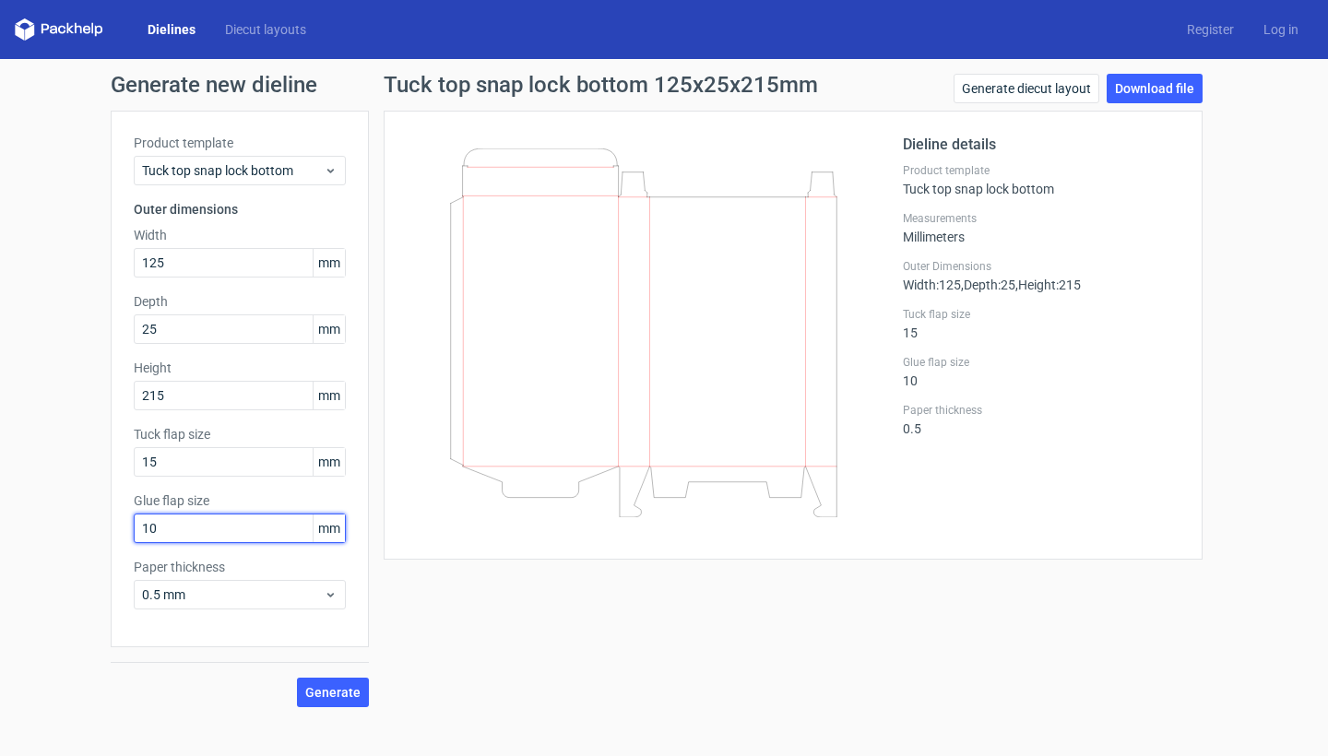
drag, startPoint x: 200, startPoint y: 533, endPoint x: 148, endPoint y: 527, distance: 52.1
click at [148, 527] on input "10" at bounding box center [240, 529] width 212 height 30
type input "15"
click at [207, 468] on input "15" at bounding box center [240, 462] width 212 height 30
click at [362, 695] on button "Generate" at bounding box center [333, 693] width 72 height 30
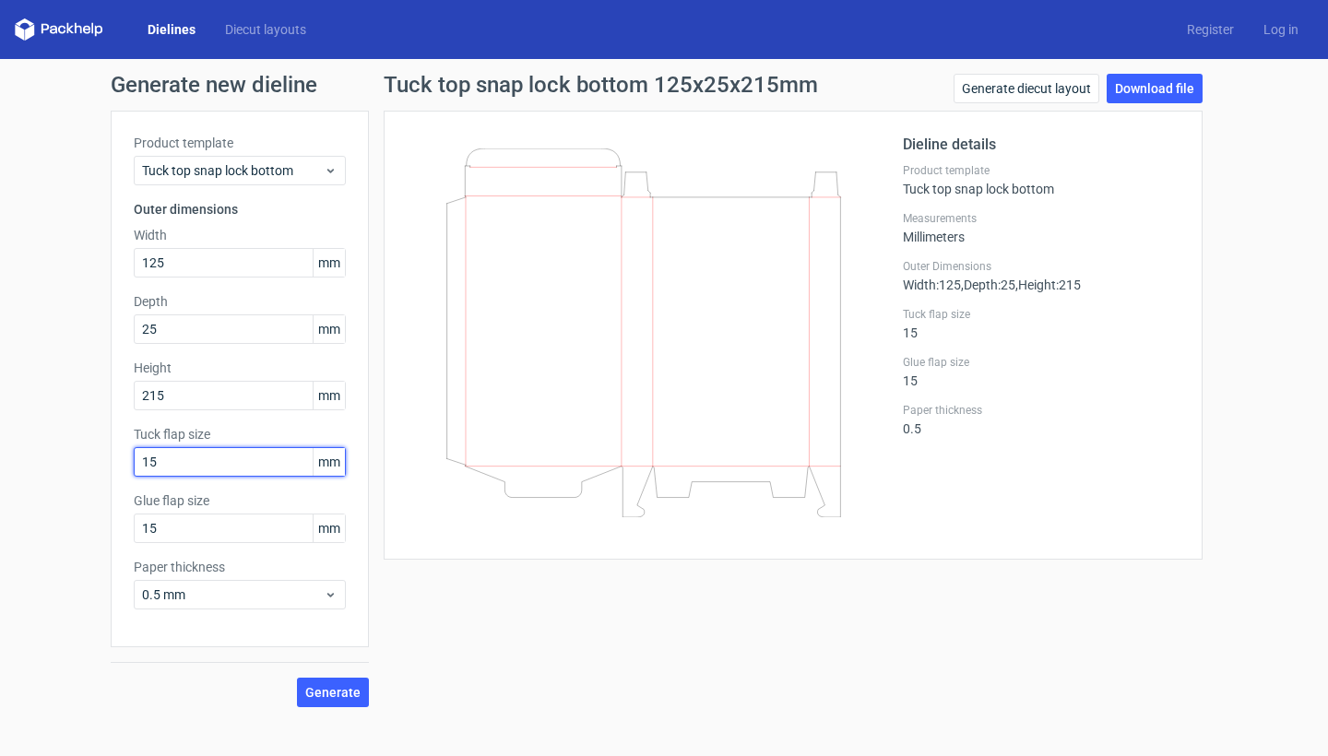
drag, startPoint x: 170, startPoint y: 460, endPoint x: 148, endPoint y: 460, distance: 21.2
click at [148, 460] on input "15" at bounding box center [240, 462] width 212 height 30
click at [201, 327] on input "25" at bounding box center [240, 330] width 212 height 30
drag, startPoint x: 211, startPoint y: 327, endPoint x: 137, endPoint y: 327, distance: 74.7
click at [137, 327] on input "25" at bounding box center [240, 330] width 212 height 30
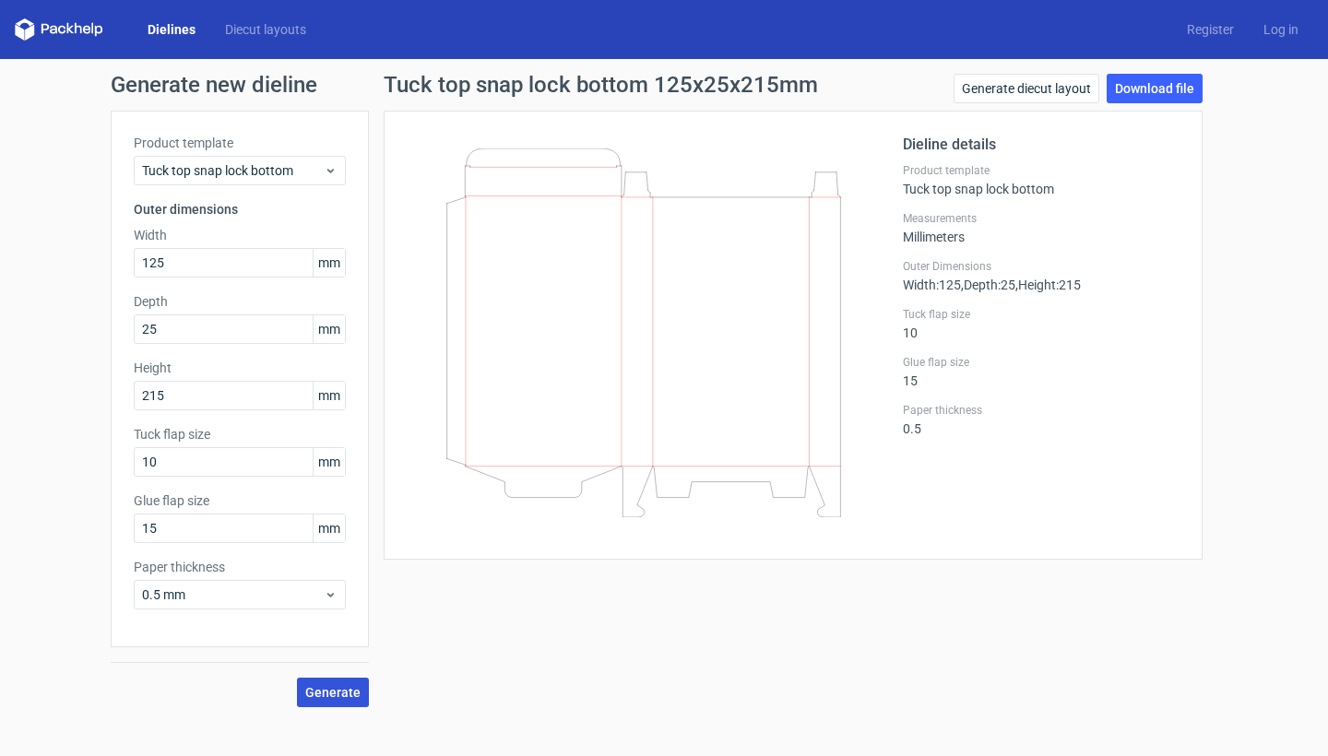
click at [322, 696] on span "Generate" at bounding box center [332, 692] width 55 height 13
click at [1161, 77] on link "Download file" at bounding box center [1155, 89] width 96 height 30
drag, startPoint x: 188, startPoint y: 462, endPoint x: 151, endPoint y: 460, distance: 36.9
click at [151, 460] on input "10" at bounding box center [240, 462] width 212 height 30
type input "15"
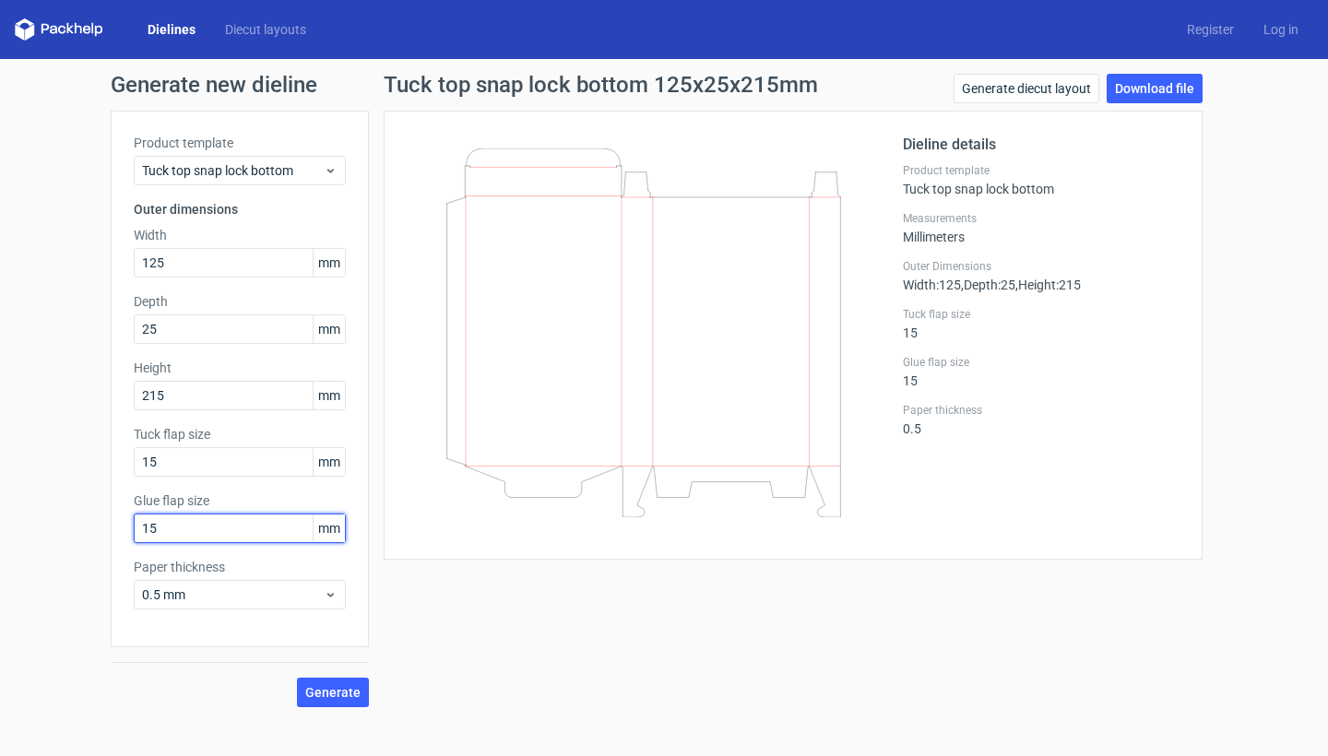
click at [201, 535] on input "15" at bounding box center [240, 529] width 212 height 30
type input "10"
click at [311, 689] on span "Generate" at bounding box center [332, 692] width 55 height 13
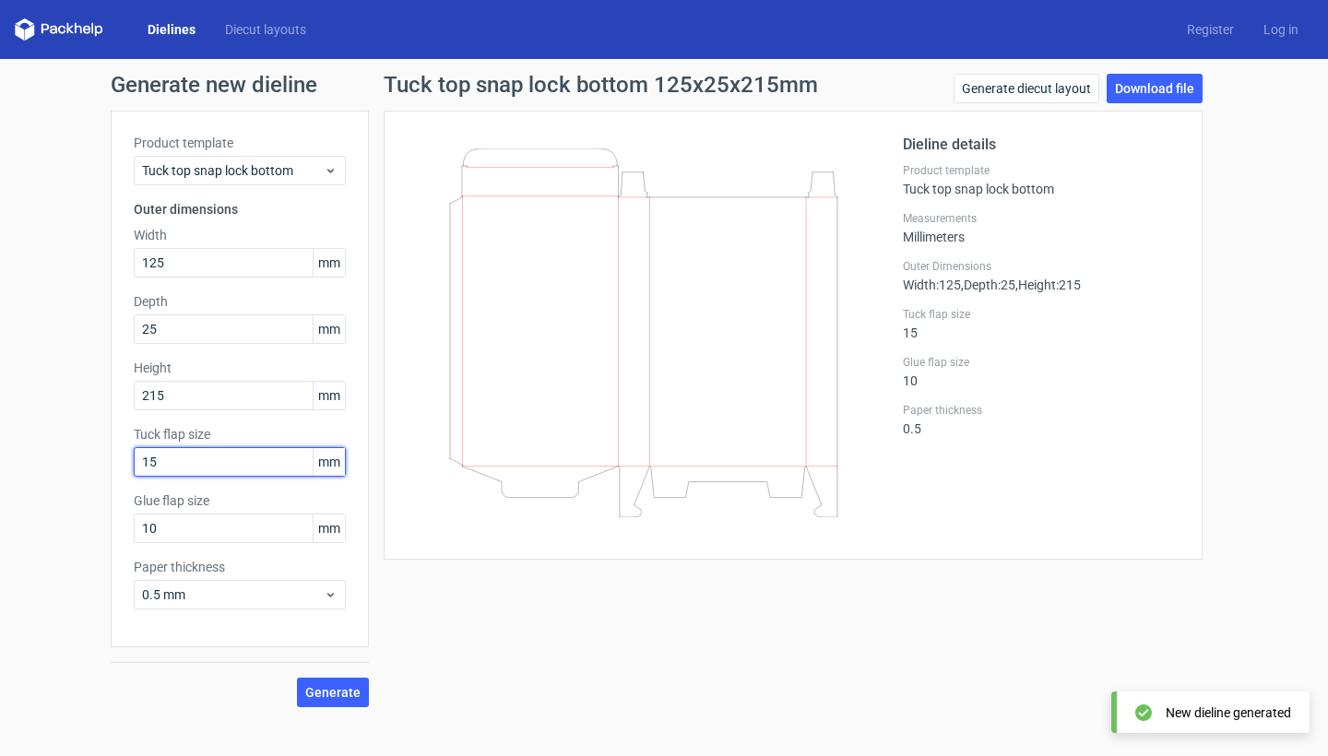
drag, startPoint x: 170, startPoint y: 467, endPoint x: 149, endPoint y: 464, distance: 20.5
click at [149, 464] on input "15" at bounding box center [240, 462] width 212 height 30
type input "10"
click at [353, 692] on span "Generate" at bounding box center [332, 692] width 55 height 13
click at [169, 527] on input "10" at bounding box center [240, 529] width 212 height 30
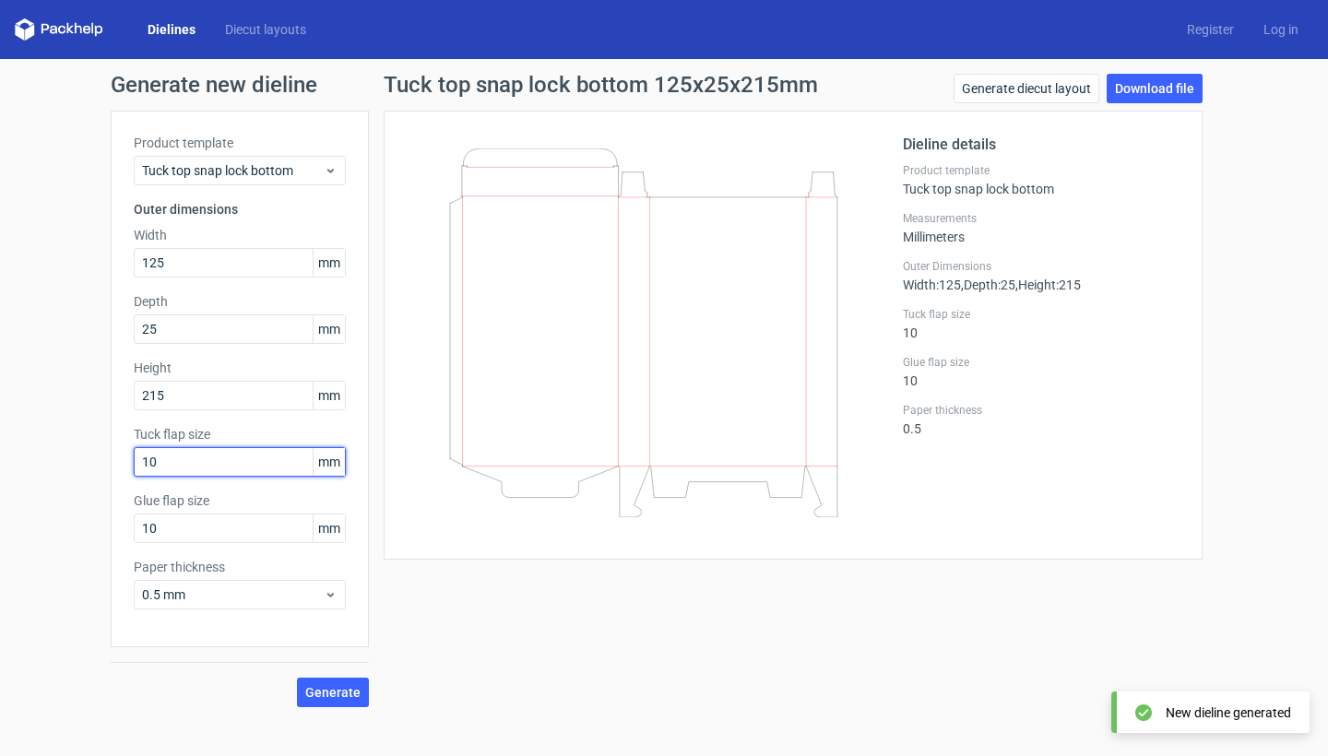
click at [179, 458] on input "10" at bounding box center [240, 462] width 212 height 30
click at [328, 698] on span "Generate" at bounding box center [332, 692] width 55 height 13
click at [237, 337] on input "25" at bounding box center [240, 330] width 212 height 30
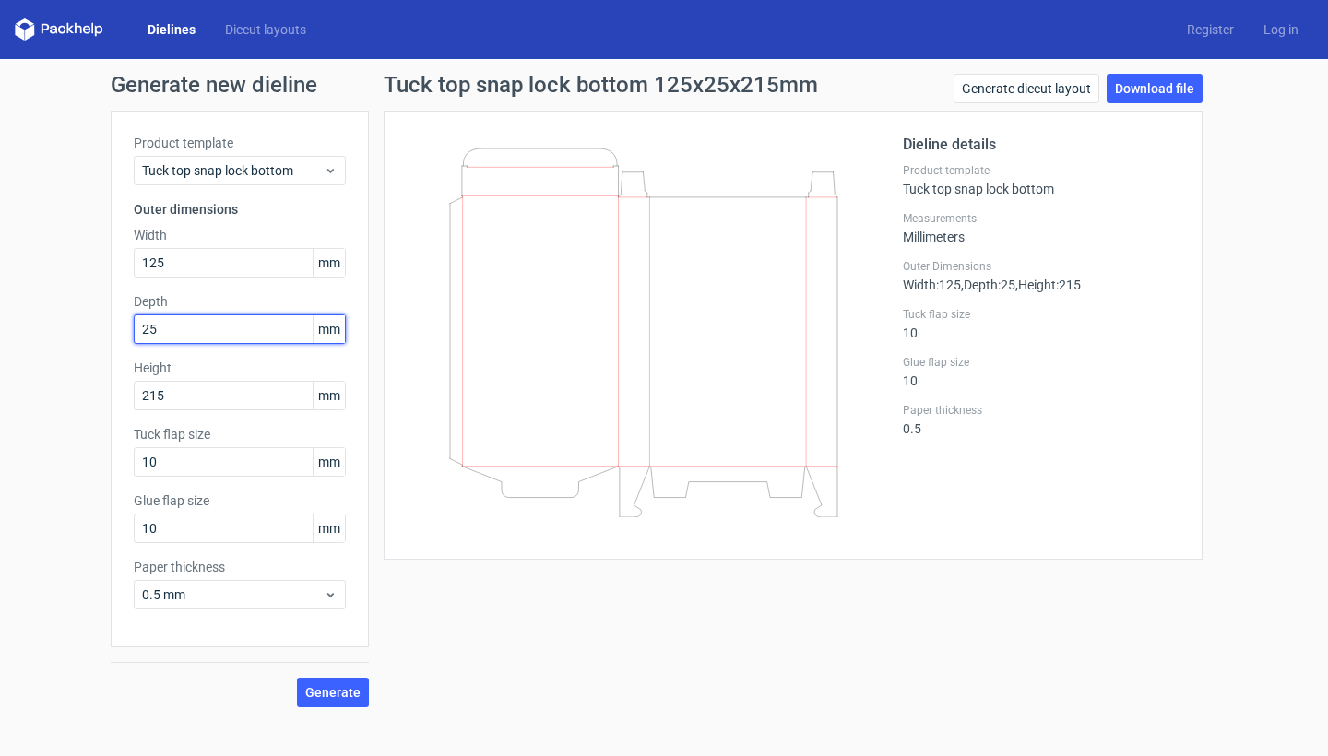
click at [144, 319] on input "25" at bounding box center [240, 330] width 212 height 30
click at [320, 697] on span "Generate" at bounding box center [332, 692] width 55 height 13
drag, startPoint x: 183, startPoint y: 332, endPoint x: 133, endPoint y: 329, distance: 49.9
click at [133, 329] on div "Product template Tuck top snap lock bottom Outer dimensions Width 125 mm Depth …" at bounding box center [240, 379] width 258 height 537
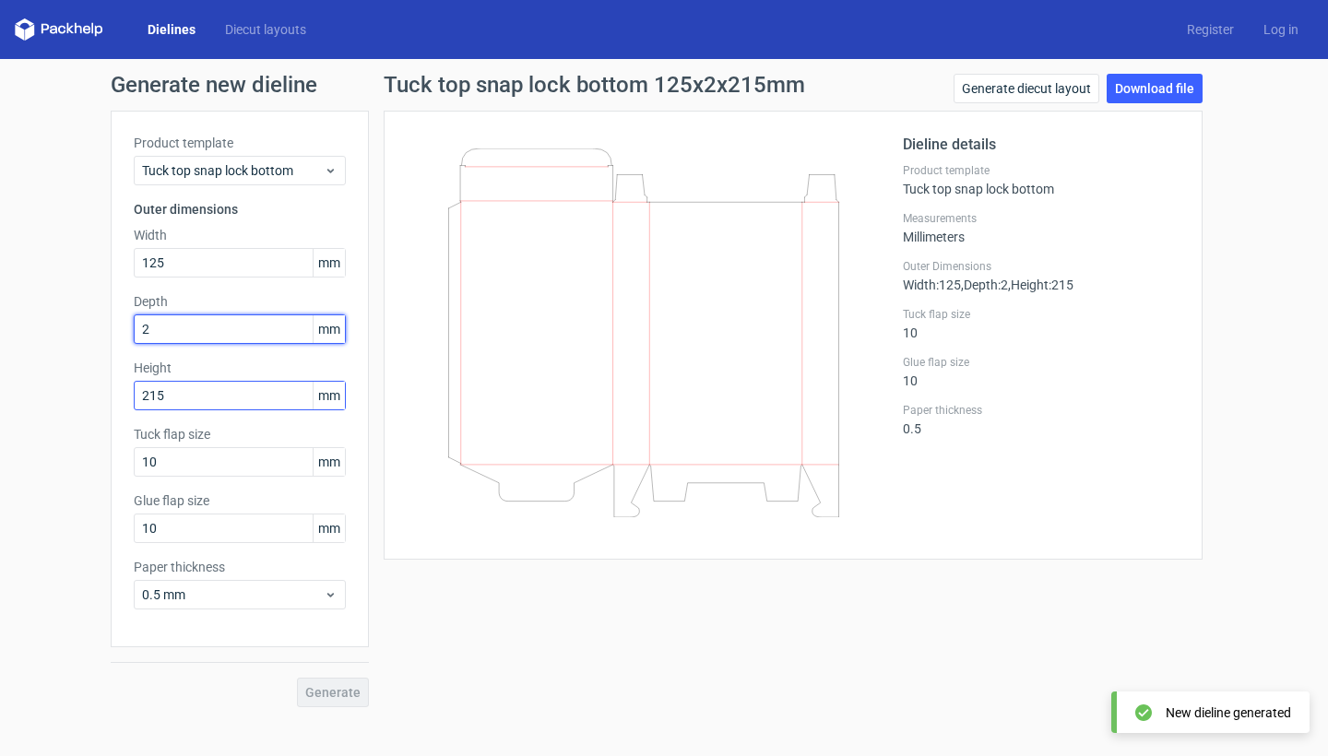
type input "25"
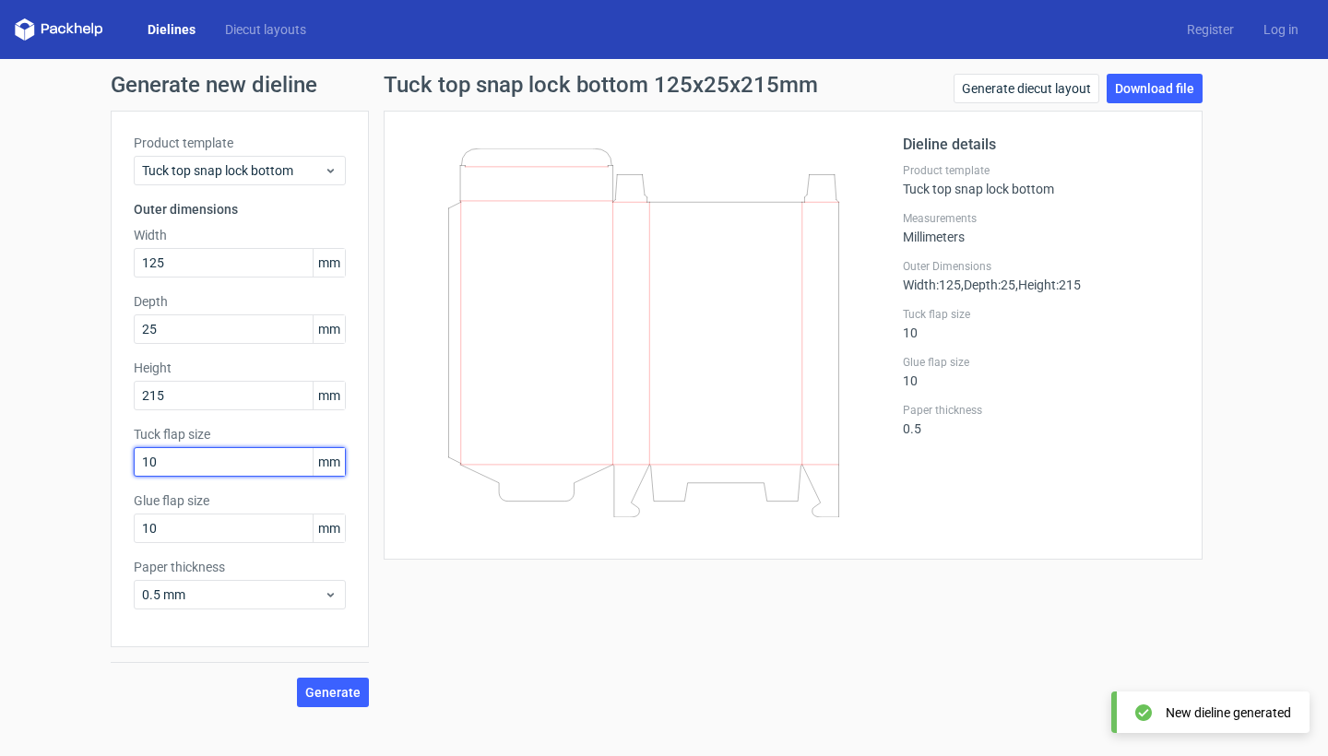
click at [206, 464] on input "10" at bounding box center [240, 462] width 212 height 30
click at [347, 698] on span "Generate" at bounding box center [332, 692] width 55 height 13
click at [181, 468] on input "10" at bounding box center [240, 462] width 212 height 30
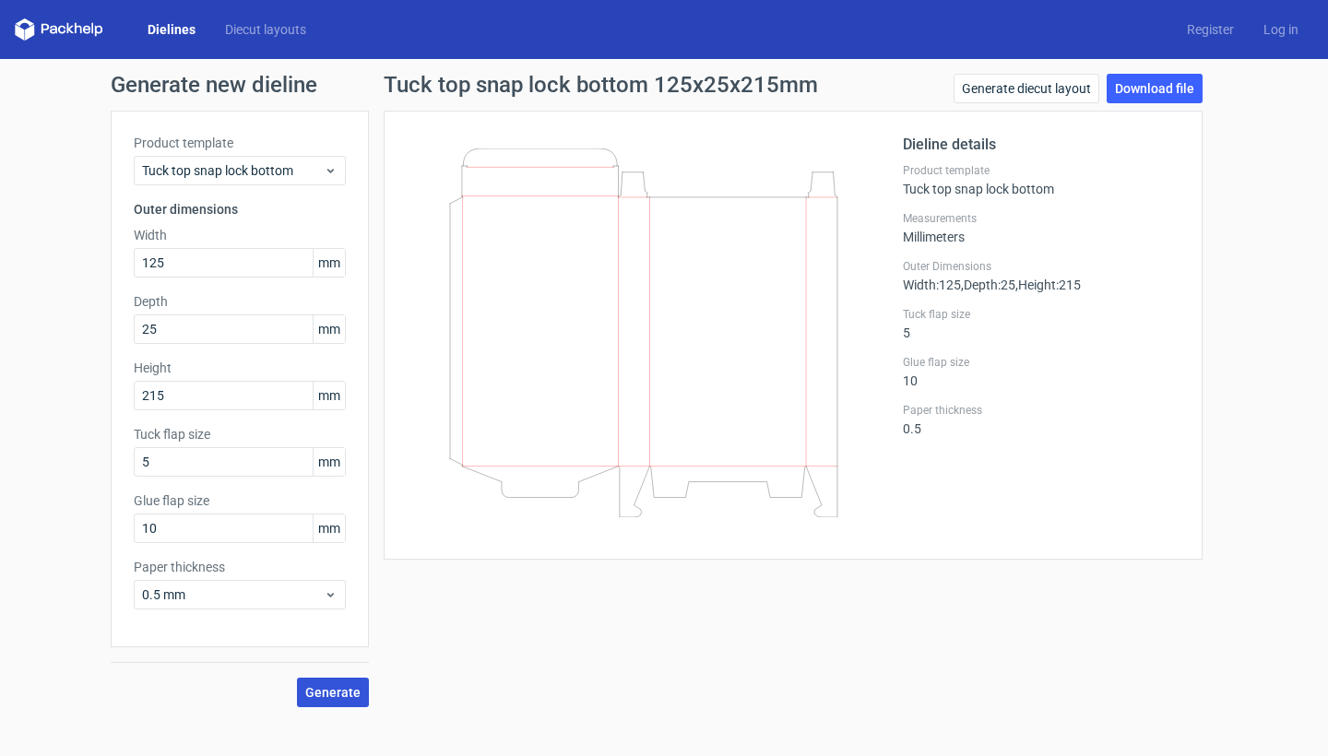
click at [347, 692] on span "Generate" at bounding box center [332, 692] width 55 height 13
drag, startPoint x: 213, startPoint y: 469, endPoint x: 123, endPoint y: 468, distance: 90.4
click at [123, 468] on div "Product template Tuck top snap lock bottom Outer dimensions Width 125 mm Depth …" at bounding box center [240, 379] width 258 height 537
type input "10"
click at [340, 701] on button "Generate" at bounding box center [333, 693] width 72 height 30
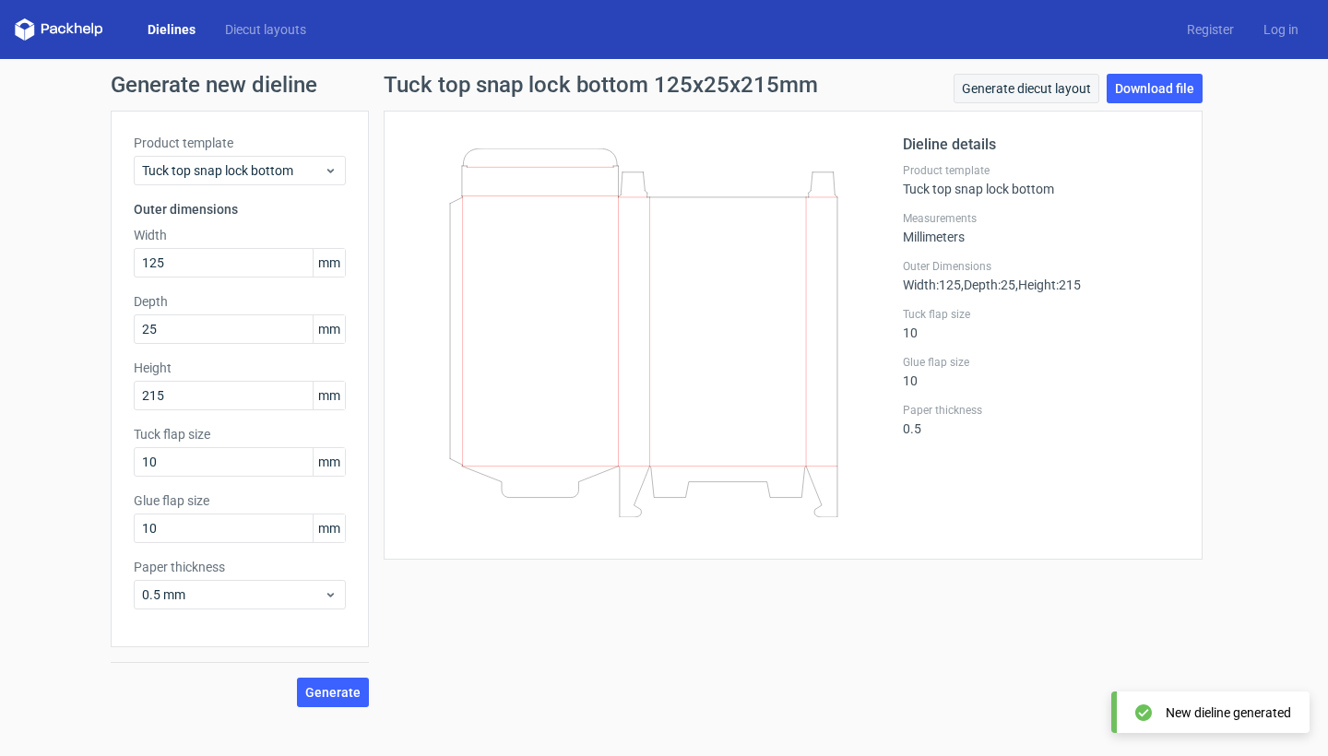
click at [1008, 94] on link "Generate diecut layout" at bounding box center [1027, 89] width 146 height 30
click at [1177, 97] on link "Download file" at bounding box center [1155, 89] width 96 height 30
